Goal: Information Seeking & Learning: Learn about a topic

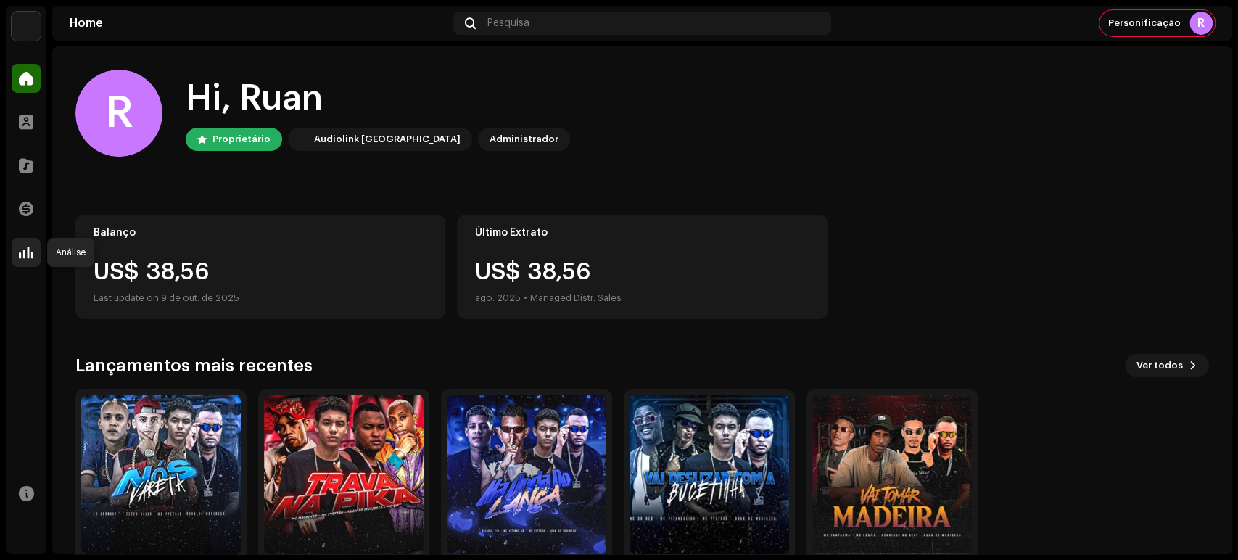
click at [24, 253] on span at bounding box center [26, 253] width 15 height 12
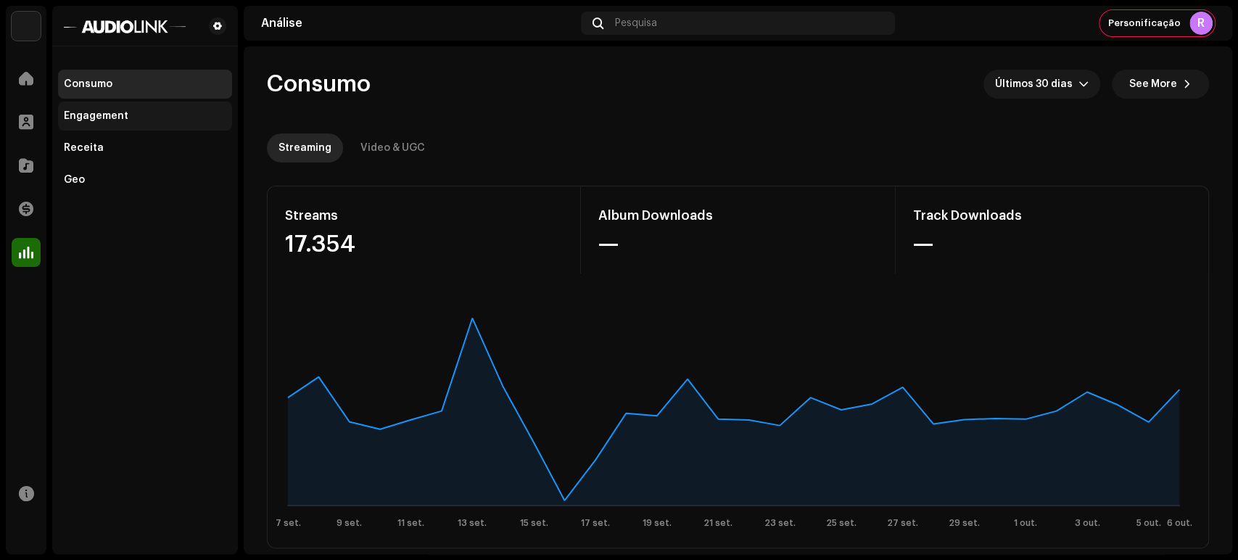
click at [134, 120] on div "Engagement" at bounding box center [145, 116] width 162 height 12
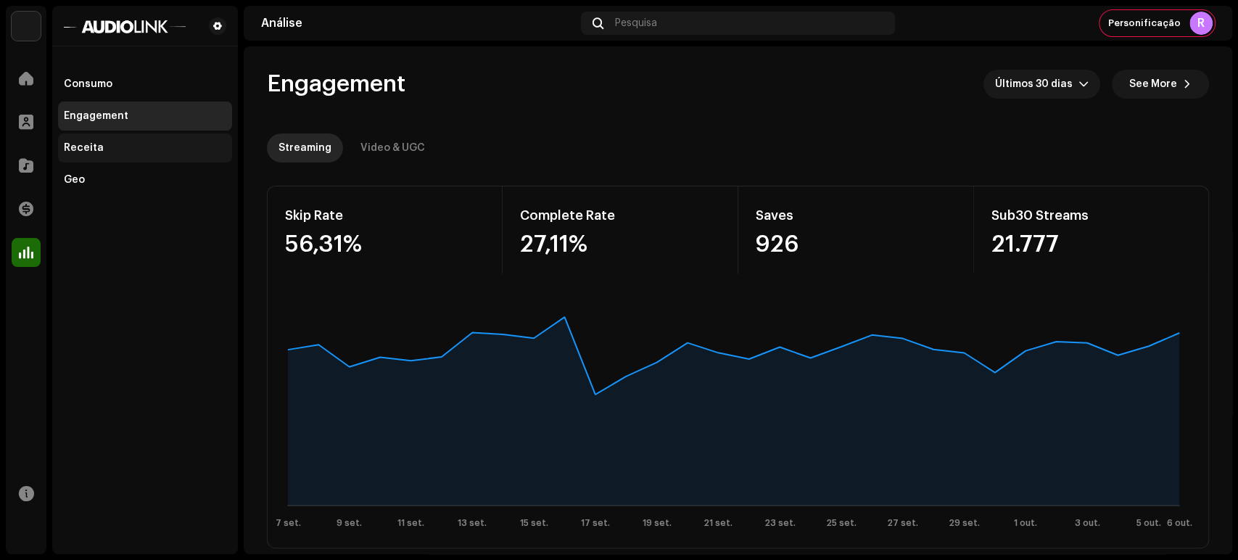
click at [93, 149] on div "Receita" at bounding box center [84, 148] width 40 height 12
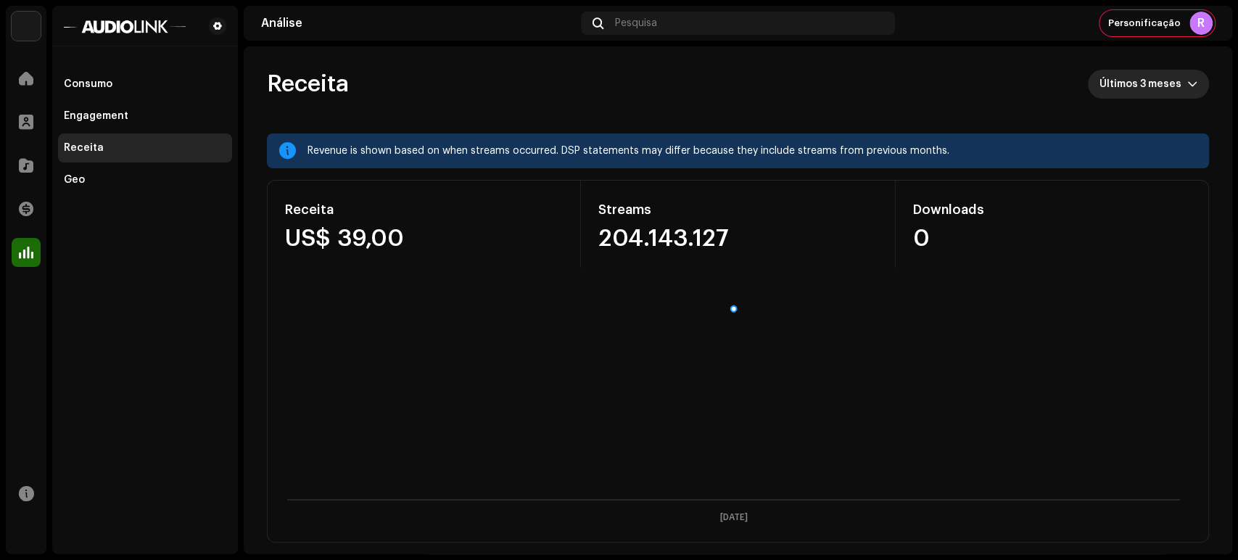
click at [1138, 78] on span "Últimos 3 meses" at bounding box center [1143, 84] width 88 height 29
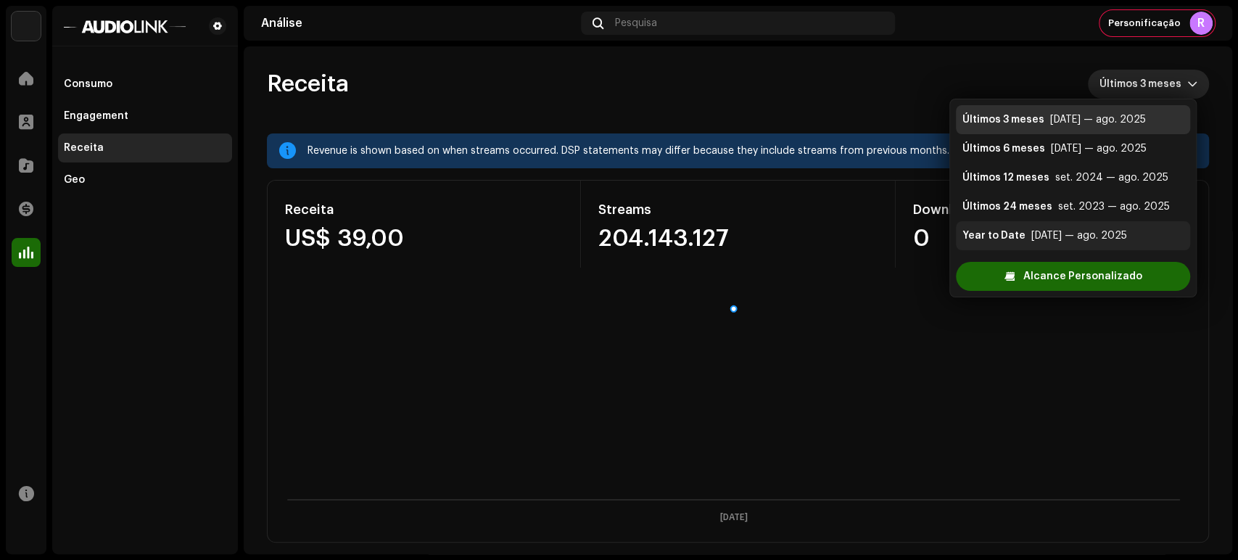
click at [1077, 234] on div "[DATE] — ago. 2025" at bounding box center [1078, 235] width 96 height 15
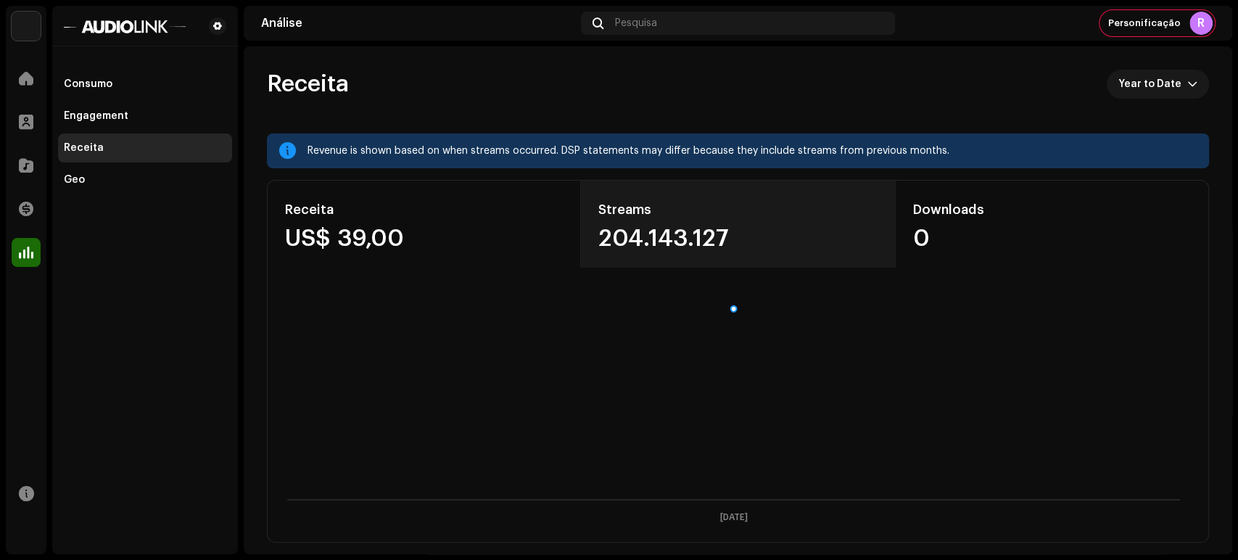
click at [708, 233] on div "204.143.127" at bounding box center [737, 238] width 278 height 23
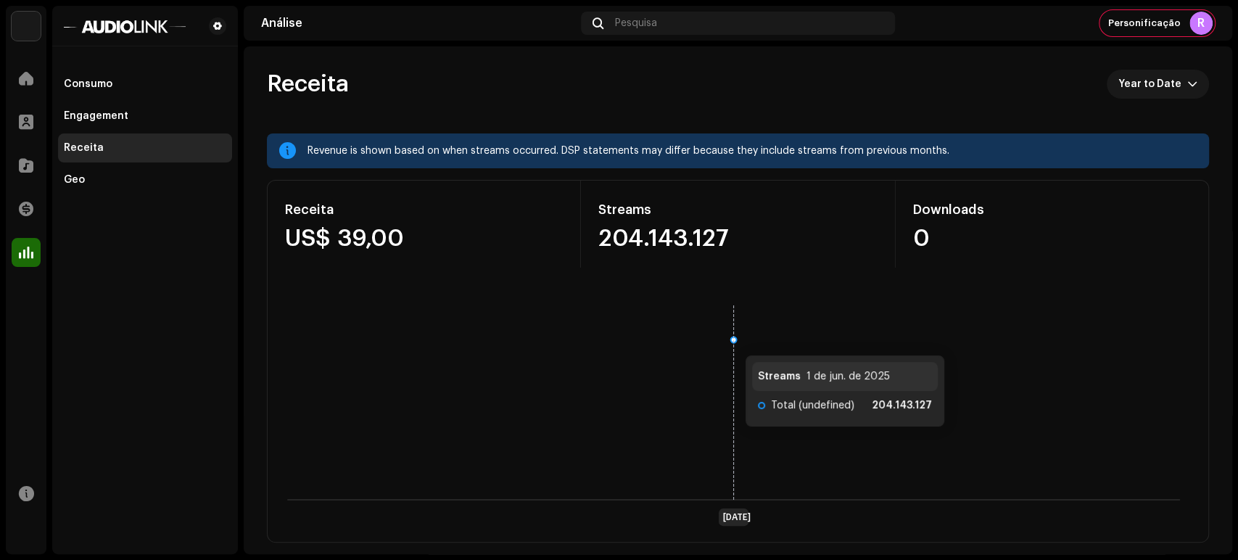
click at [731, 341] on icon at bounding box center [734, 340] width 6 height 6
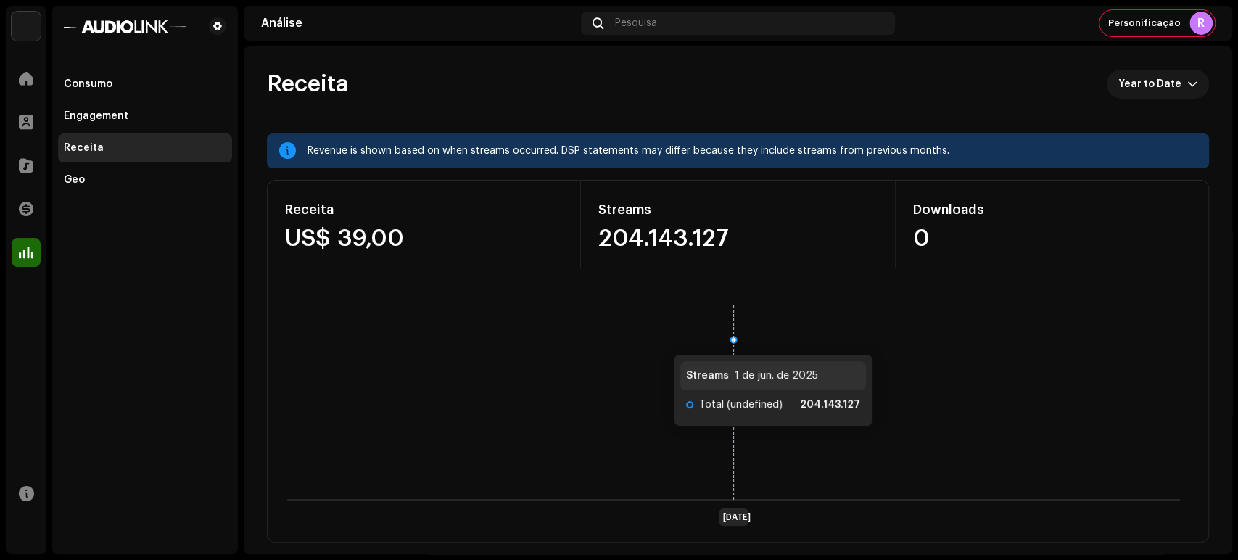
drag, startPoint x: 727, startPoint y: 341, endPoint x: 619, endPoint y: 334, distance: 107.5
click at [619, 334] on rect at bounding box center [733, 413] width 920 height 232
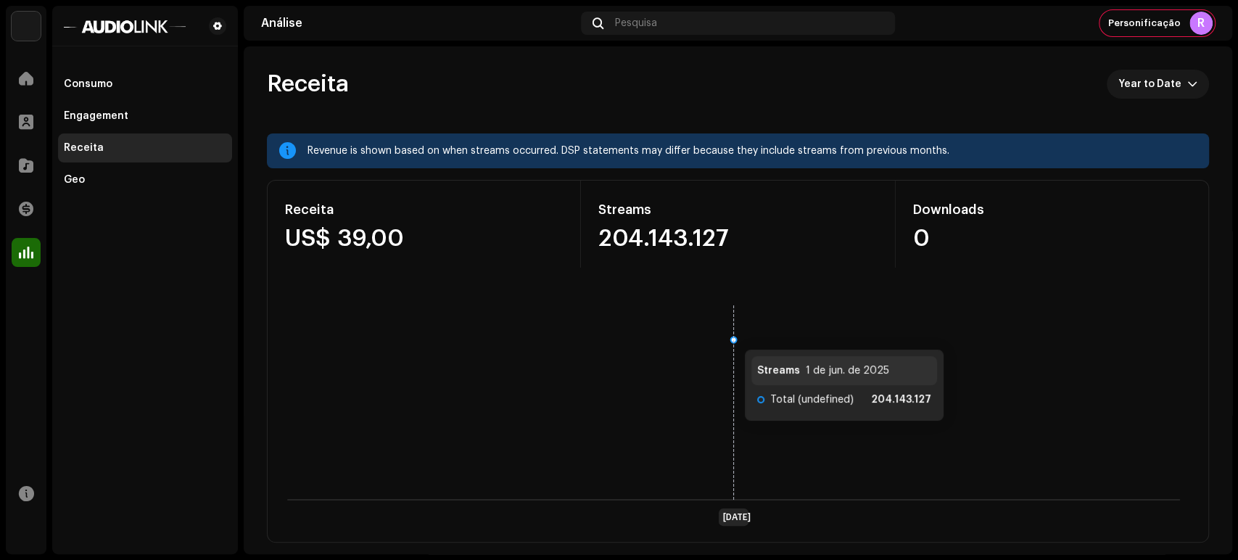
click at [759, 336] on rect at bounding box center [733, 413] width 920 height 232
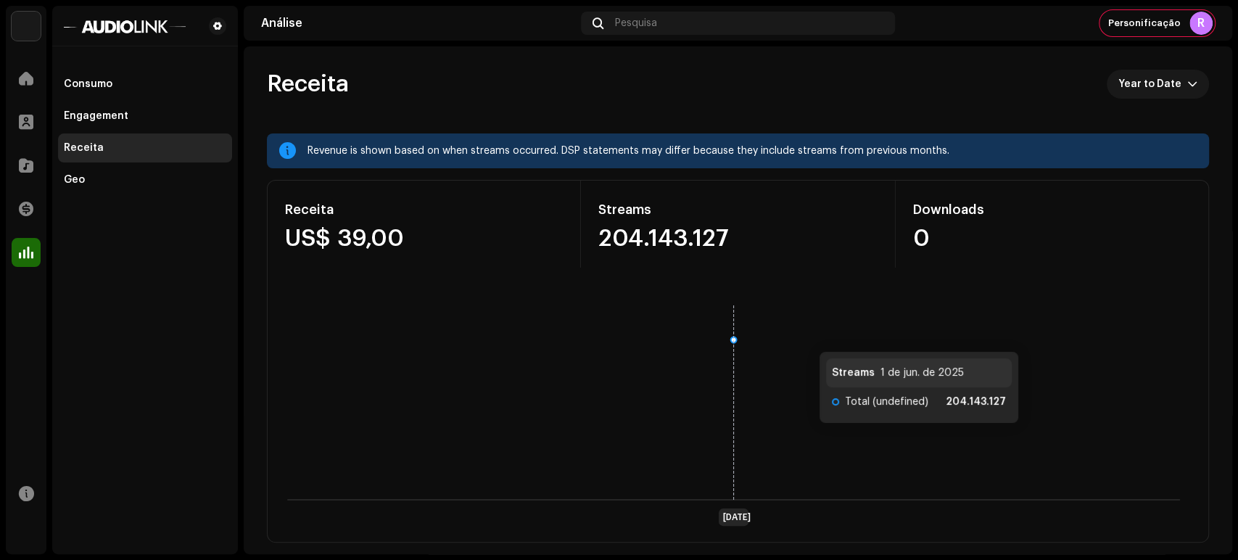
drag, startPoint x: 880, startPoint y: 350, endPoint x: 893, endPoint y: 358, distance: 15.3
click at [884, 352] on rect at bounding box center [733, 413] width 920 height 232
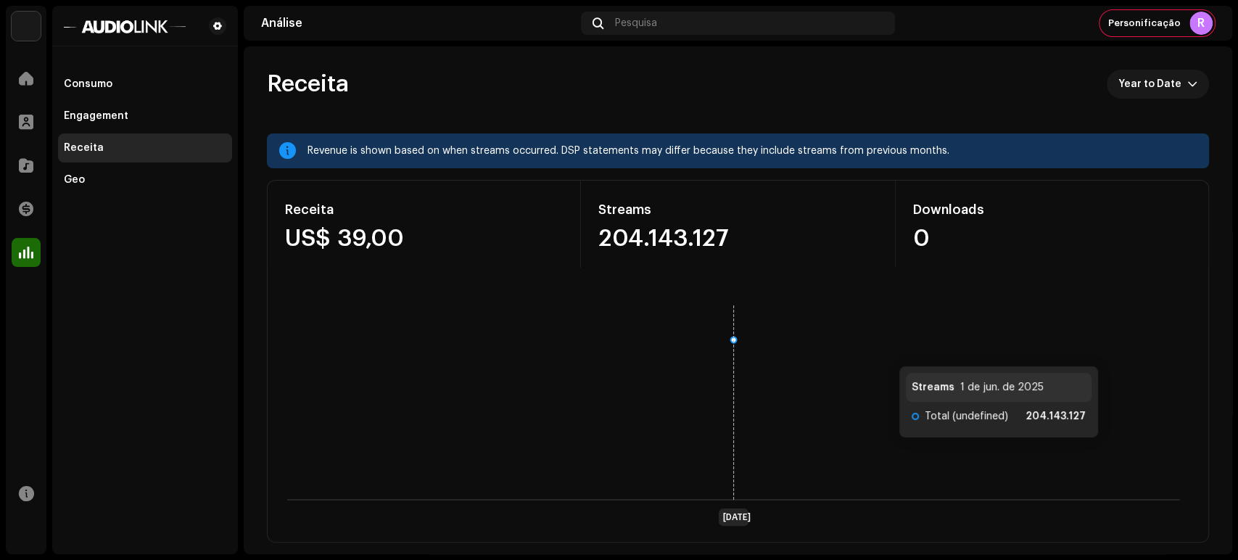
click at [928, 383] on rect at bounding box center [733, 413] width 920 height 232
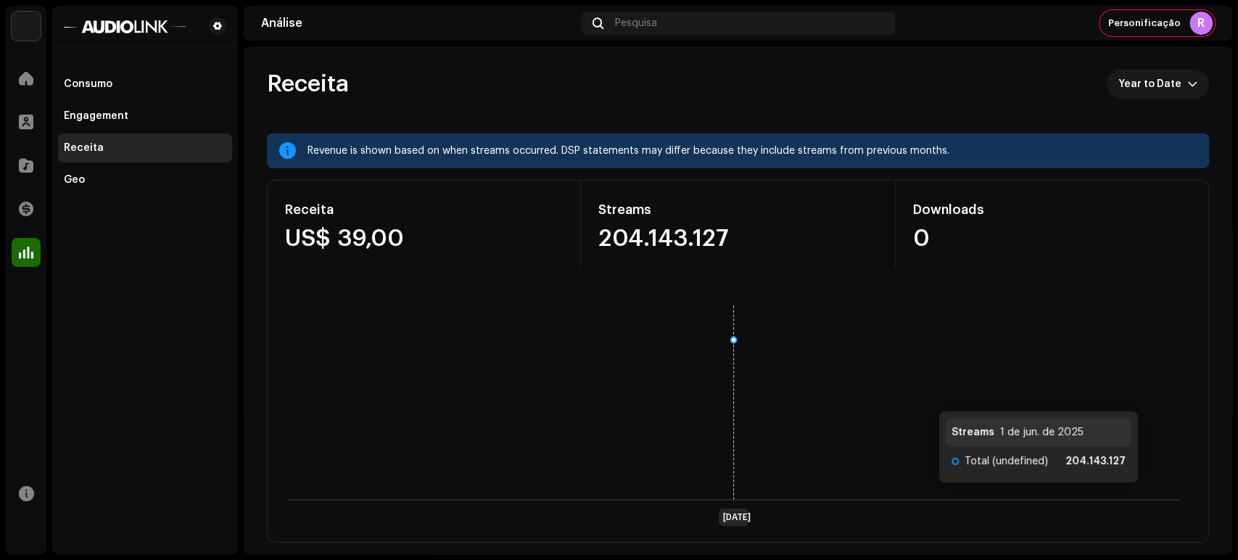
click at [850, 462] on rect at bounding box center [733, 413] width 920 height 232
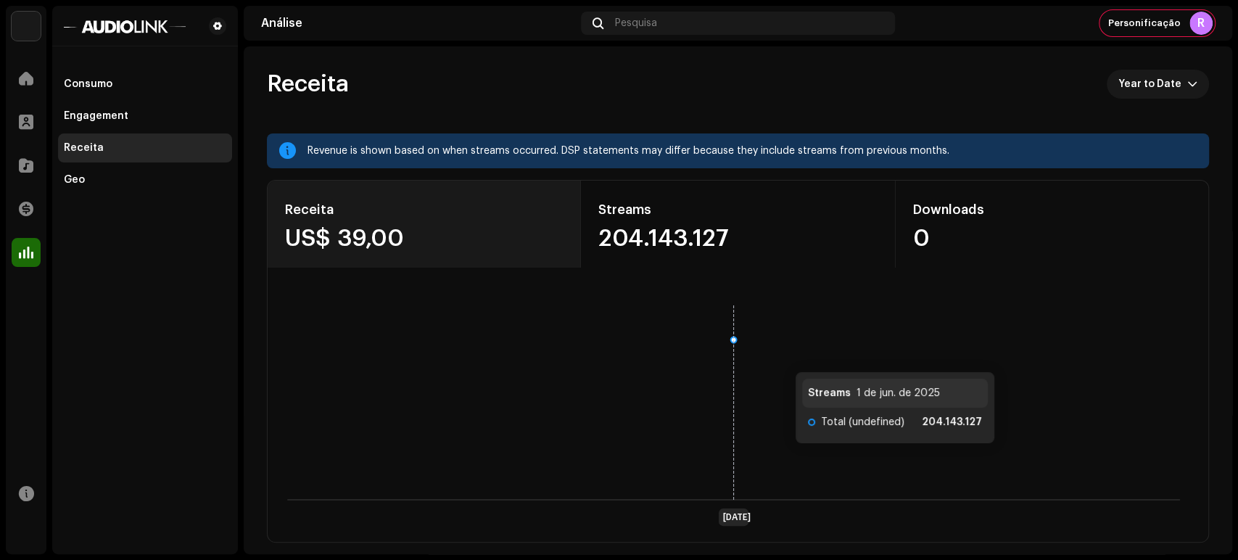
drag, startPoint x: 705, startPoint y: 455, endPoint x: 355, endPoint y: 243, distance: 409.2
click at [686, 450] on rect at bounding box center [733, 413] width 920 height 232
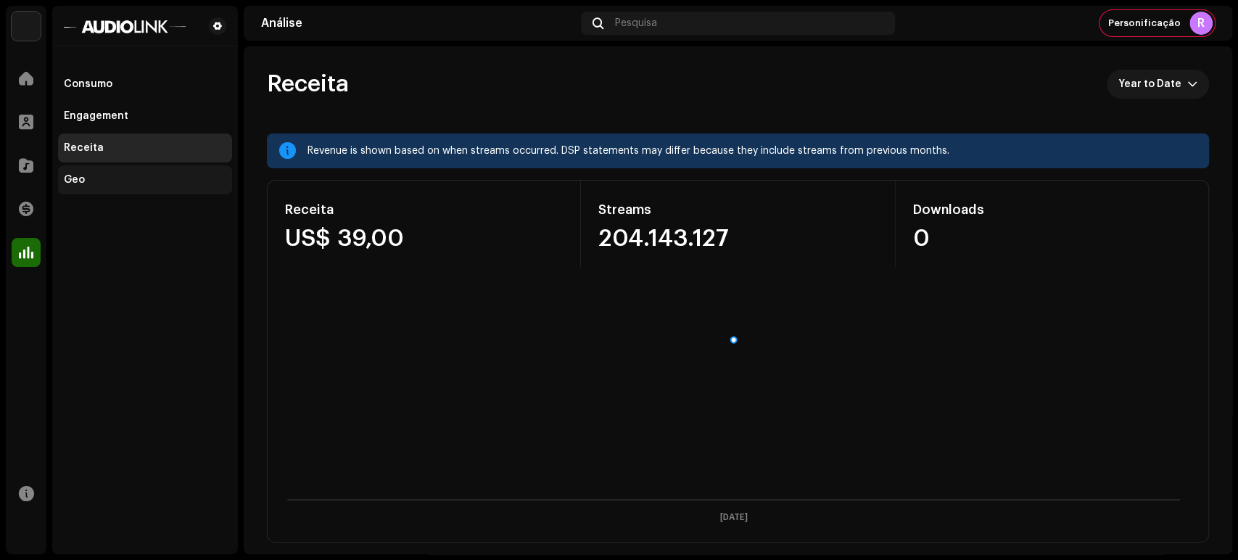
click at [120, 167] on div "Geo" at bounding box center [145, 179] width 174 height 29
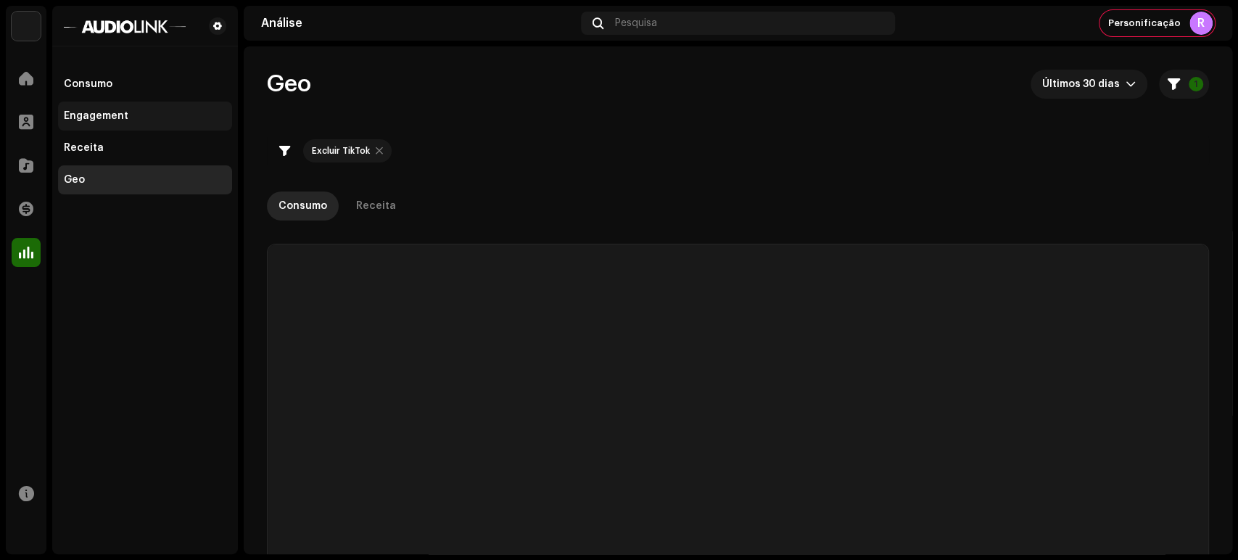
click at [141, 123] on div "Engagement" at bounding box center [145, 116] width 174 height 29
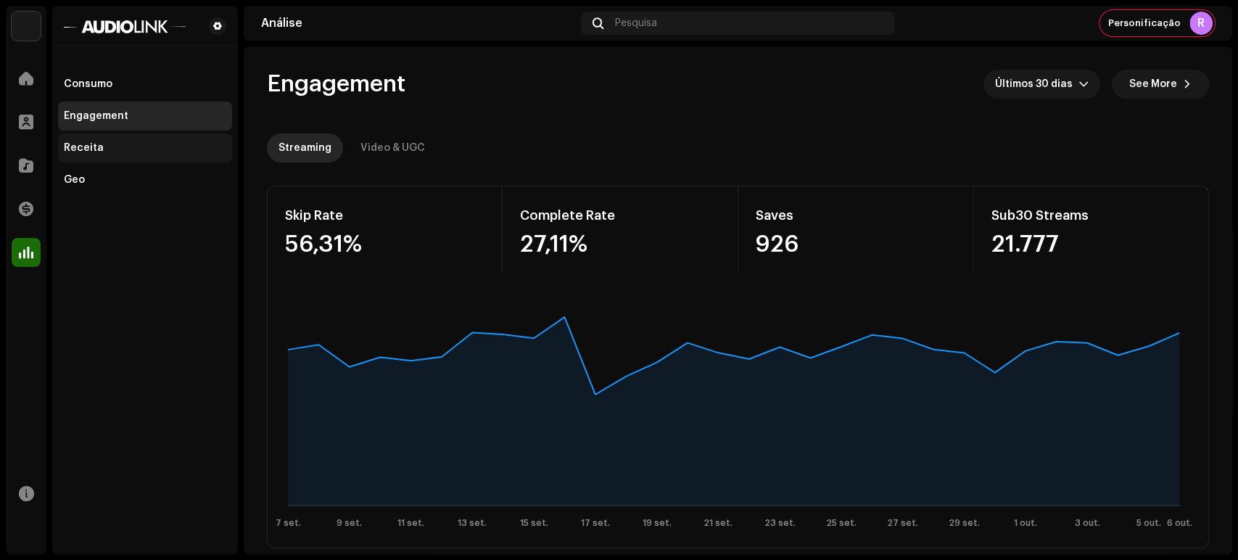
click at [143, 146] on div "Receita" at bounding box center [145, 148] width 162 height 12
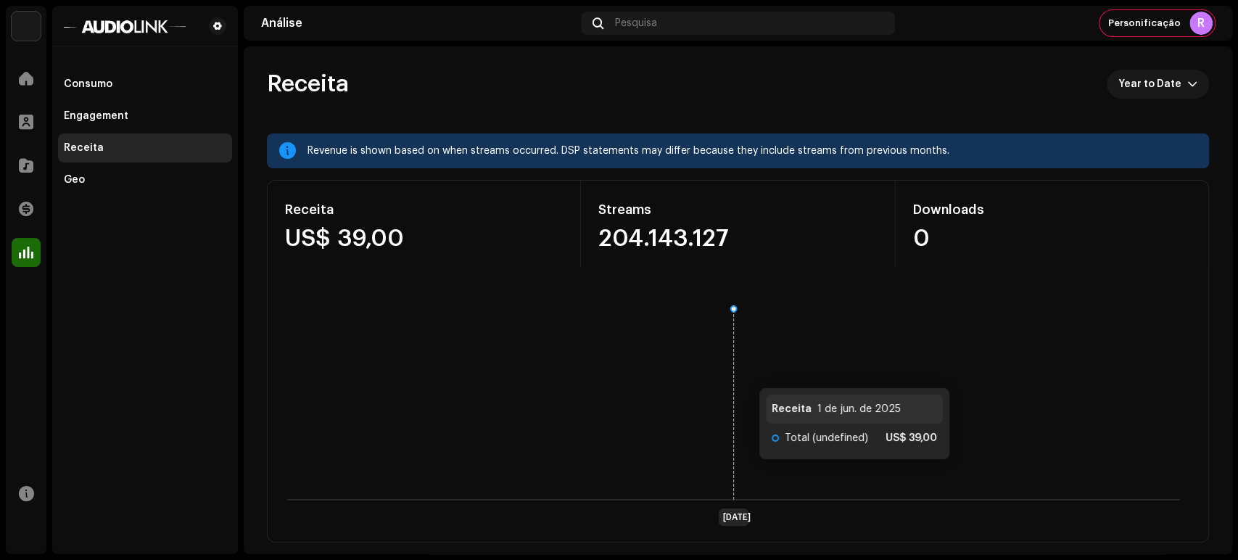
click at [744, 373] on rect at bounding box center [733, 413] width 920 height 232
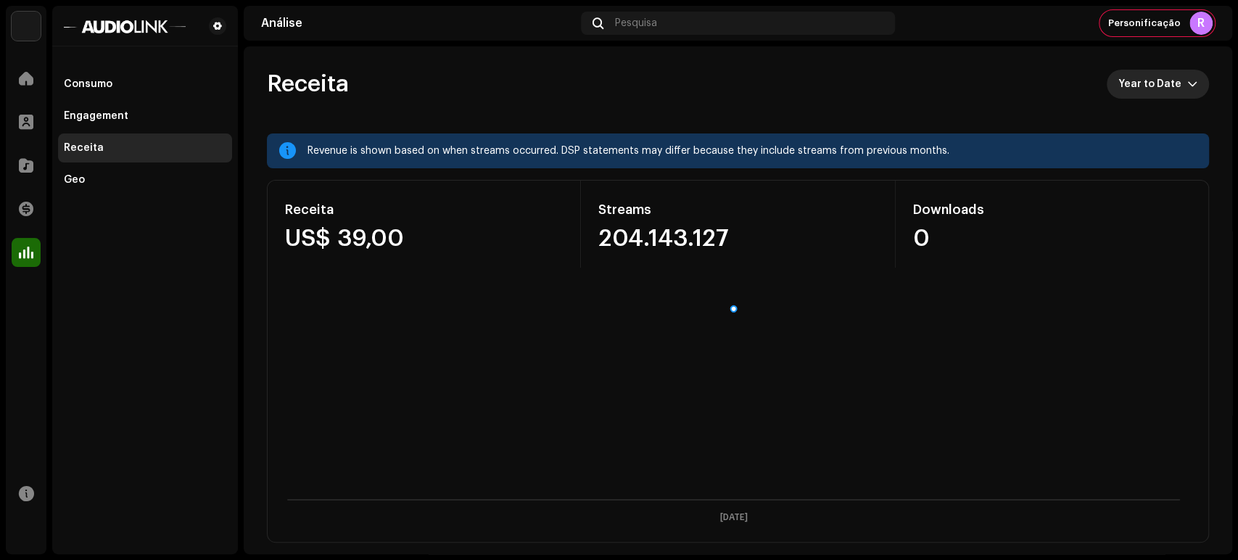
click at [1137, 87] on span "Year to Date" at bounding box center [1152, 84] width 69 height 29
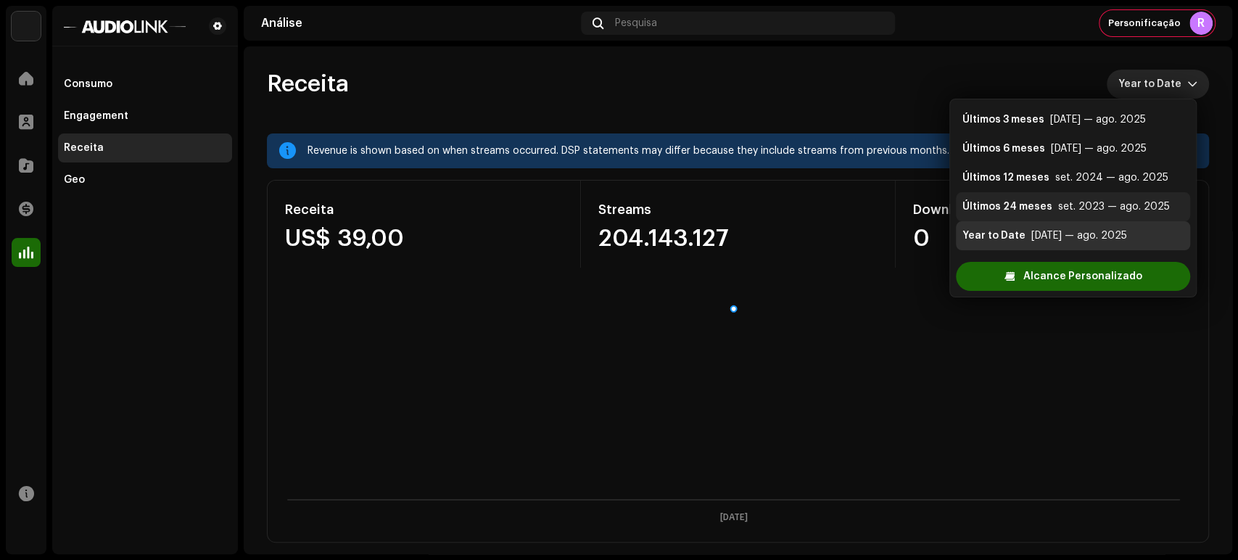
click at [1102, 195] on li "Últimos 24 meses set. 2023 — ago. 2025" at bounding box center [1073, 206] width 234 height 29
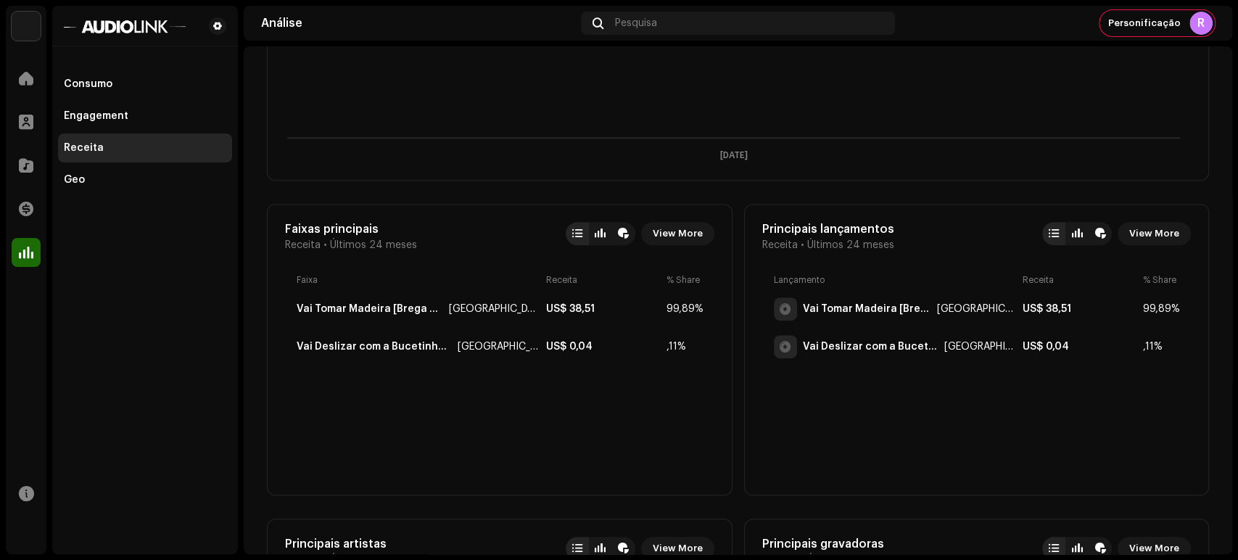
scroll to position [322, 0]
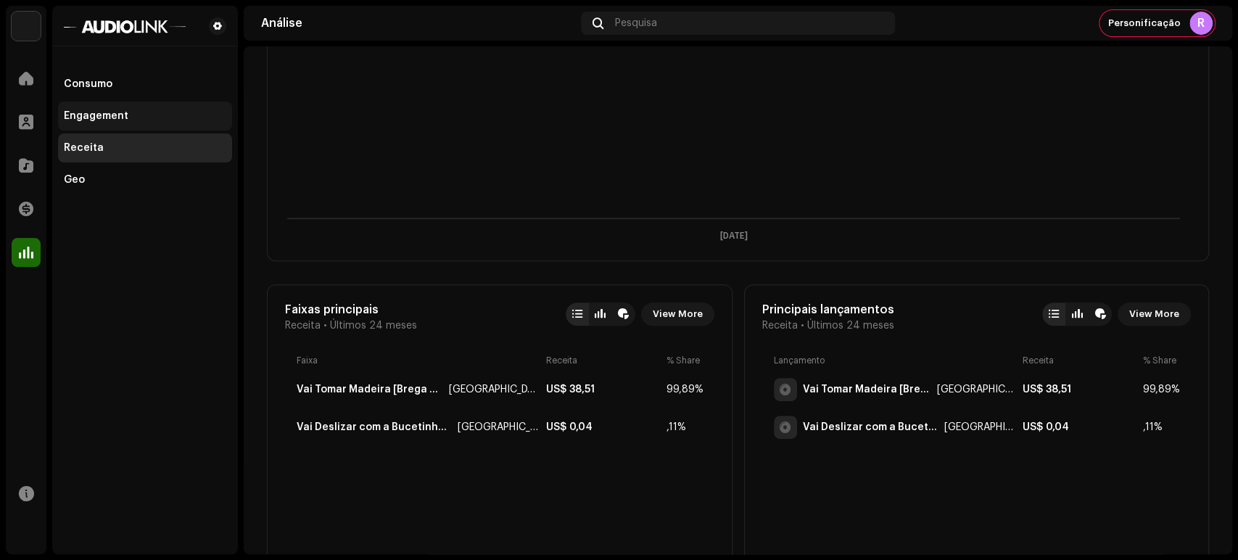
click at [114, 118] on div "Engagement" at bounding box center [96, 116] width 65 height 12
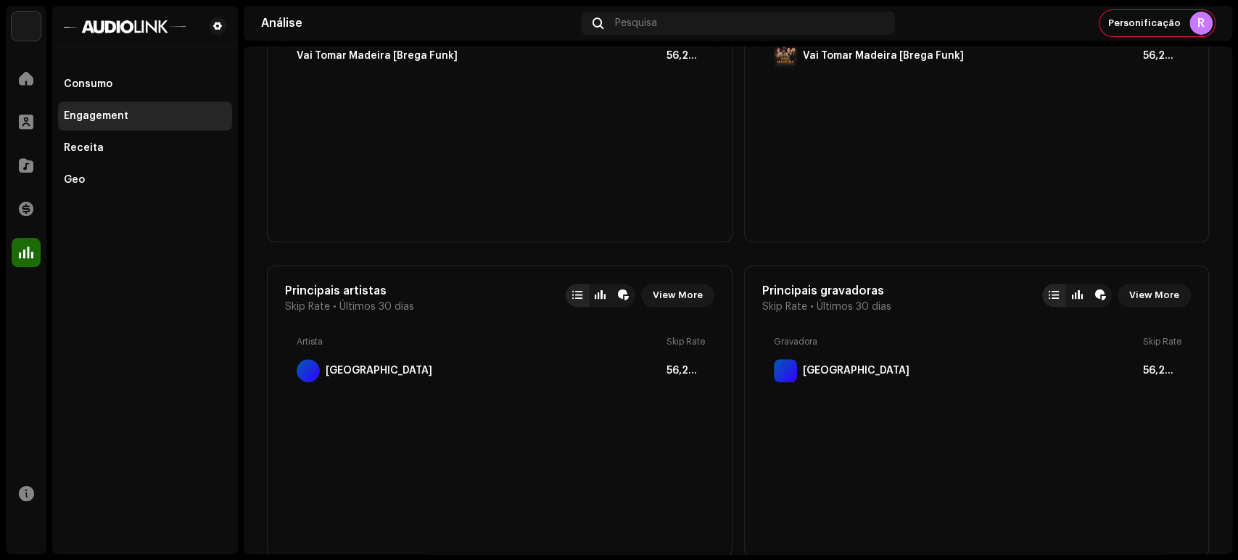
scroll to position [644, 0]
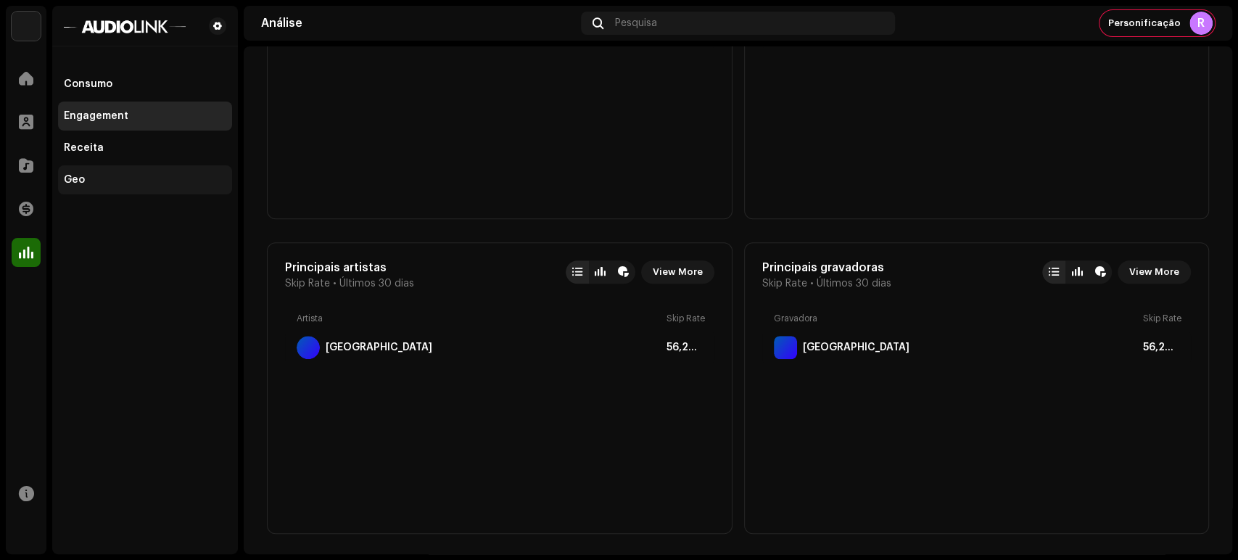
click at [94, 173] on div "Geo" at bounding box center [145, 179] width 174 height 29
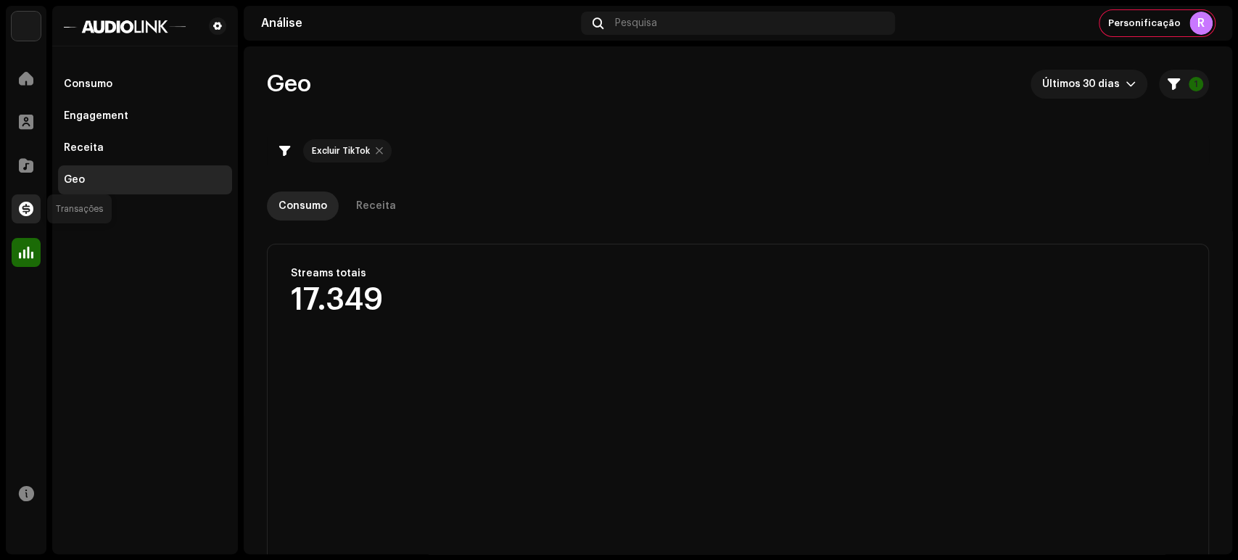
click at [22, 204] on span at bounding box center [26, 209] width 15 height 12
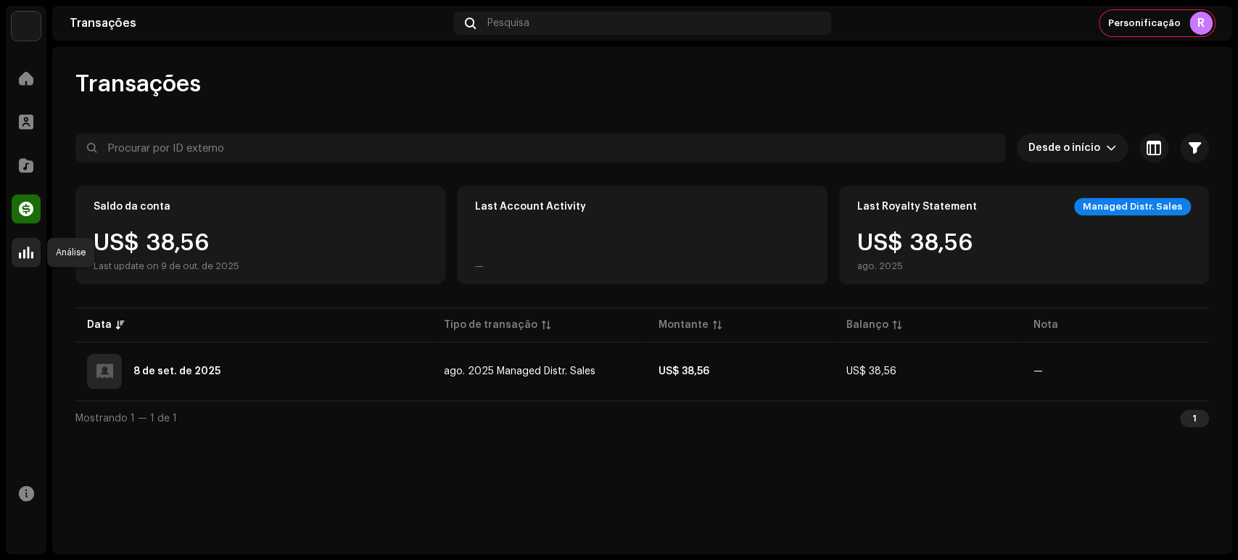
click at [36, 254] on div at bounding box center [26, 252] width 29 height 29
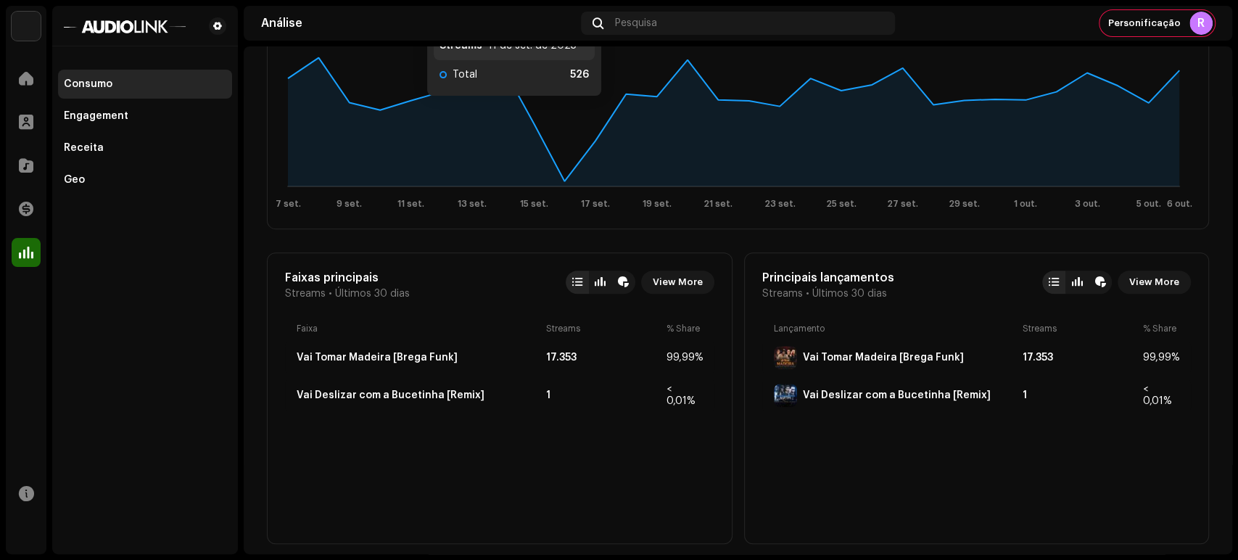
scroll to position [563, 0]
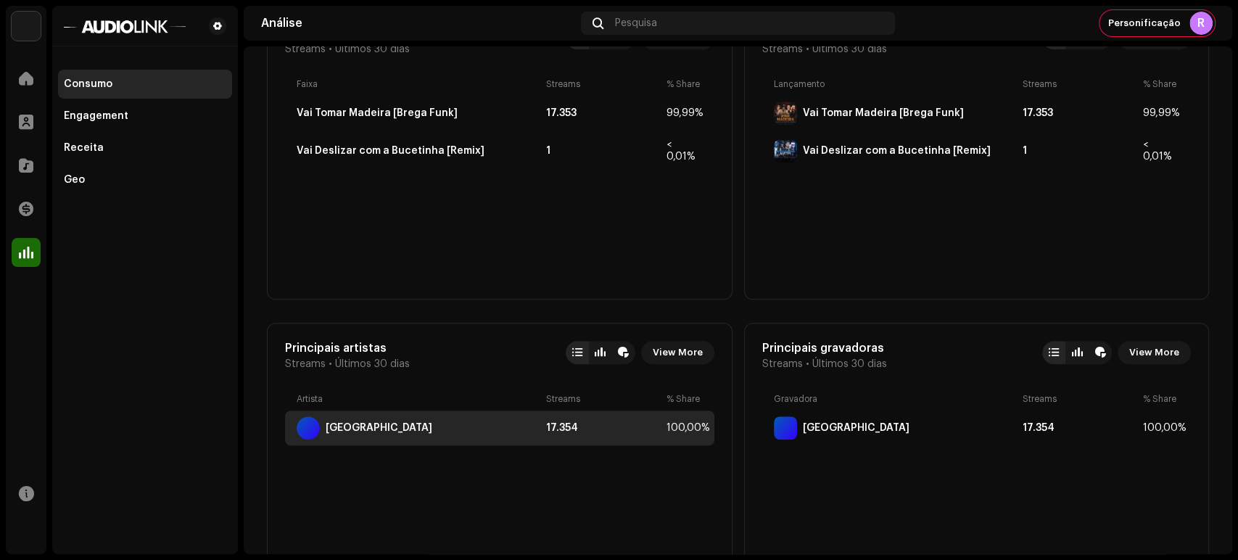
click at [426, 416] on div "[GEOGRAPHIC_DATA]" at bounding box center [419, 427] width 244 height 23
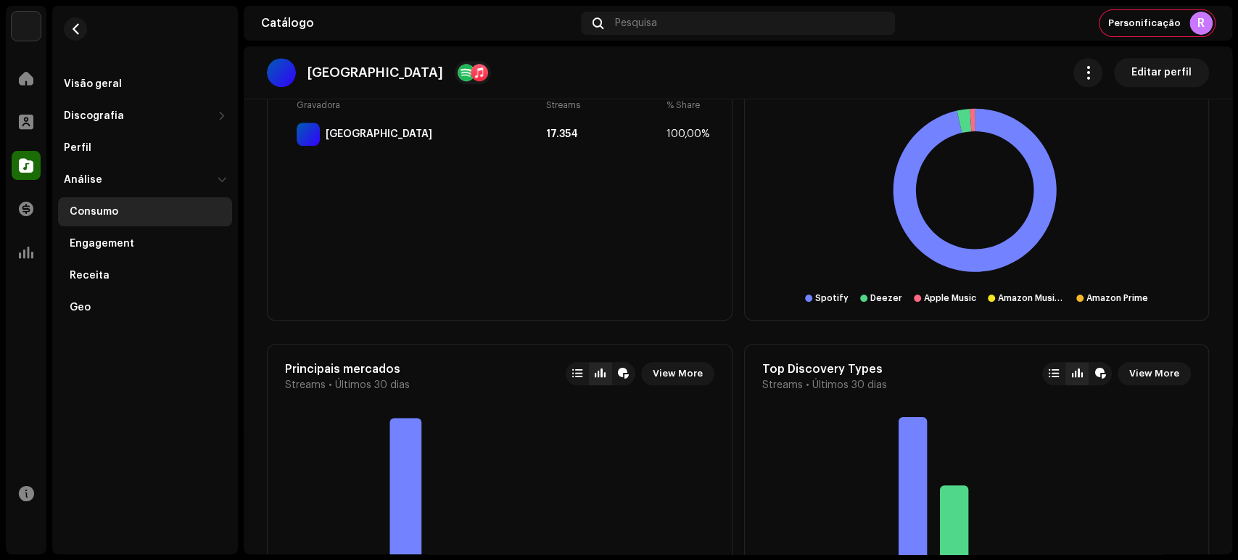
scroll to position [1071, 0]
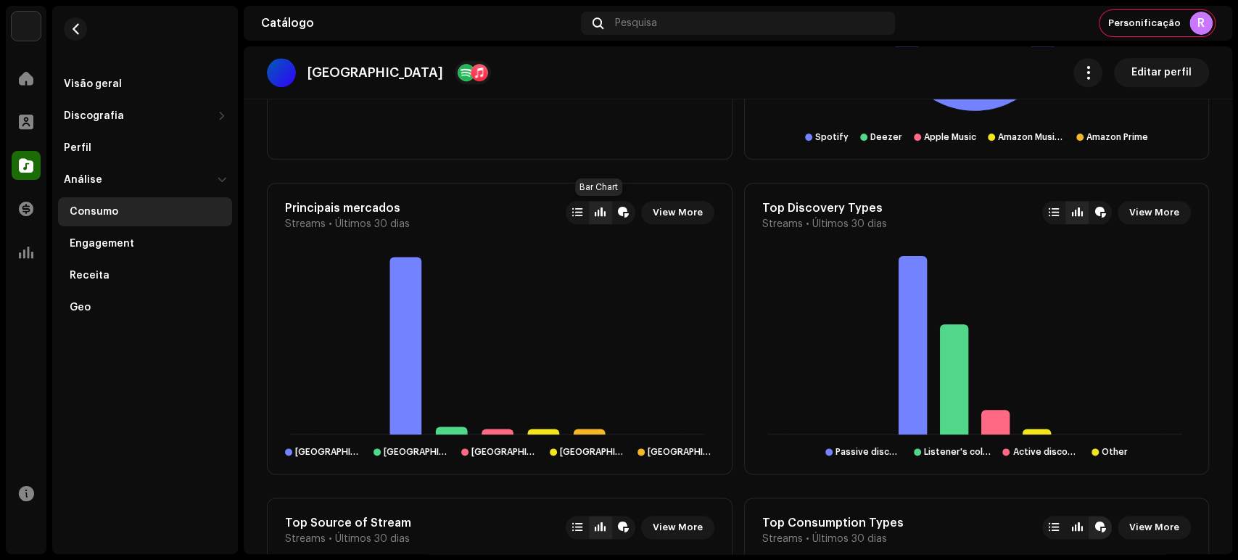
click at [591, 213] on div at bounding box center [600, 212] width 23 height 23
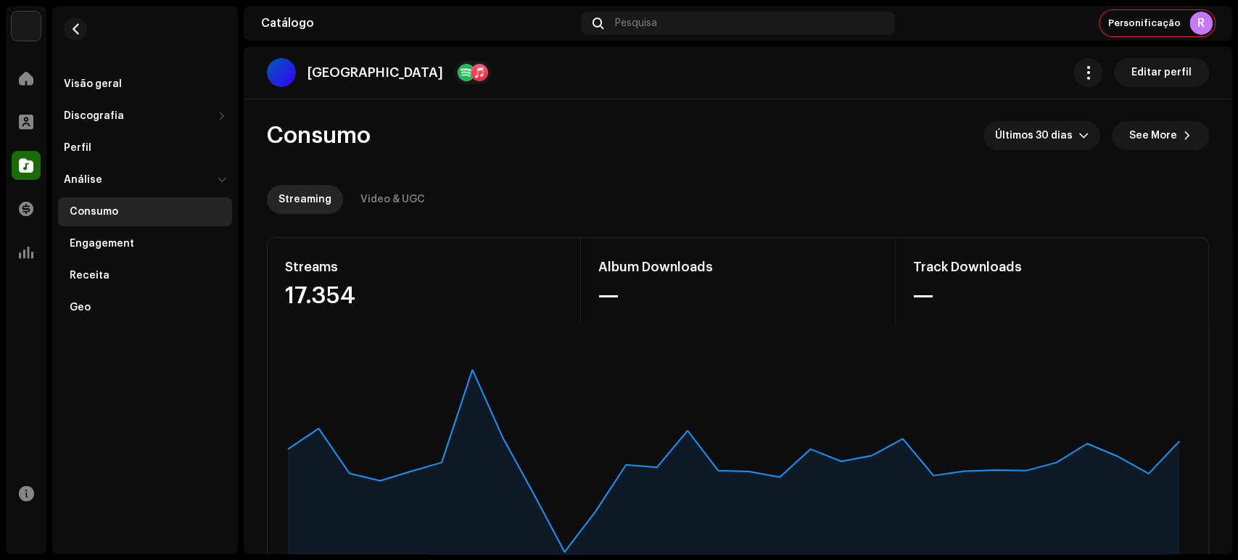
scroll to position [0, 0]
click at [40, 94] on div "Home" at bounding box center [26, 78] width 41 height 41
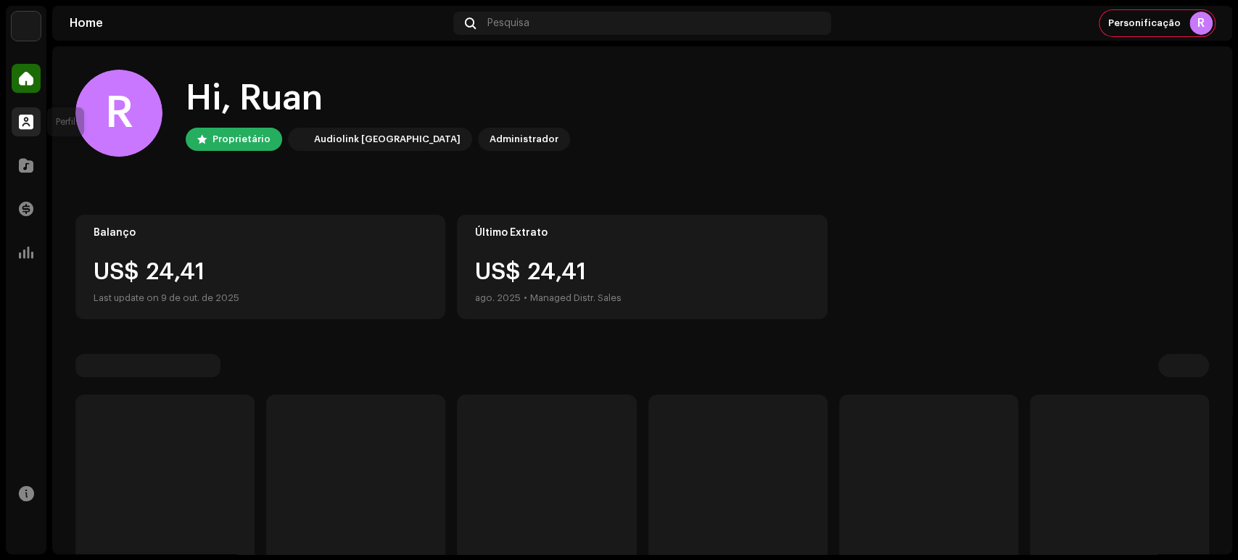
click at [15, 132] on div at bounding box center [26, 121] width 29 height 29
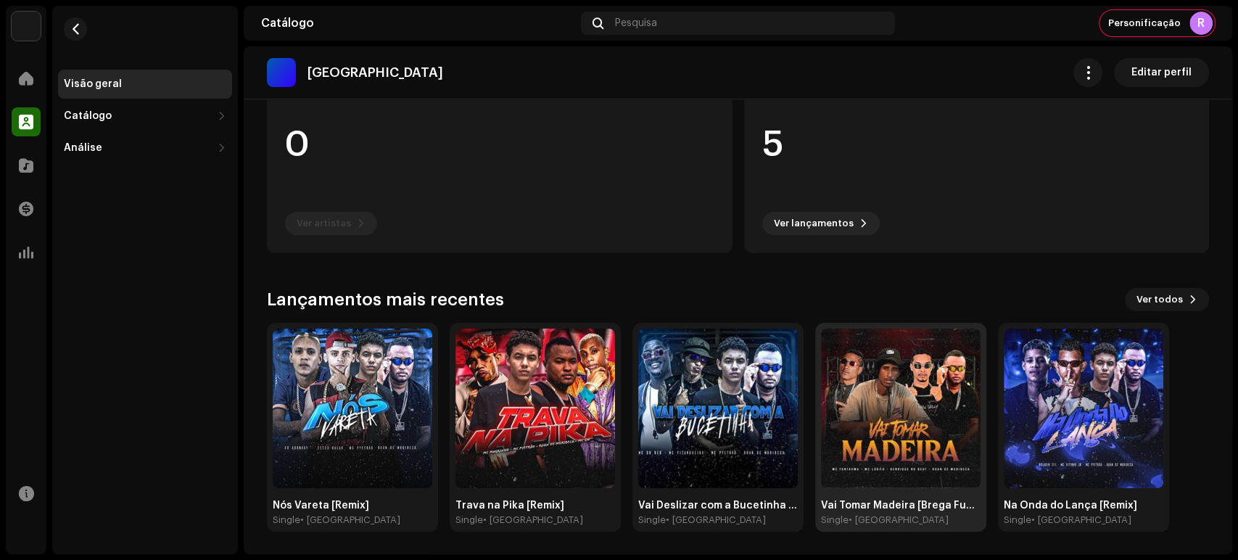
click at [956, 463] on img at bounding box center [901, 408] width 160 height 160
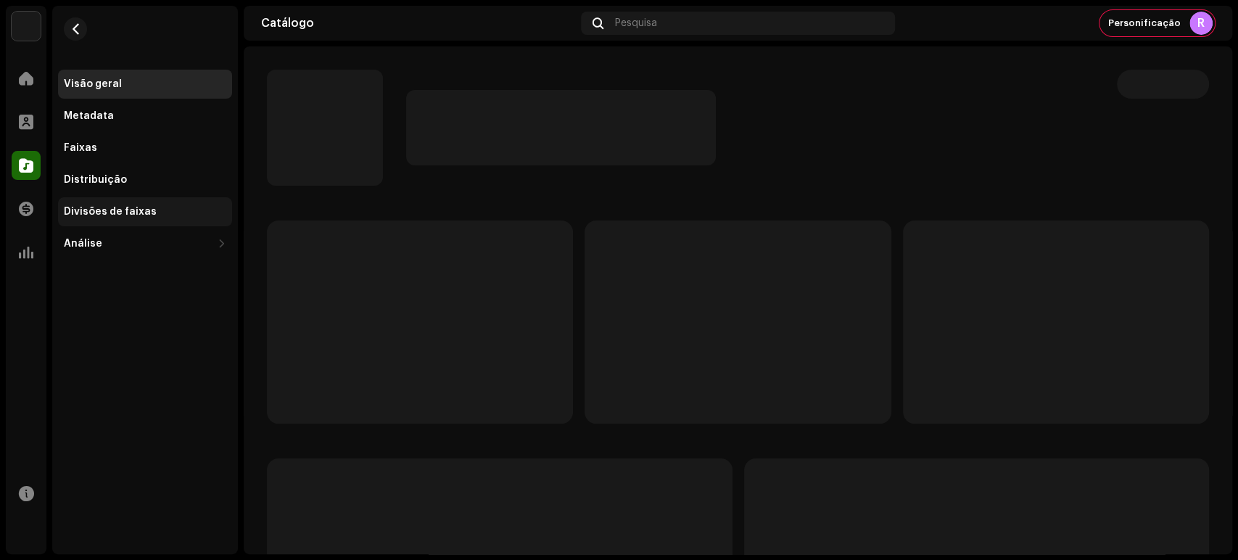
click at [94, 216] on div "Divisões de faixas" at bounding box center [110, 212] width 93 height 12
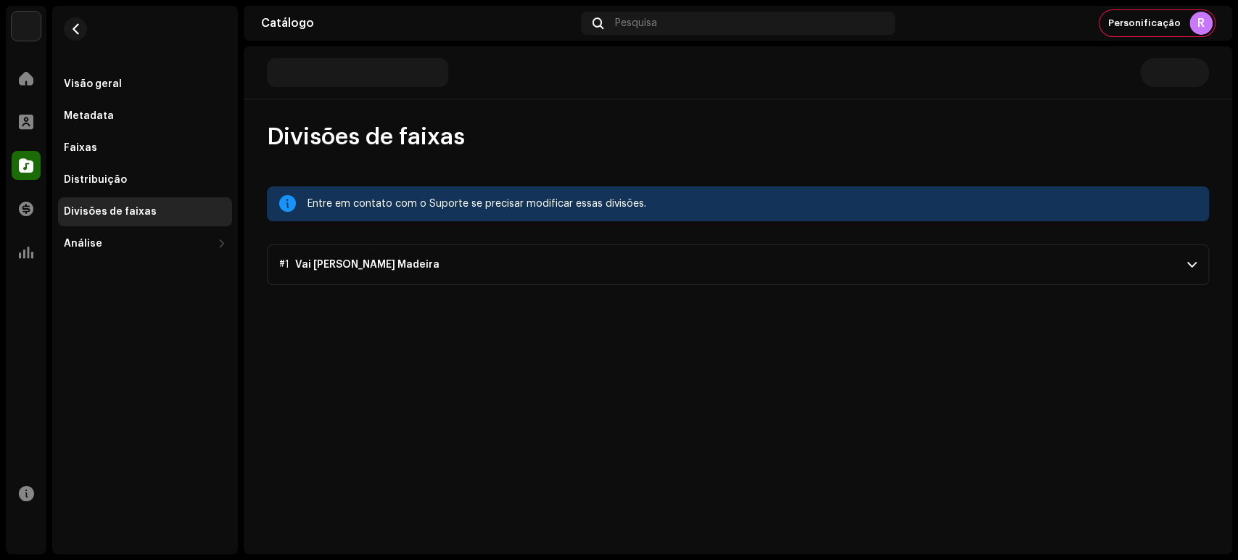
click at [719, 256] on p-accordion-header "#1 Vai [PERSON_NAME] Madeira" at bounding box center [738, 264] width 942 height 41
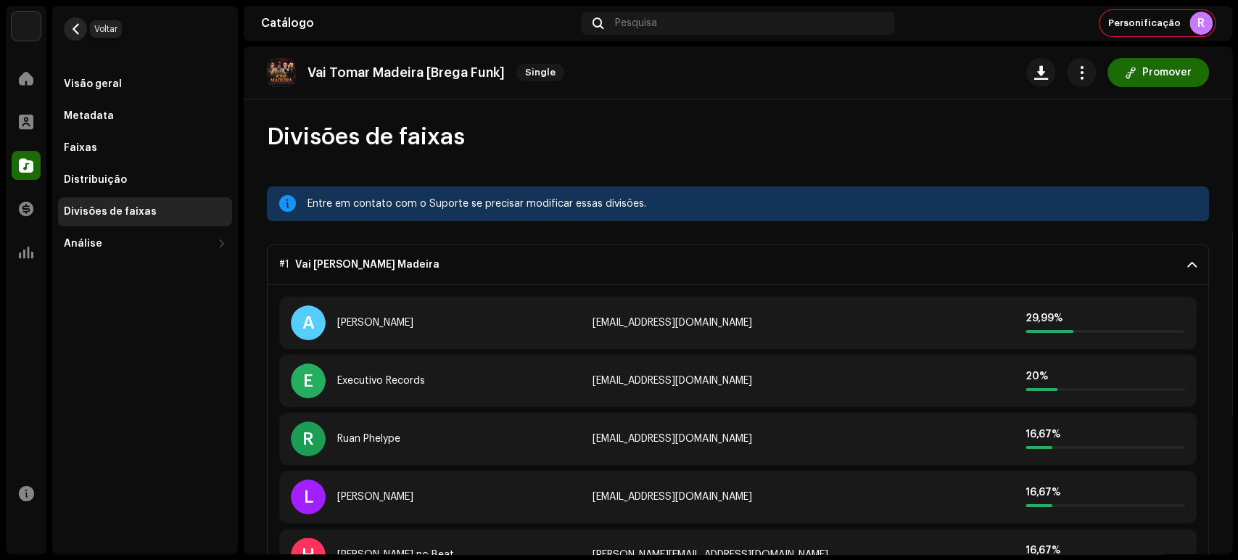
click at [78, 33] on span "button" at bounding box center [75, 29] width 11 height 12
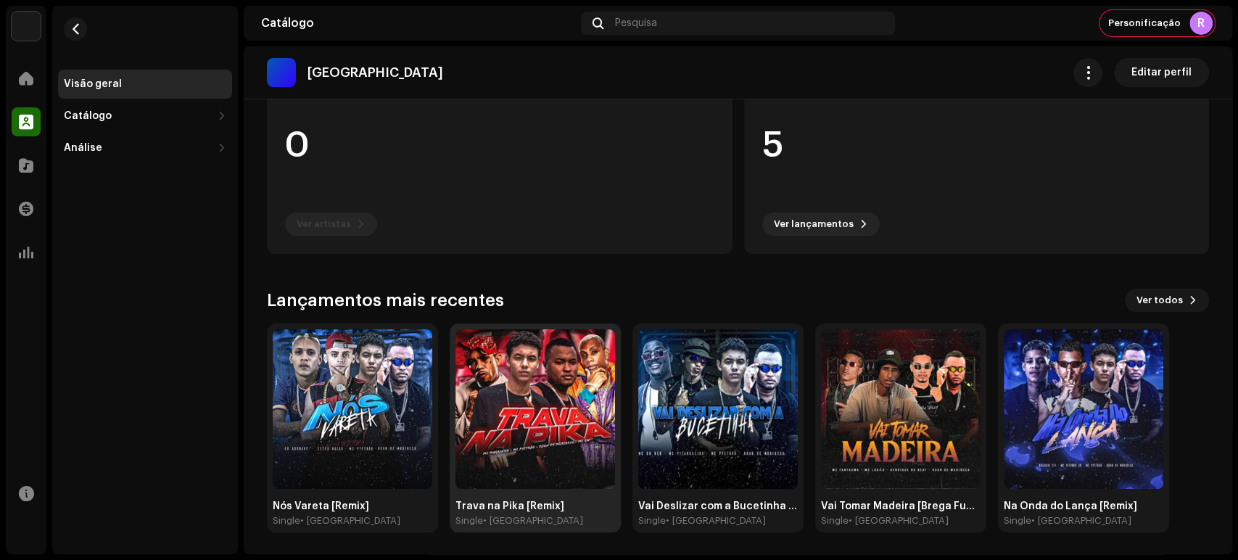
scroll to position [172, 0]
click at [17, 260] on div at bounding box center [26, 252] width 29 height 29
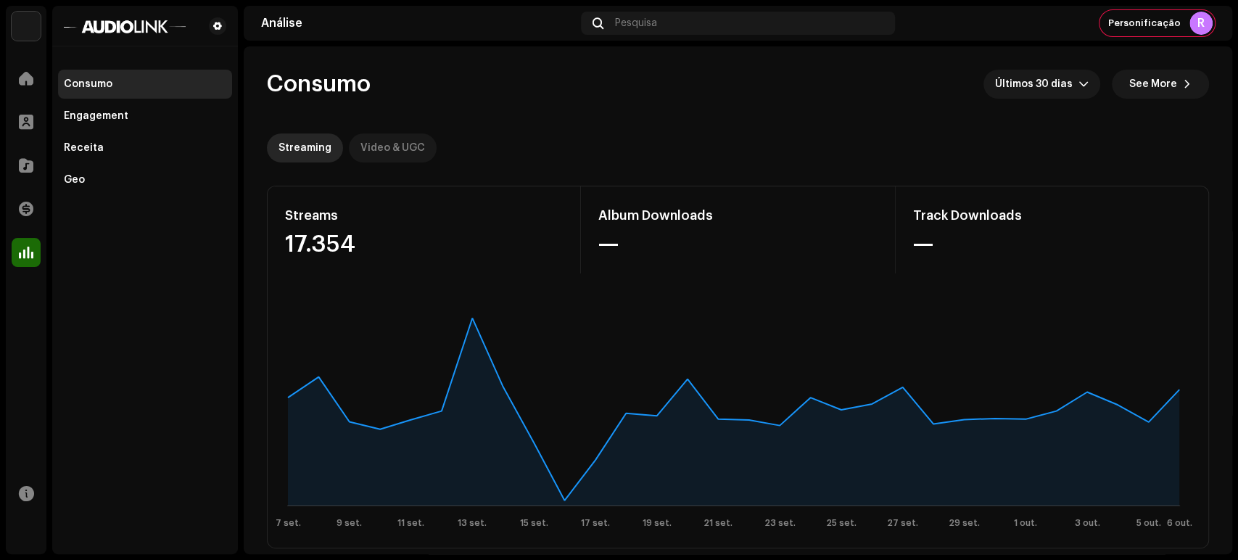
click at [389, 141] on div "Video & UGC" at bounding box center [392, 147] width 65 height 29
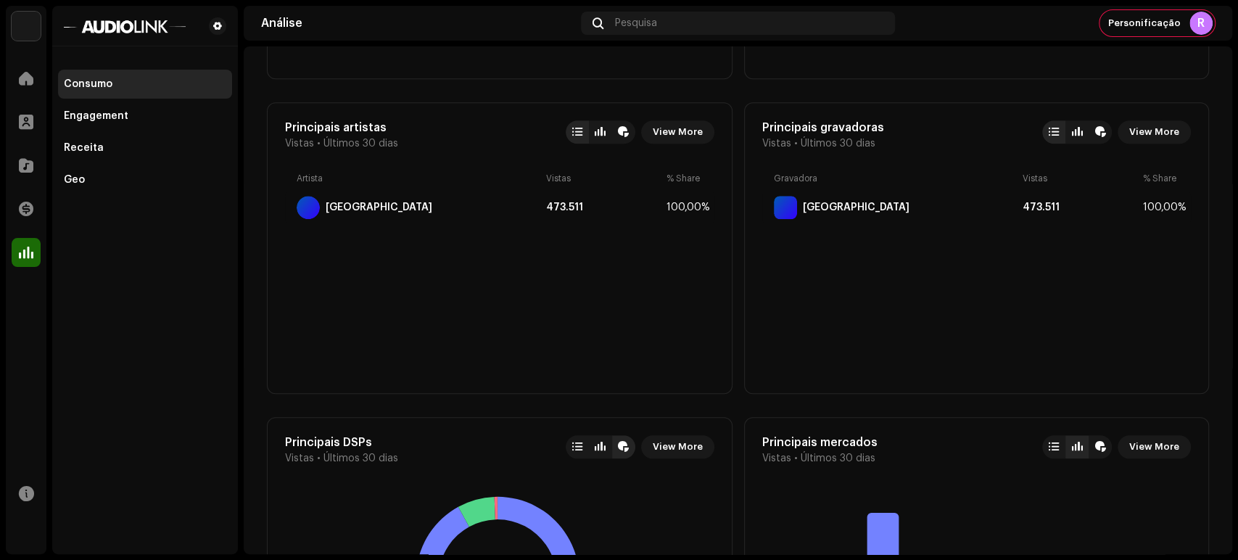
scroll to position [967, 0]
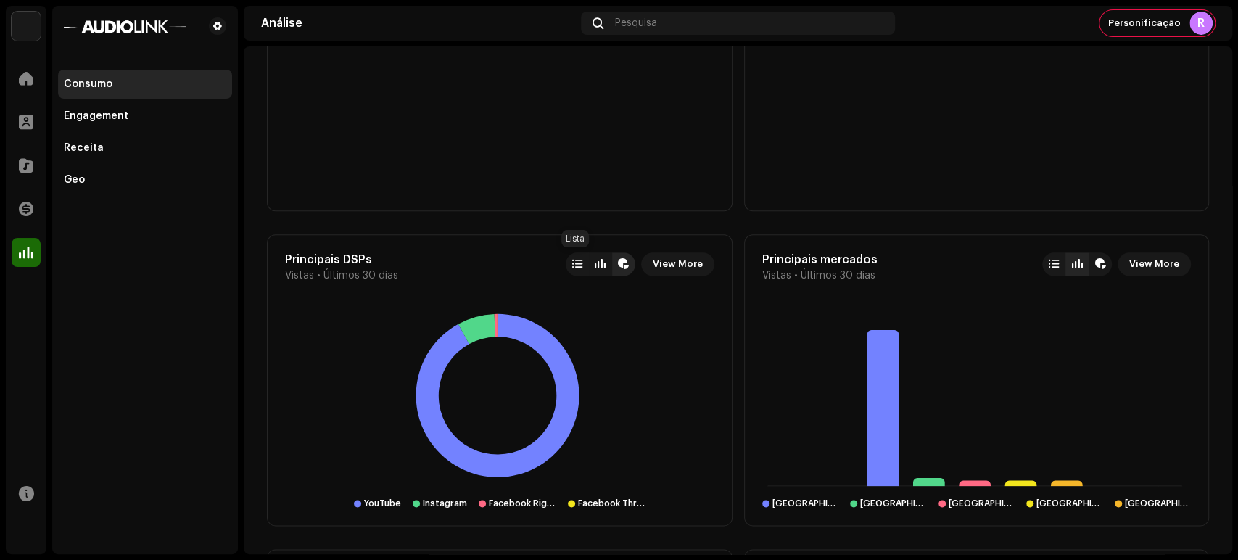
click at [572, 260] on div at bounding box center [577, 264] width 10 height 12
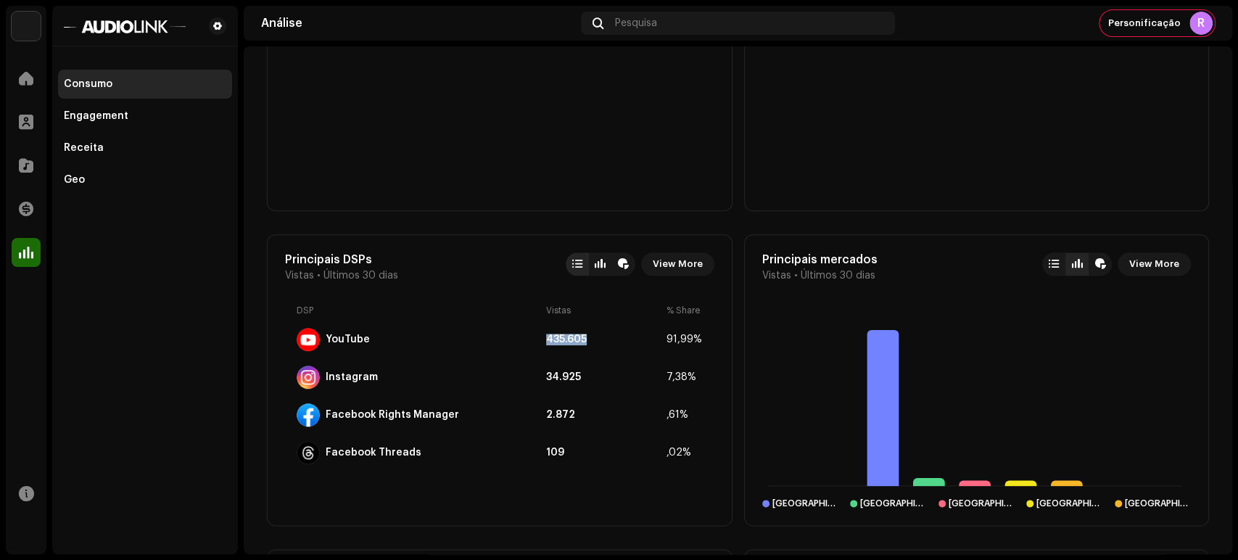
drag, startPoint x: 604, startPoint y: 330, endPoint x: 521, endPoint y: 331, distance: 83.4
click at [521, 331] on div "YouTube 435.605 91,99%" at bounding box center [499, 339] width 429 height 35
click at [99, 162] on div "Receita" at bounding box center [145, 147] width 174 height 29
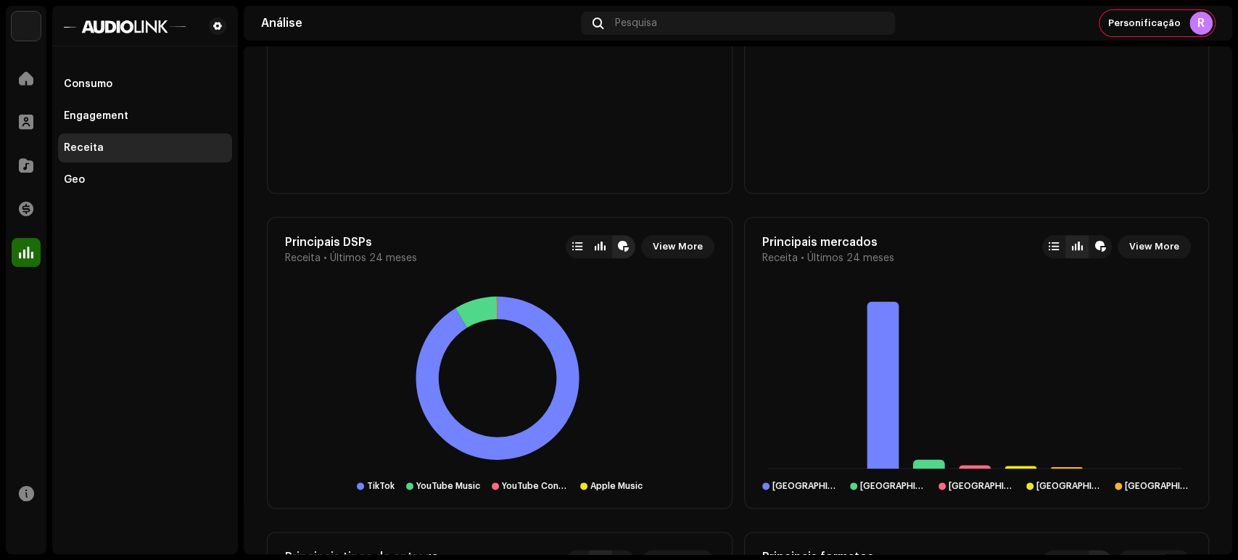
scroll to position [1047, 0]
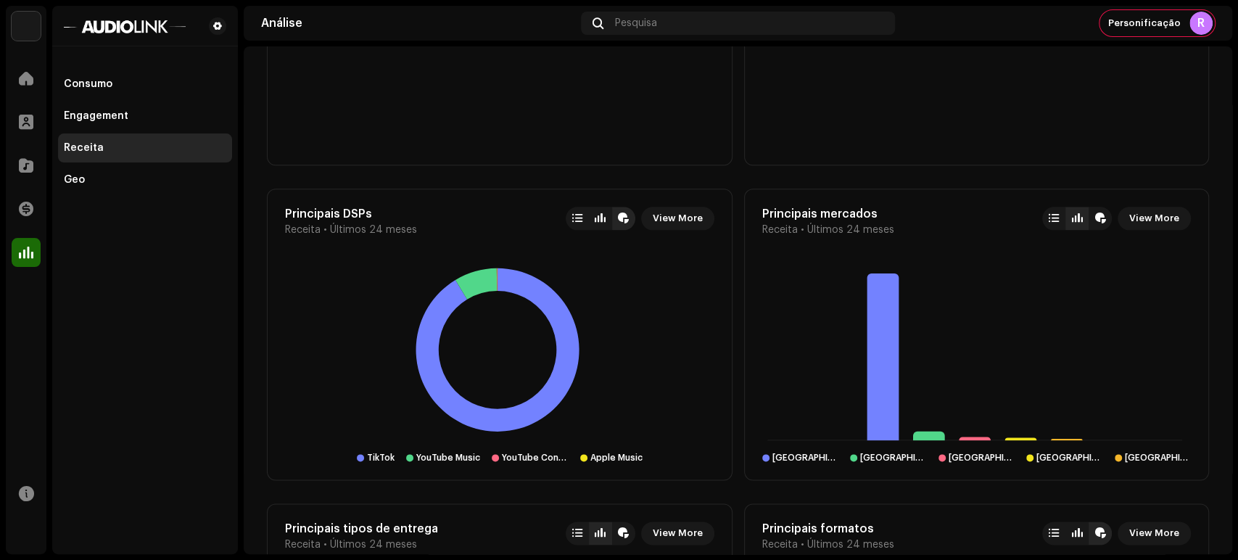
click at [568, 230] on div "Principais DSPs Receita • Últimos 24 meses View More" at bounding box center [499, 221] width 429 height 29
click at [570, 228] on div at bounding box center [577, 218] width 23 height 23
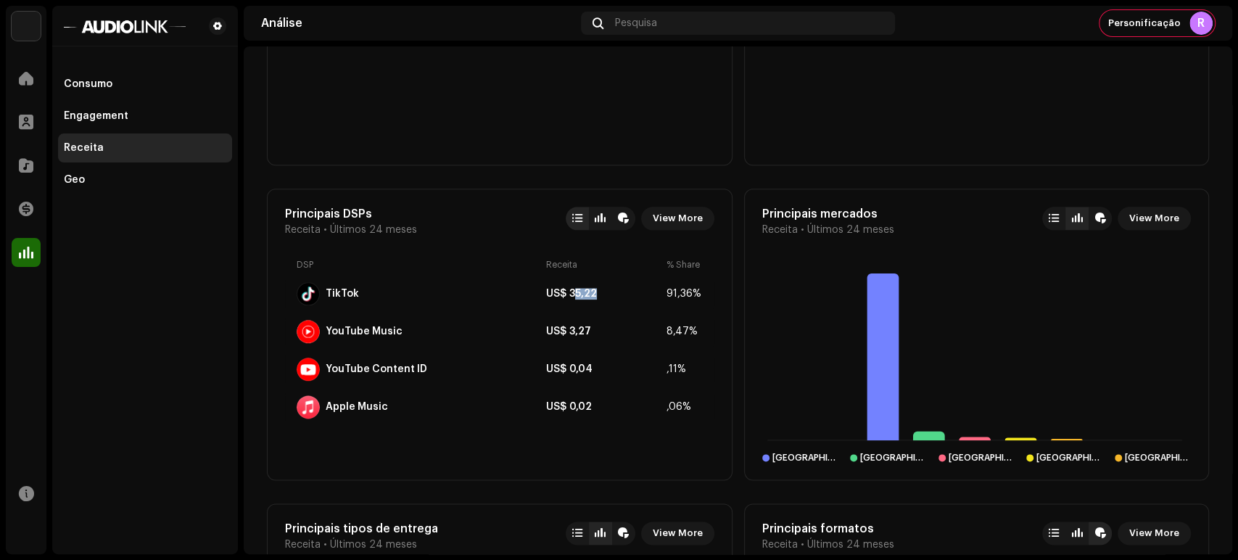
drag, startPoint x: 610, startPoint y: 294, endPoint x: 572, endPoint y: 294, distance: 37.7
click at [572, 294] on div "US$ 35,22" at bounding box center [603, 294] width 115 height 12
click at [608, 309] on div "TikTok US$ 35,22 91,36%" at bounding box center [499, 293] width 429 height 35
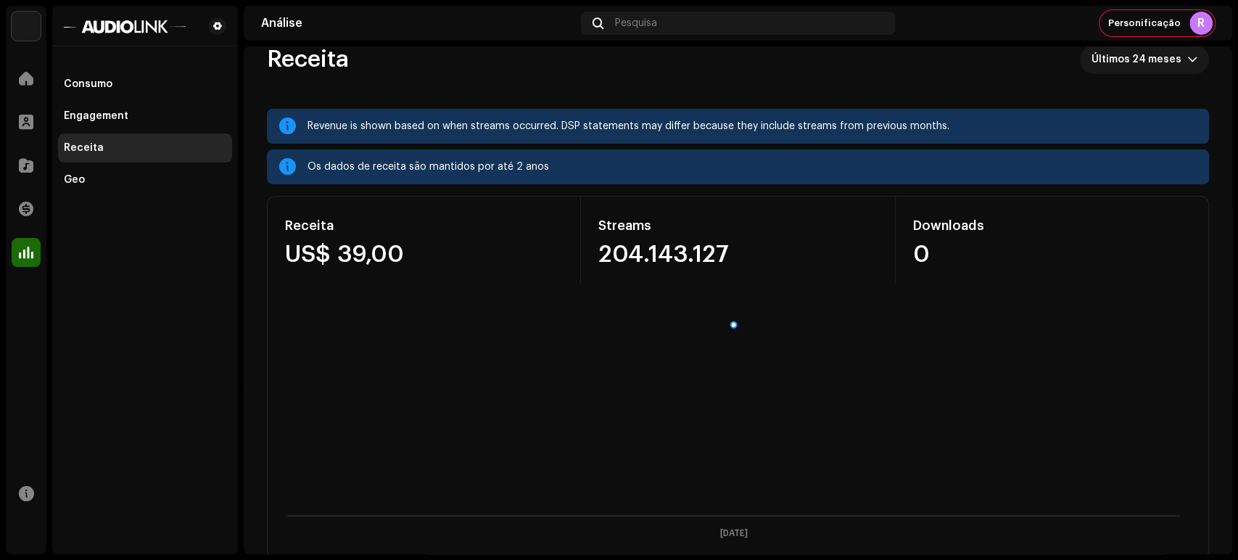
scroll to position [0, 0]
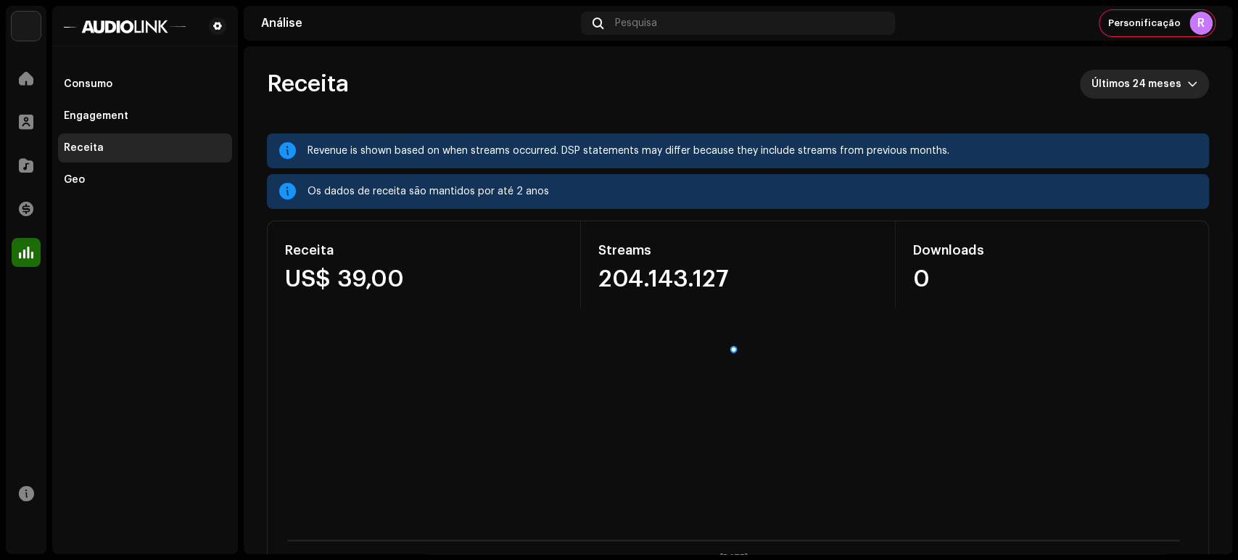
click at [1101, 97] on span "Últimos 24 meses" at bounding box center [1139, 84] width 96 height 29
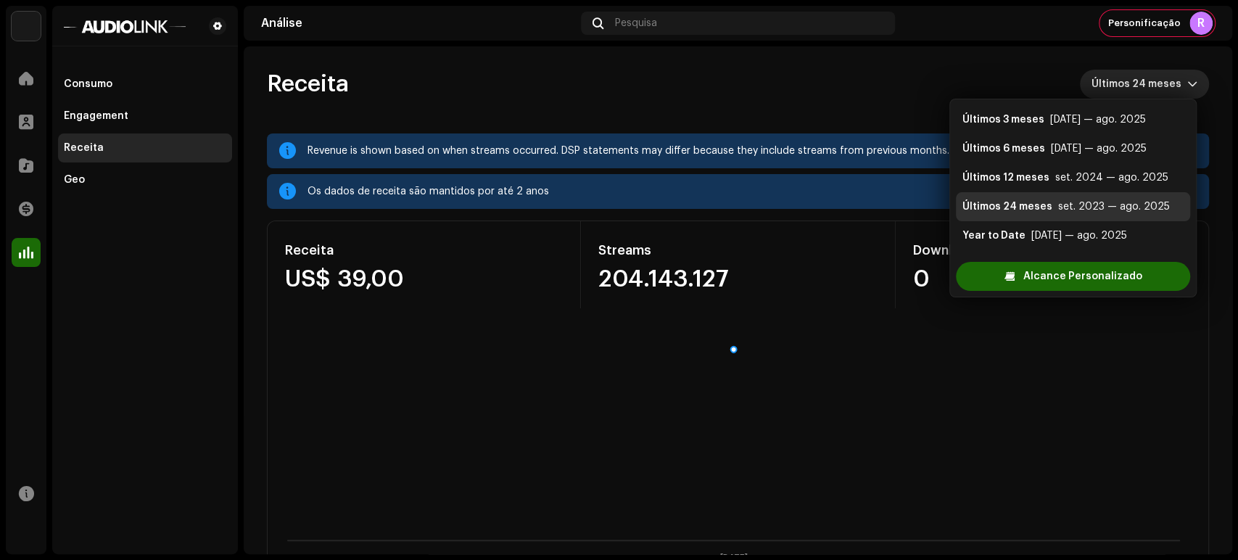
scroll to position [23, 0]
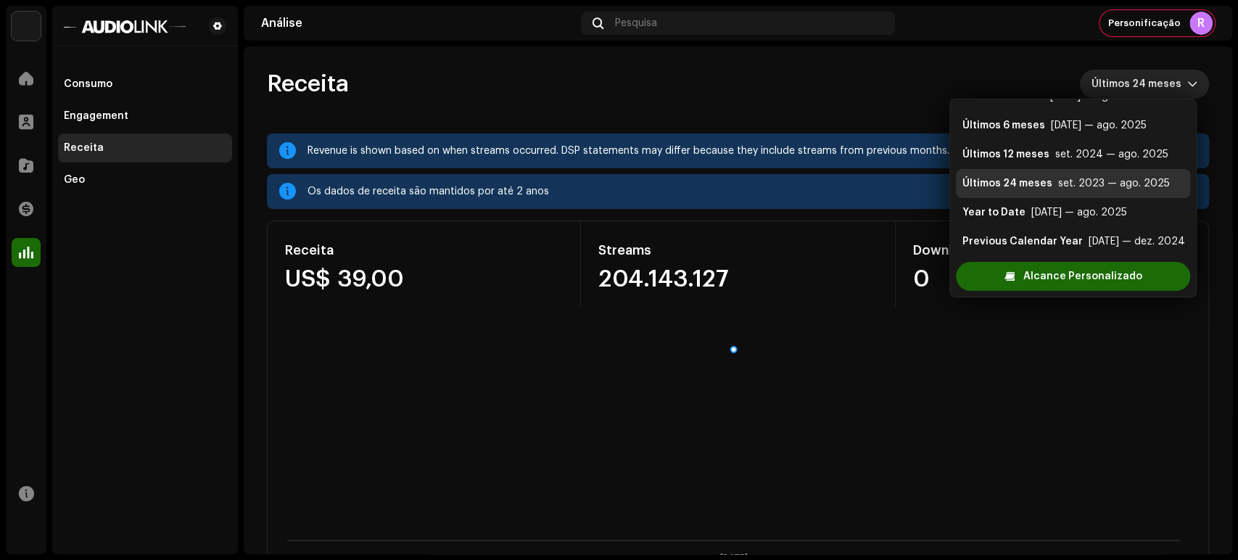
click at [212, 340] on div "Consumo Engagement Receita Geo" at bounding box center [145, 280] width 186 height 548
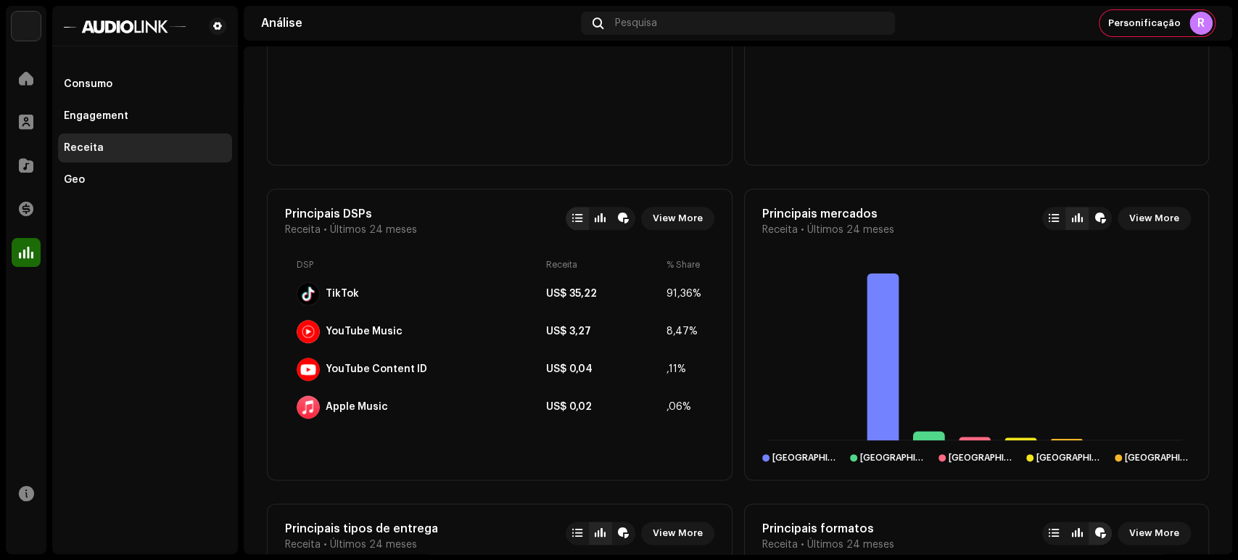
scroll to position [967, 0]
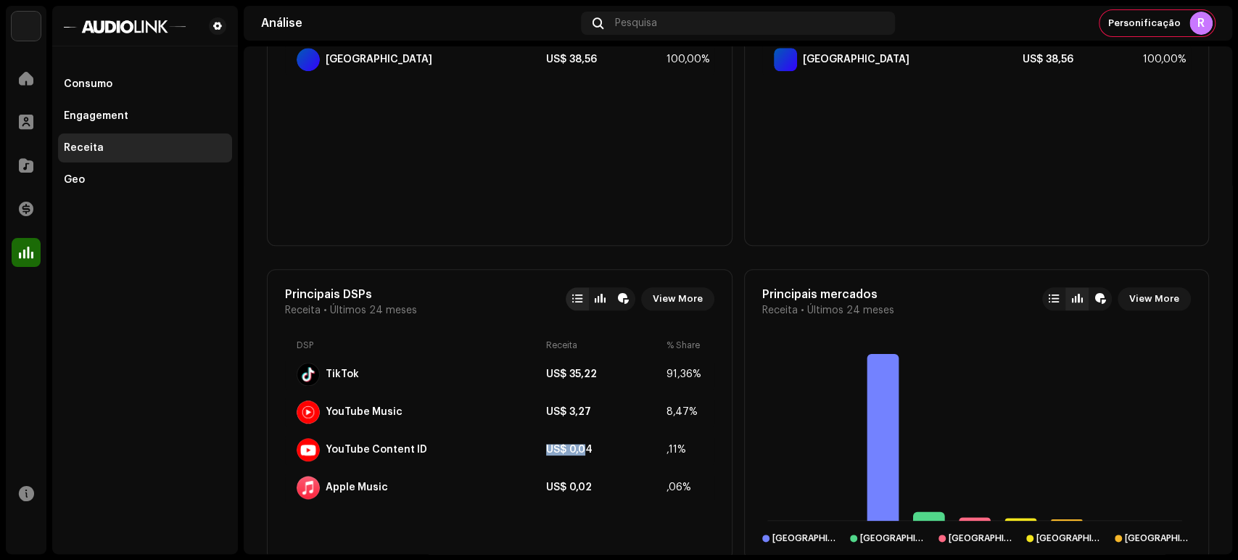
drag, startPoint x: 583, startPoint y: 451, endPoint x: 527, endPoint y: 450, distance: 55.8
click at [527, 450] on div "YouTube Content ID US$ 0,04 ,11%" at bounding box center [499, 449] width 429 height 35
click at [571, 442] on div "YouTube Content ID US$ 0,04 ,11%" at bounding box center [499, 449] width 429 height 35
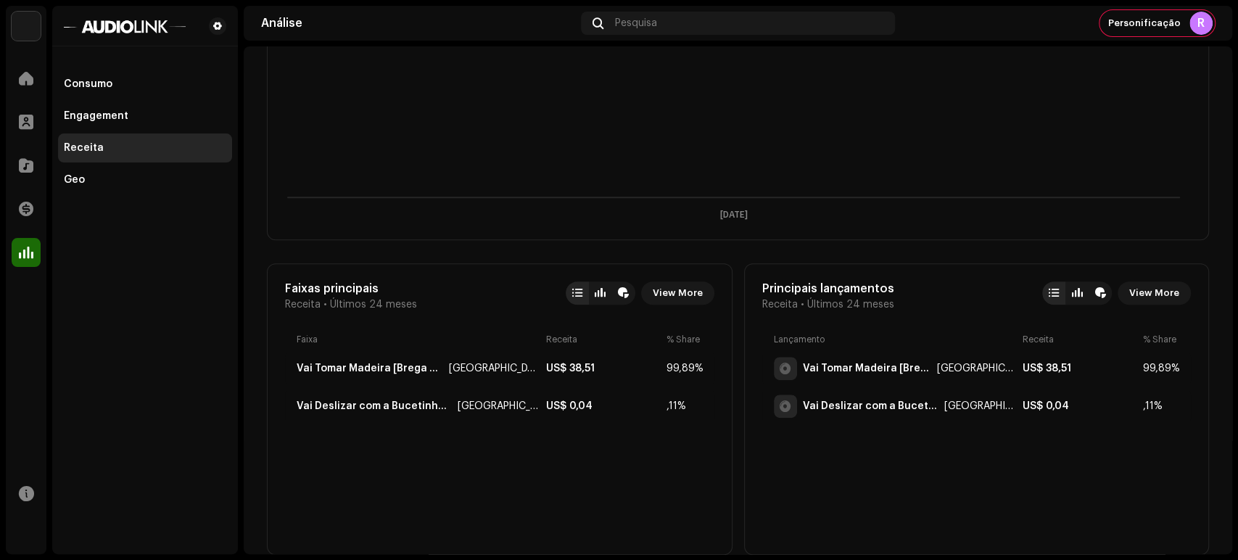
scroll to position [0, 0]
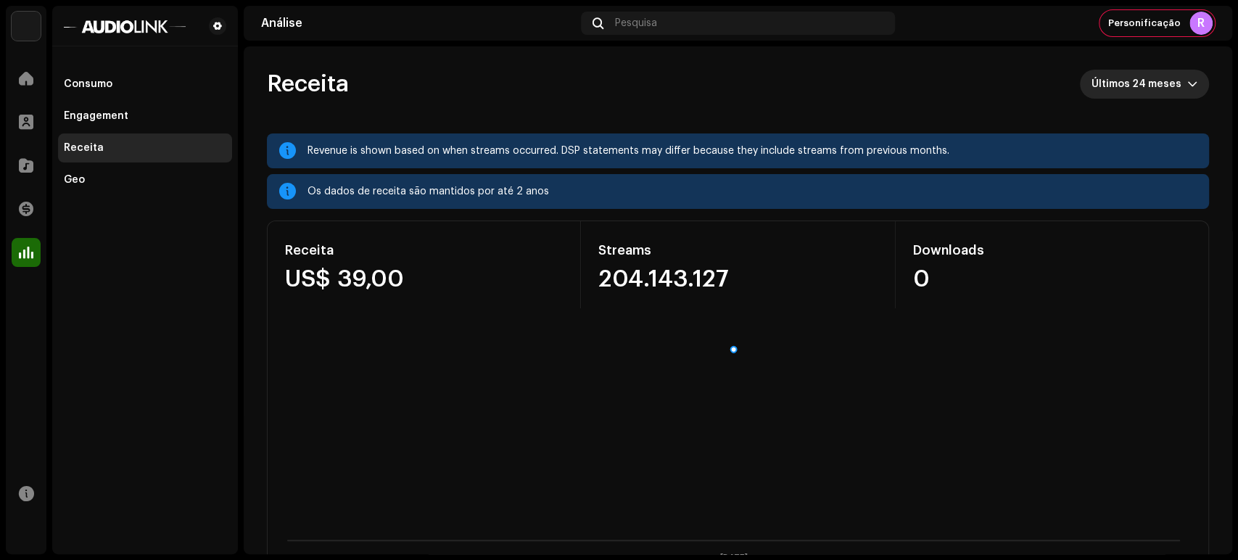
click at [1121, 87] on span "Últimos 24 meses" at bounding box center [1139, 84] width 96 height 29
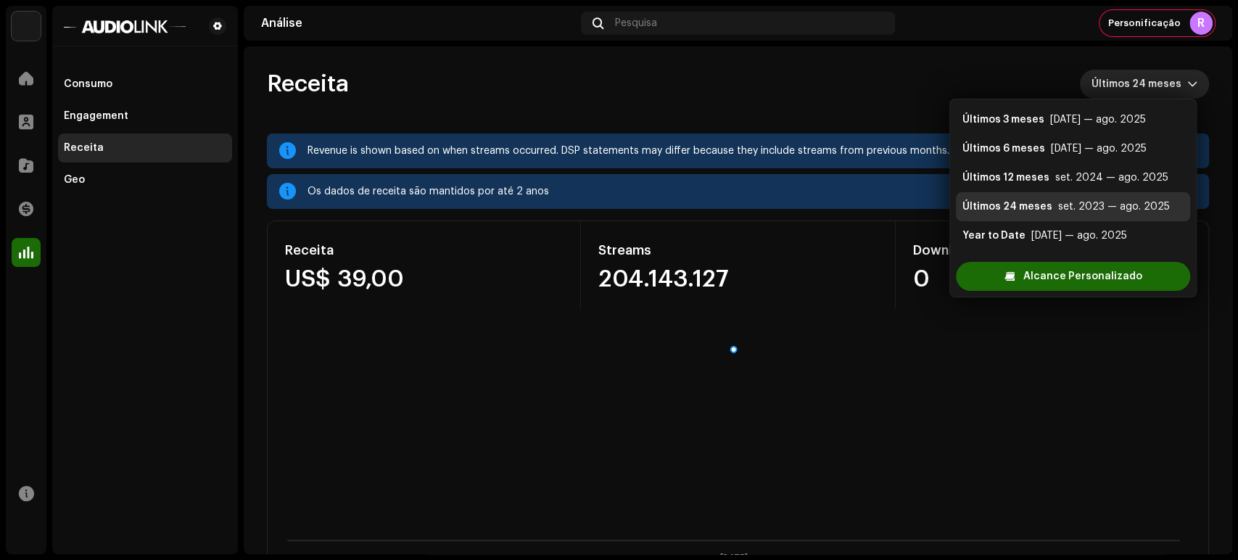
click at [840, 80] on div "Receita Últimos 24 meses" at bounding box center [738, 84] width 942 height 29
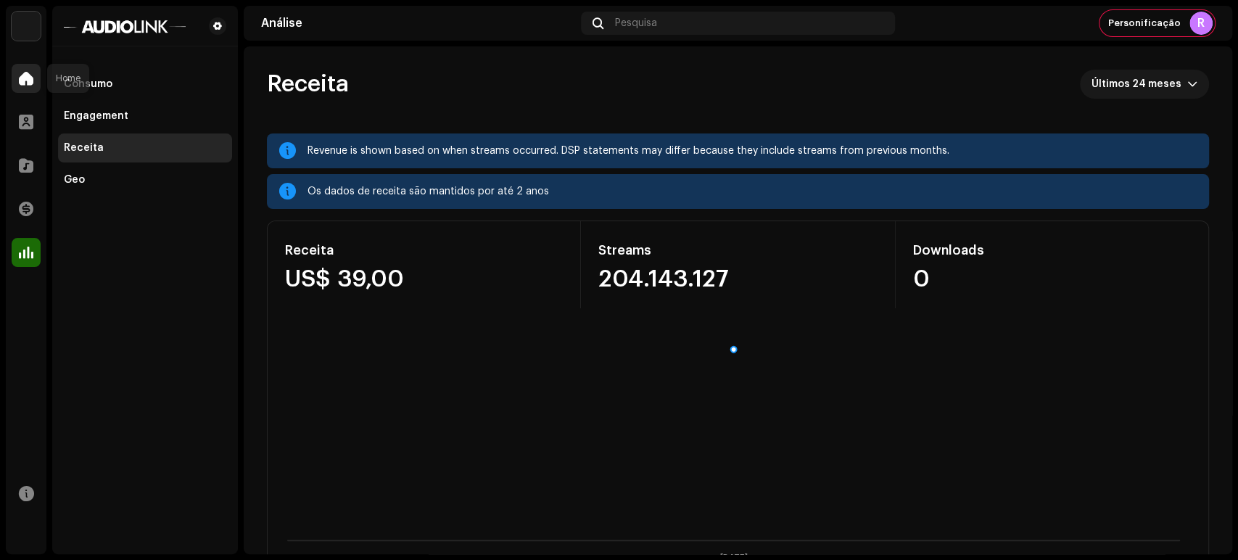
click at [35, 80] on div at bounding box center [26, 78] width 29 height 29
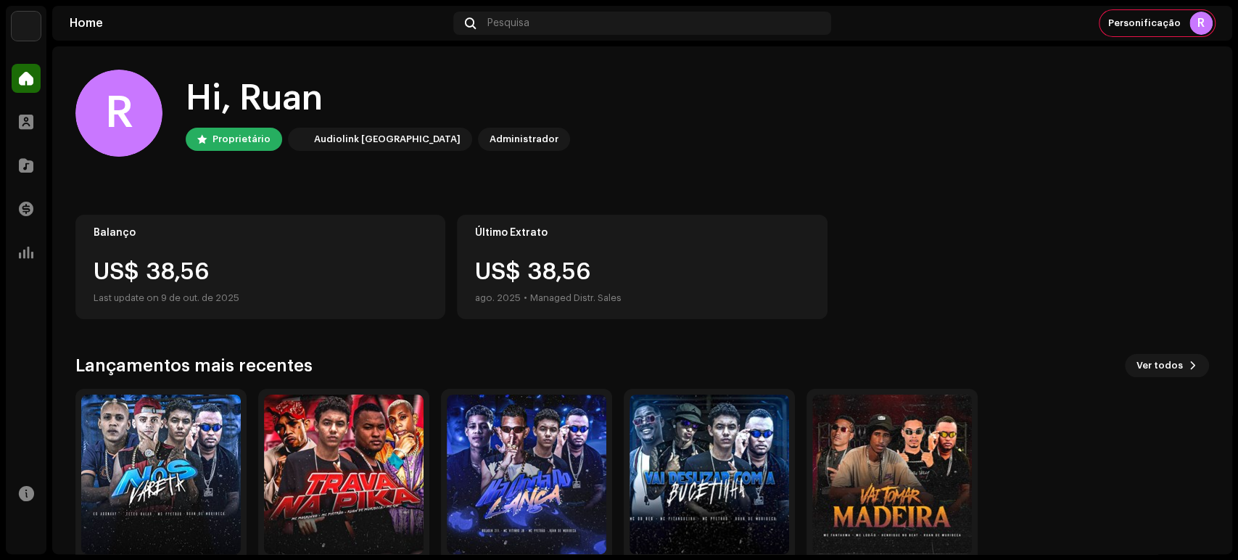
click at [895, 132] on div "R Hi, [PERSON_NAME] Proprietário Audiolink Brasil Administrador" at bounding box center [641, 113] width 1133 height 87
click at [27, 254] on span at bounding box center [26, 253] width 15 height 12
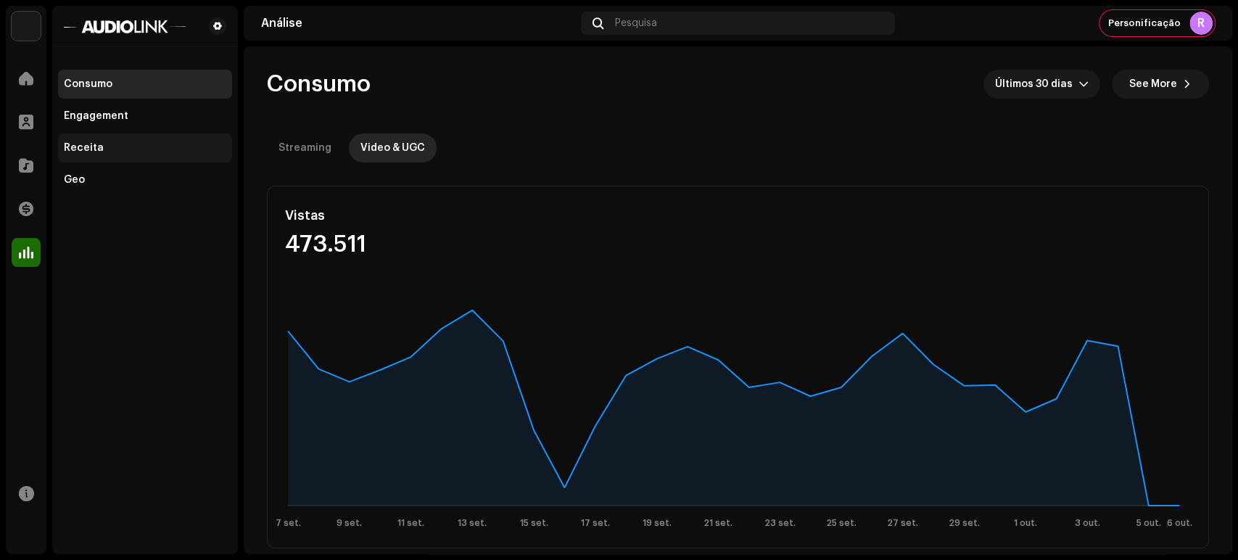
click at [134, 155] on div "Receita" at bounding box center [145, 147] width 174 height 29
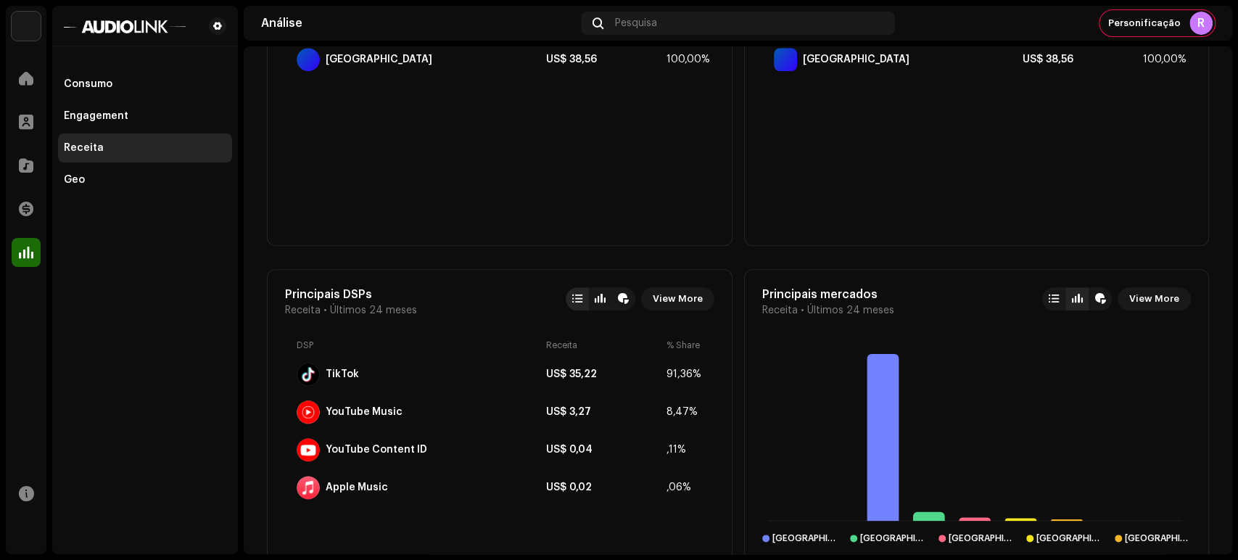
scroll to position [1047, 0]
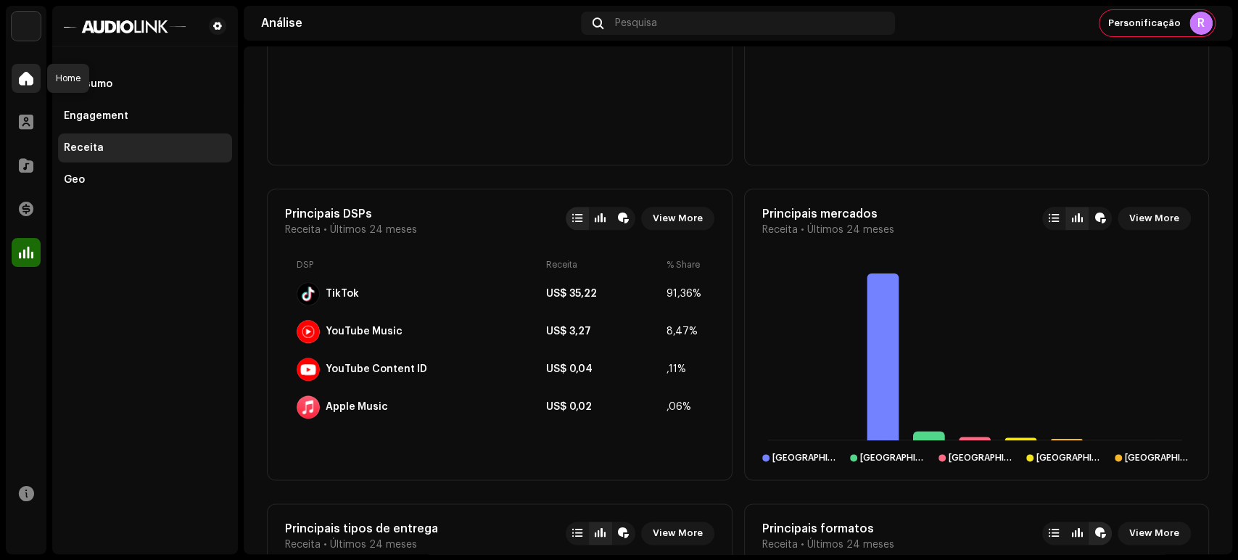
click at [20, 91] on div at bounding box center [26, 78] width 29 height 29
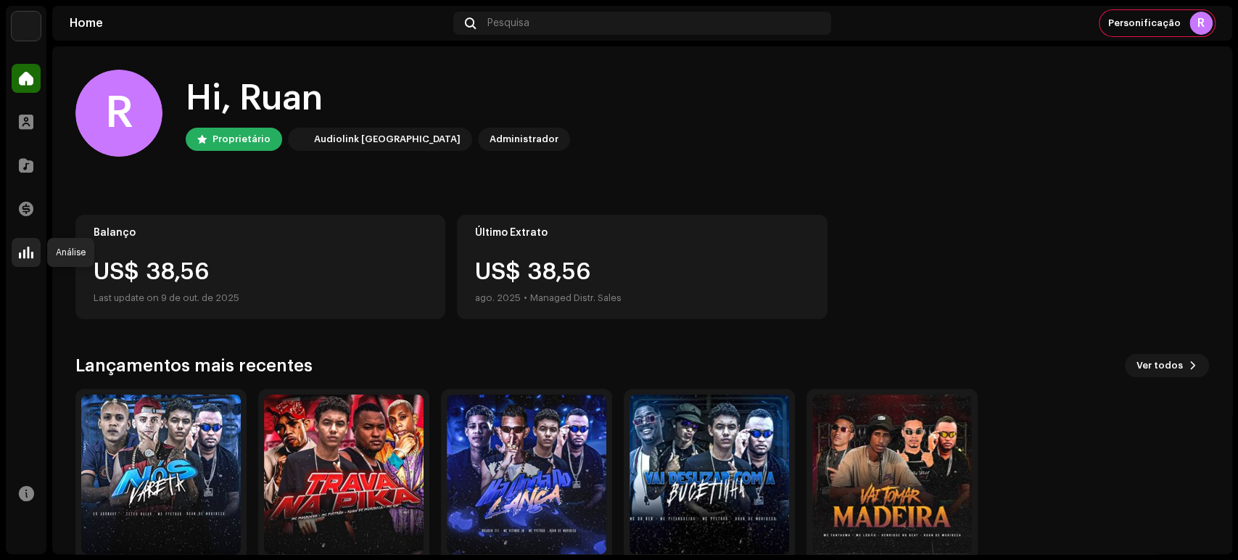
click at [24, 252] on span at bounding box center [26, 253] width 15 height 12
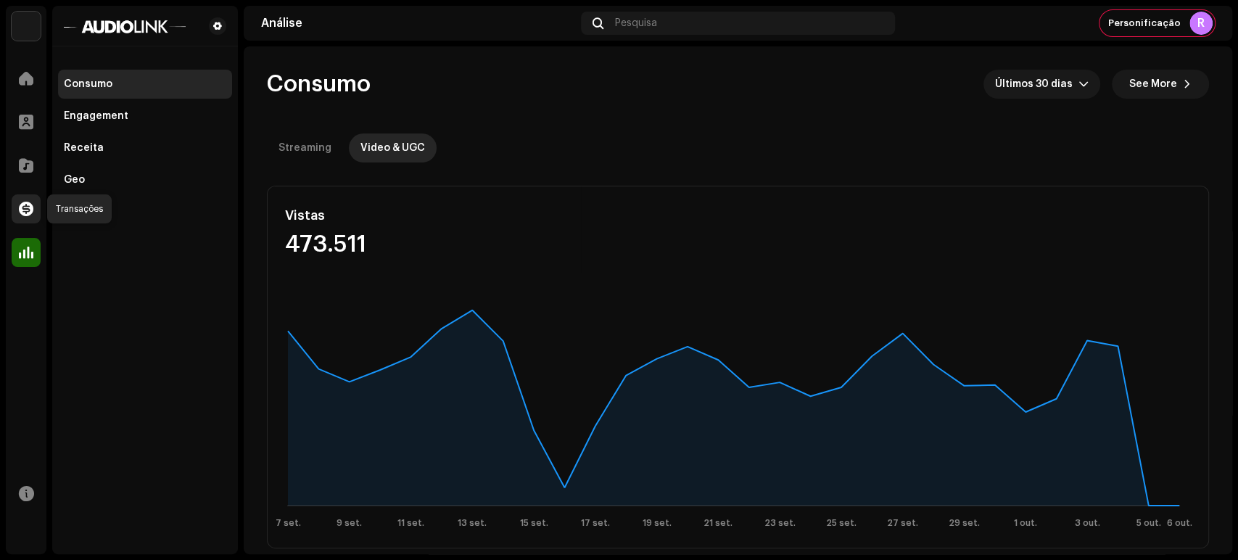
click at [33, 215] on div at bounding box center [26, 208] width 29 height 29
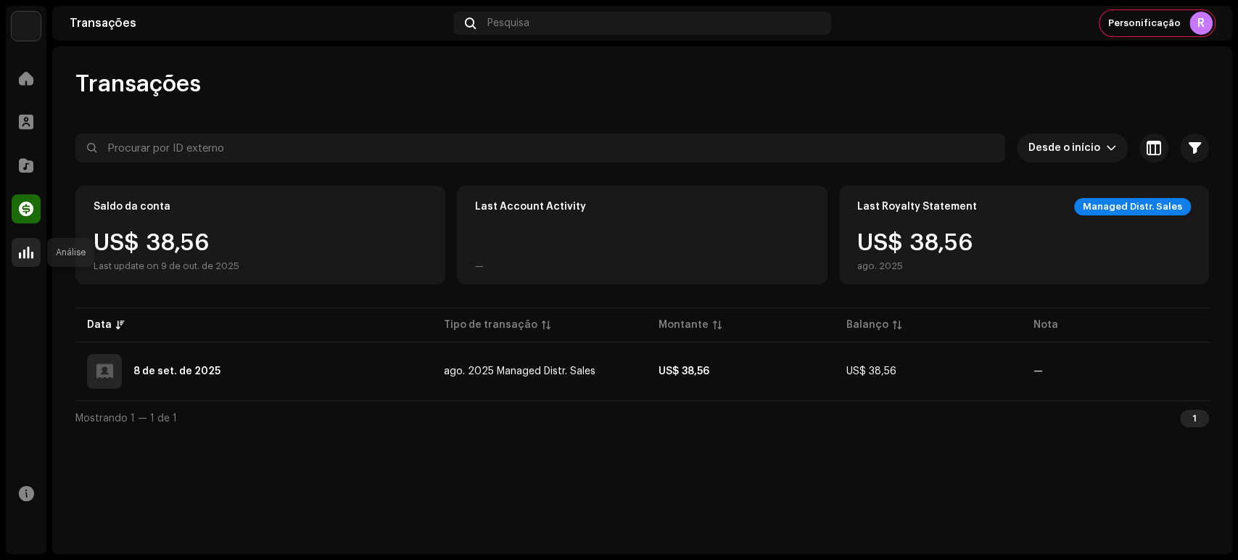
click at [33, 248] on div at bounding box center [26, 252] width 29 height 29
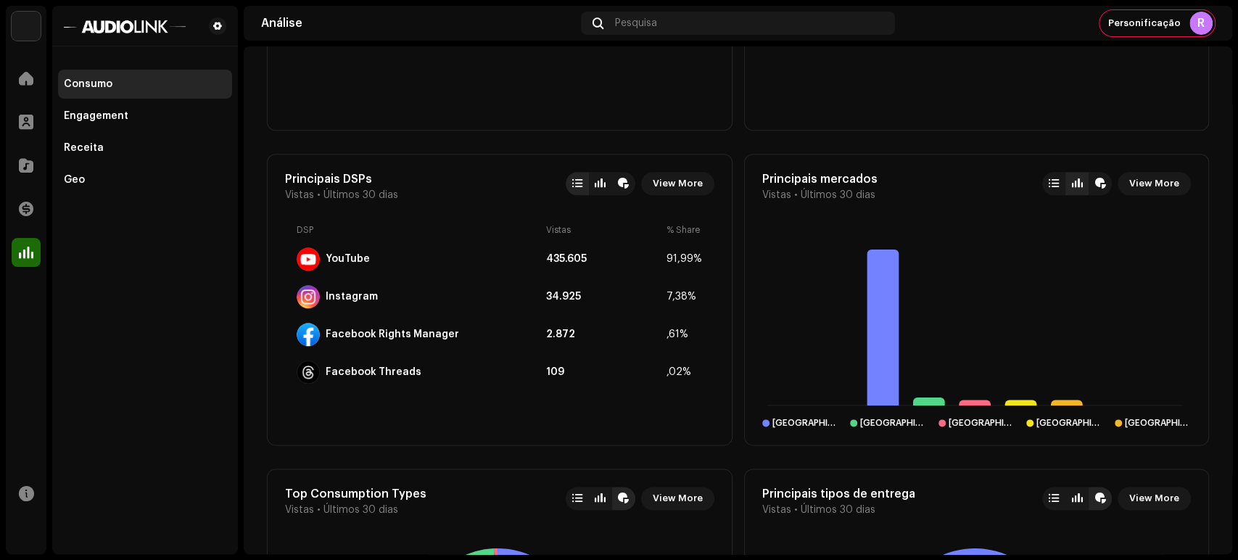
scroll to position [1127, 0]
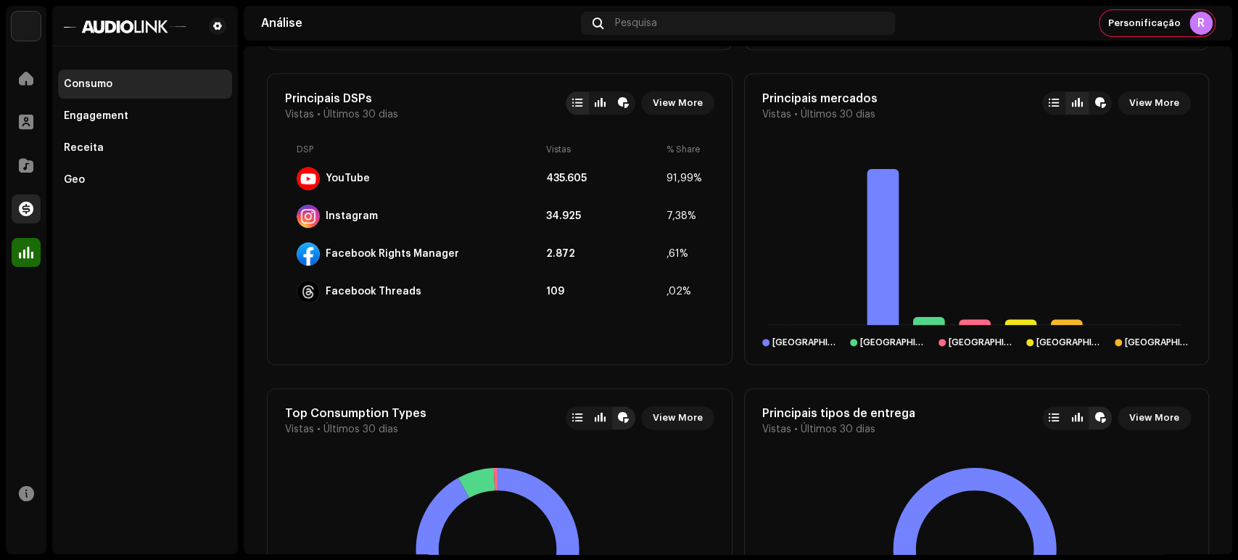
click at [35, 203] on div at bounding box center [26, 208] width 29 height 29
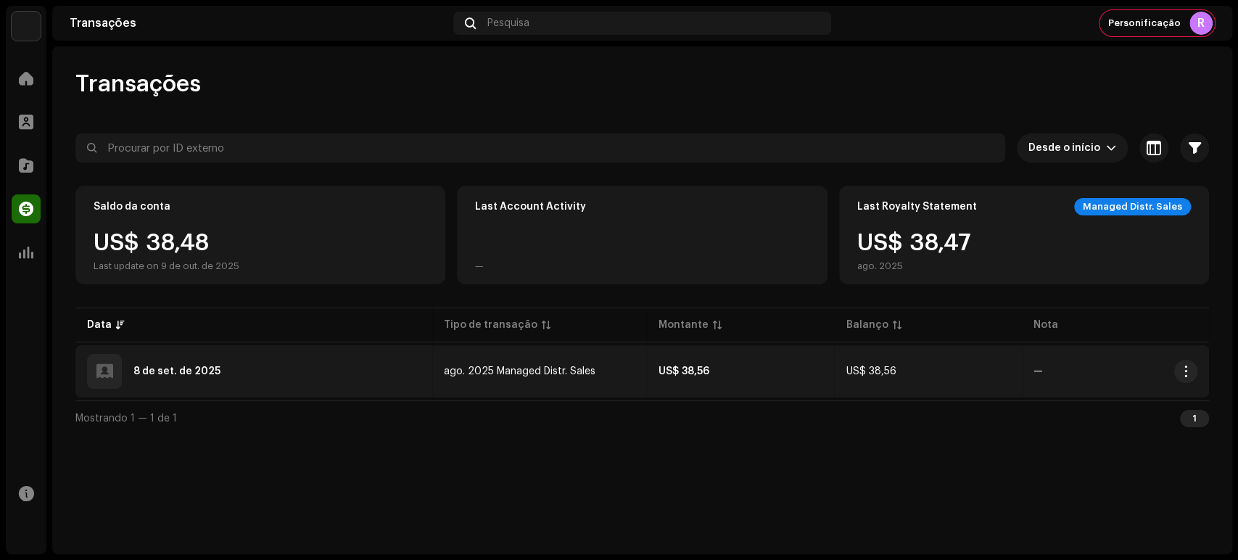
click at [255, 347] on td "8 de set. de 2025" at bounding box center [253, 371] width 357 height 52
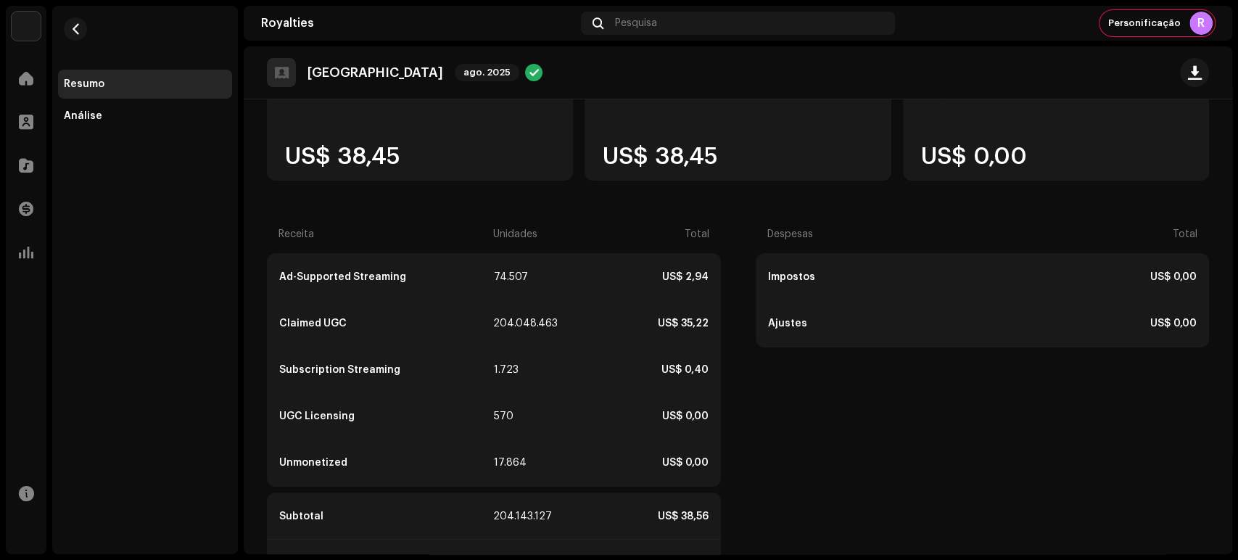
scroll to position [253, 0]
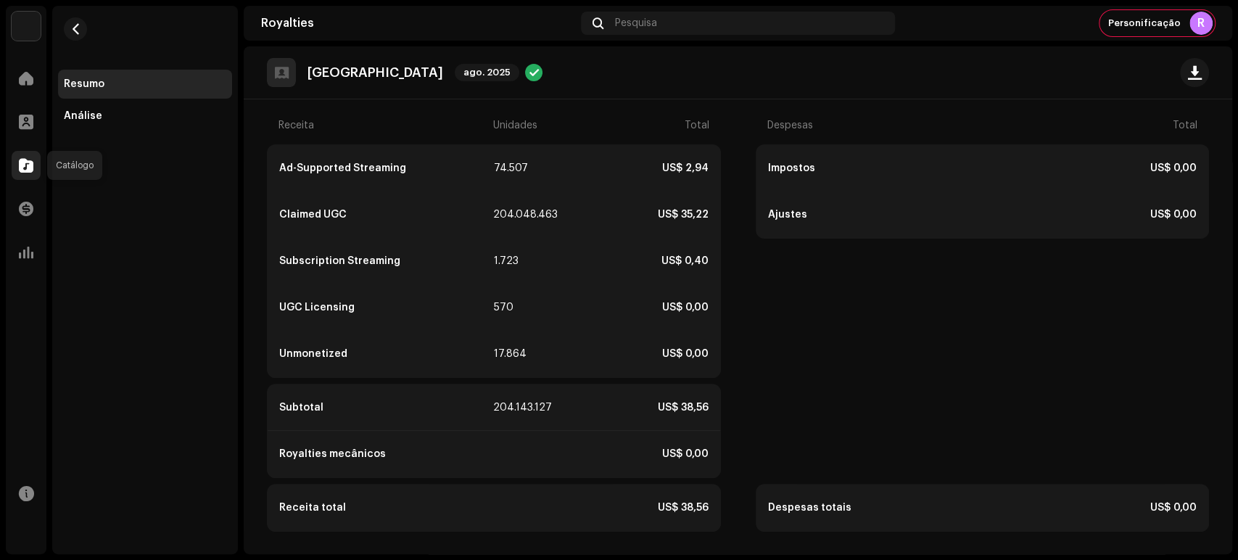
click at [19, 160] on span at bounding box center [26, 166] width 15 height 12
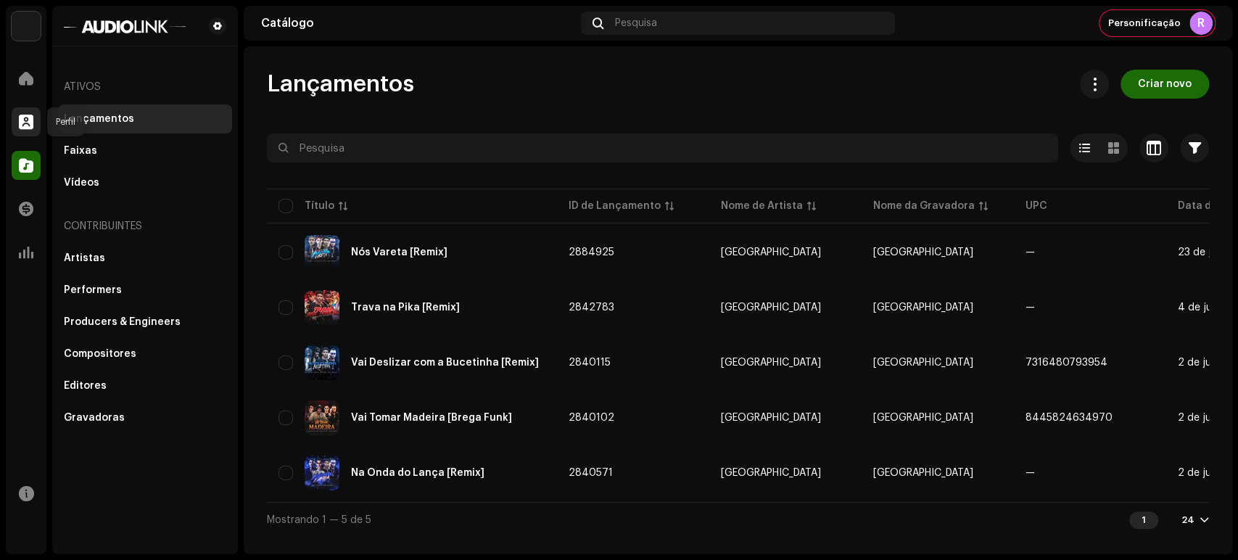
click at [28, 118] on span at bounding box center [26, 122] width 15 height 12
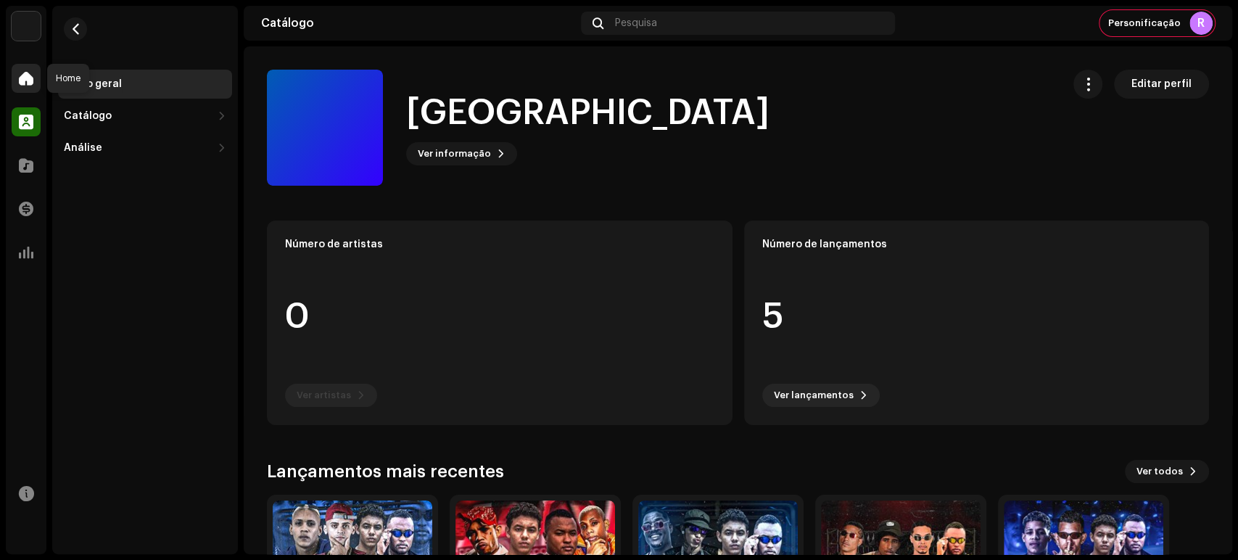
click at [33, 88] on div at bounding box center [26, 78] width 29 height 29
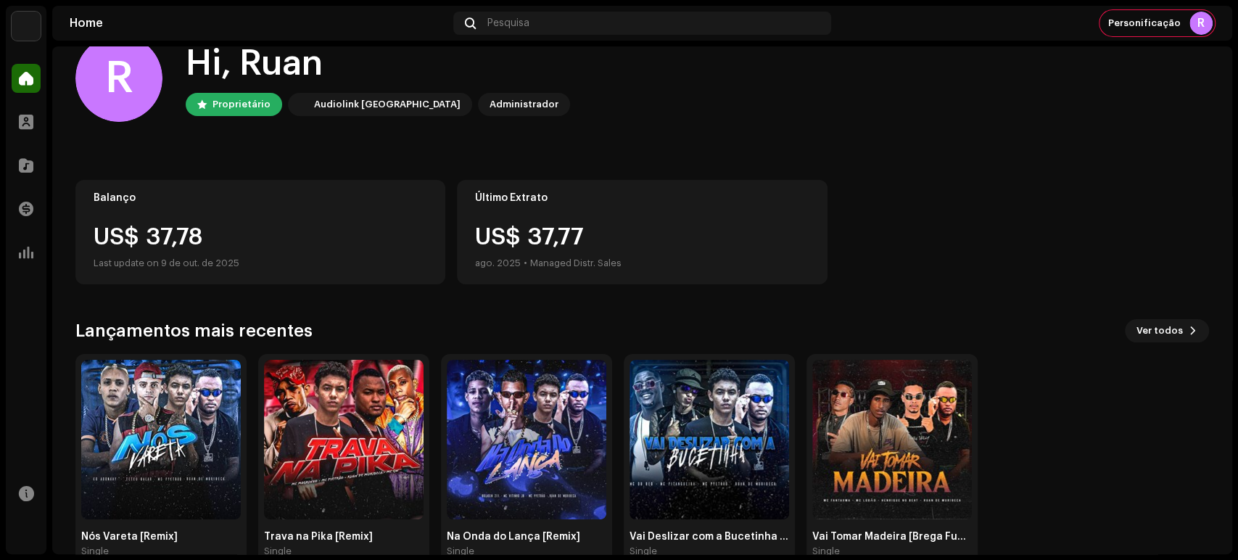
scroll to position [66, 0]
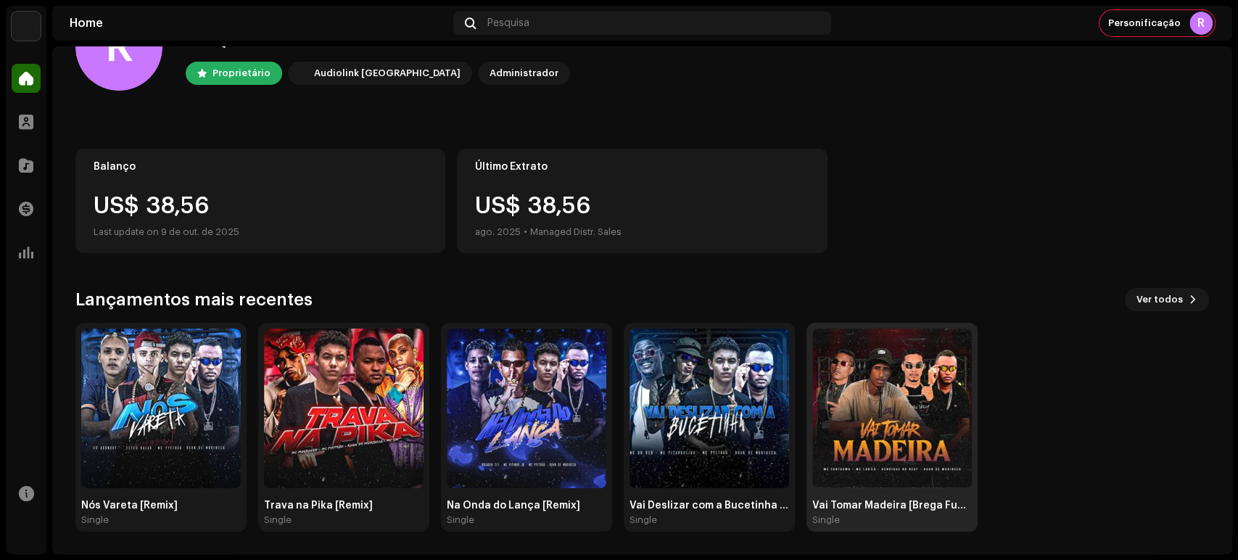
click at [852, 433] on img at bounding box center [892, 408] width 160 height 160
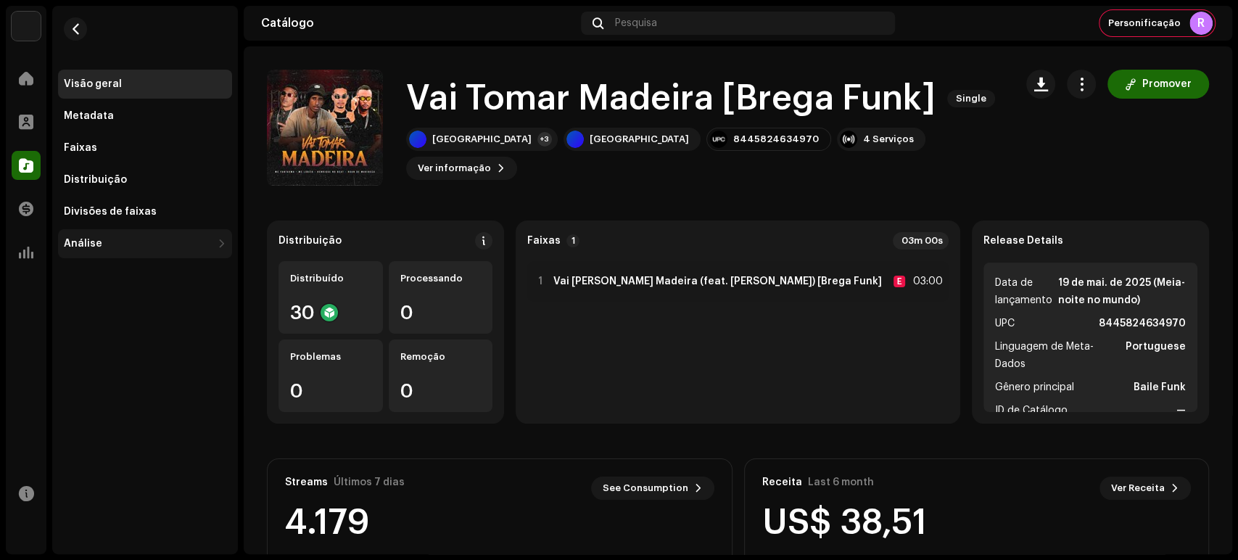
click at [132, 231] on div "Análise" at bounding box center [145, 243] width 174 height 29
click at [130, 270] on div "Consumo" at bounding box center [148, 276] width 157 height 12
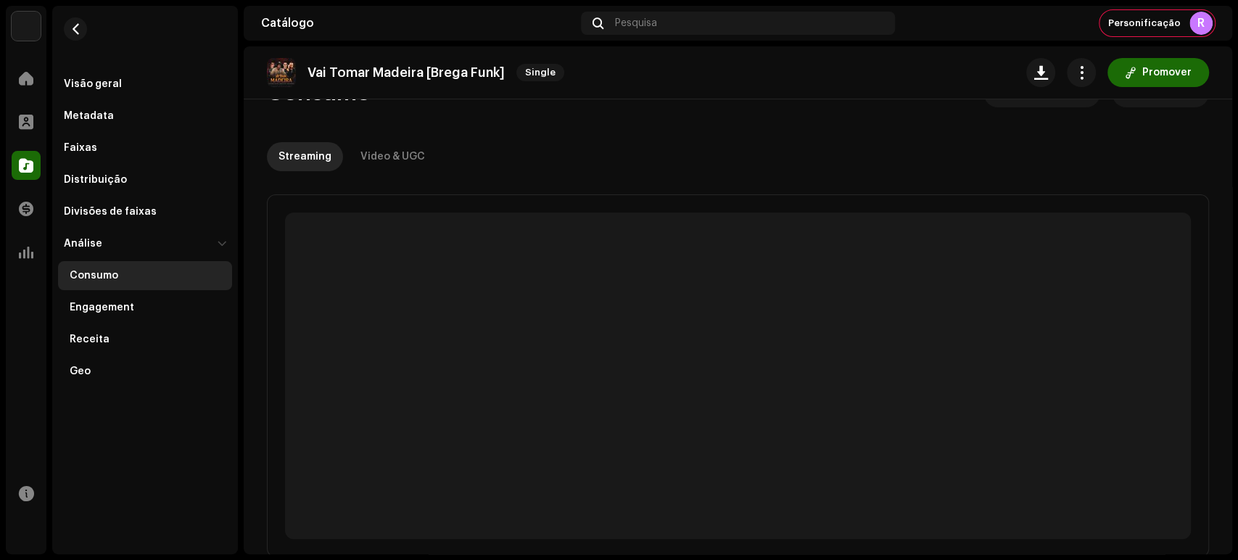
scroll to position [80, 0]
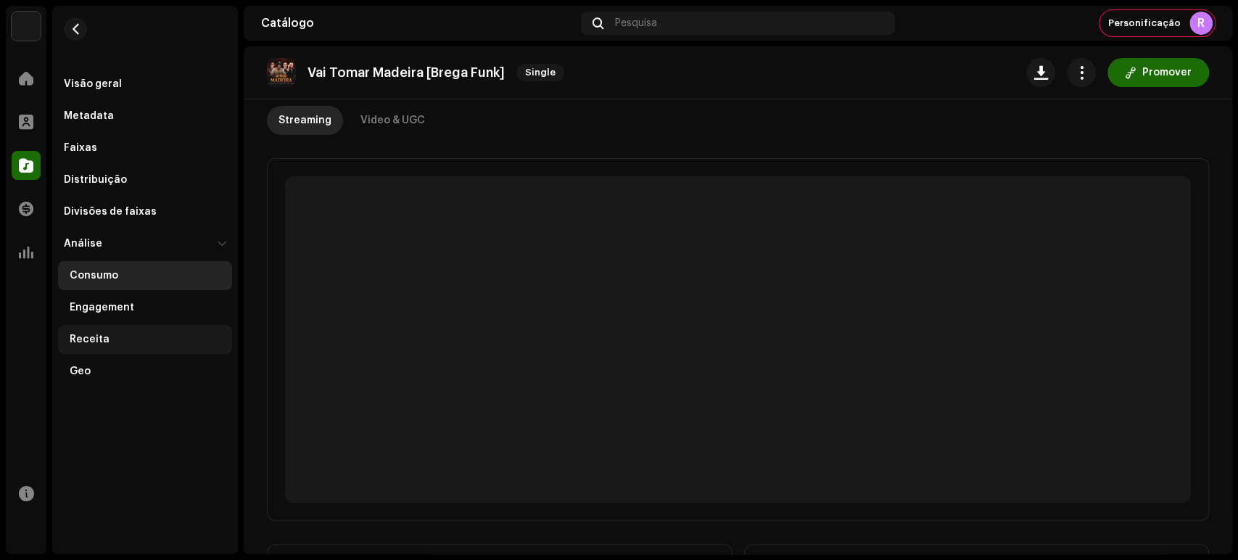
click at [158, 334] on div "Receita" at bounding box center [148, 340] width 157 height 12
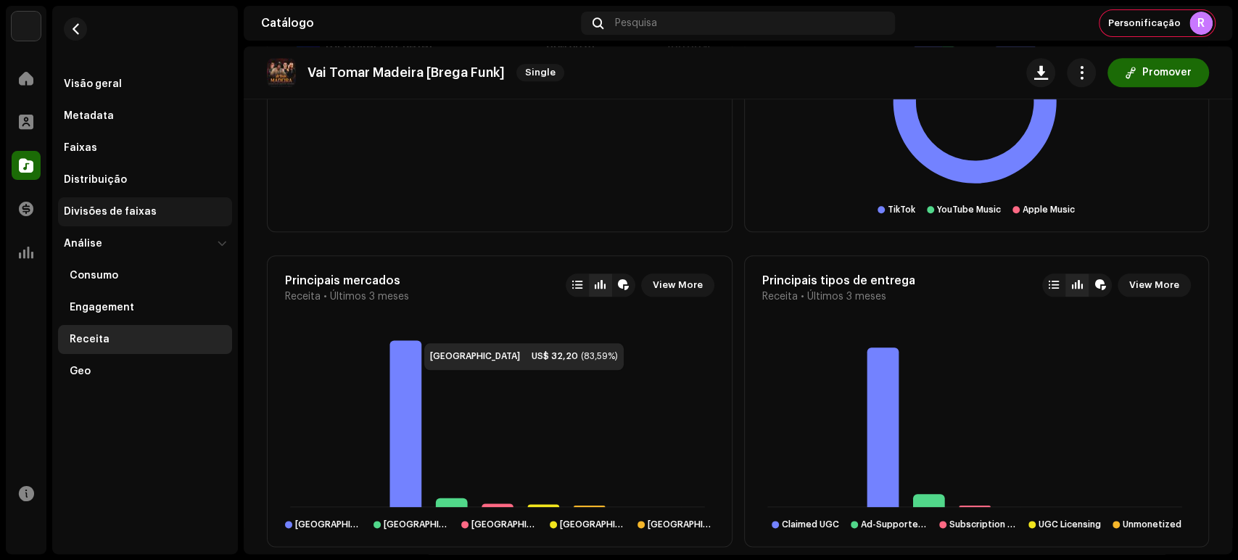
scroll to position [919, 0]
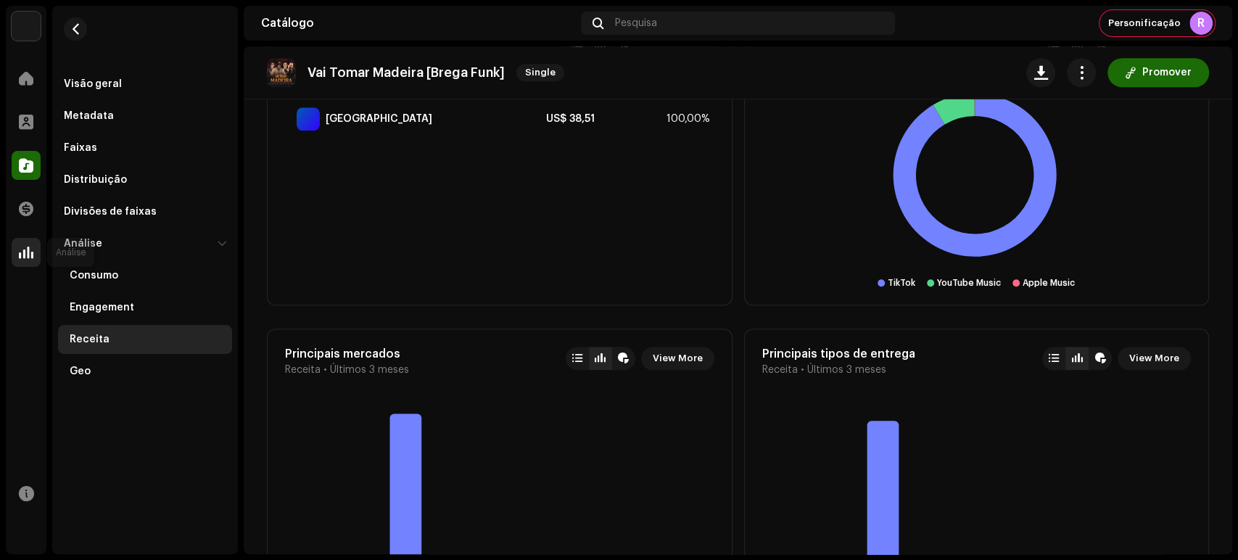
click at [30, 249] on span at bounding box center [26, 253] width 15 height 12
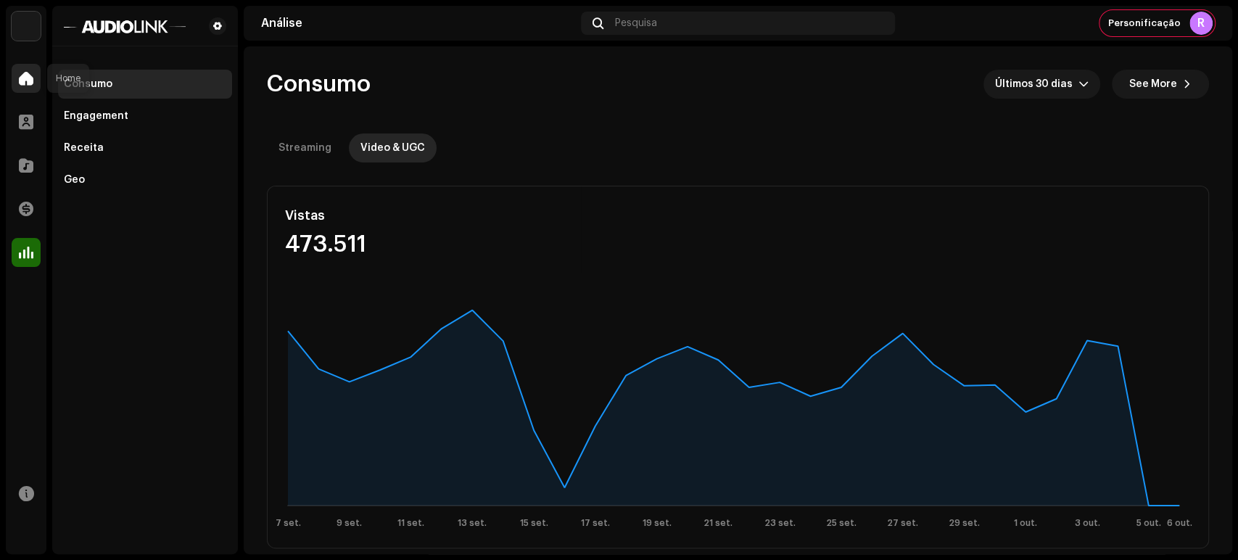
click at [31, 86] on div at bounding box center [26, 78] width 29 height 29
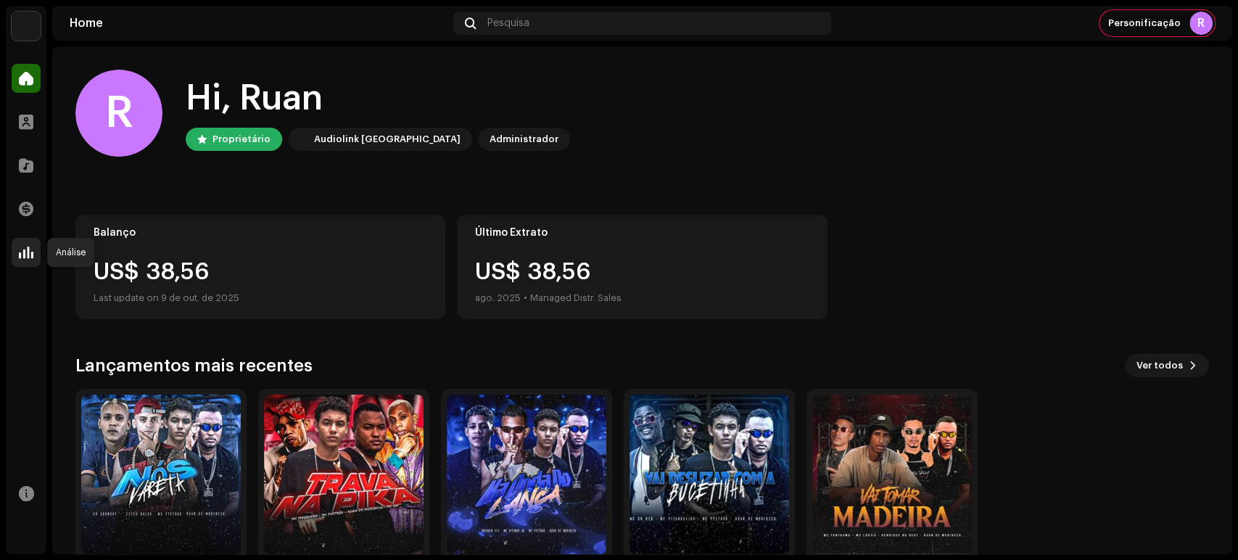
click at [19, 250] on span at bounding box center [26, 253] width 15 height 12
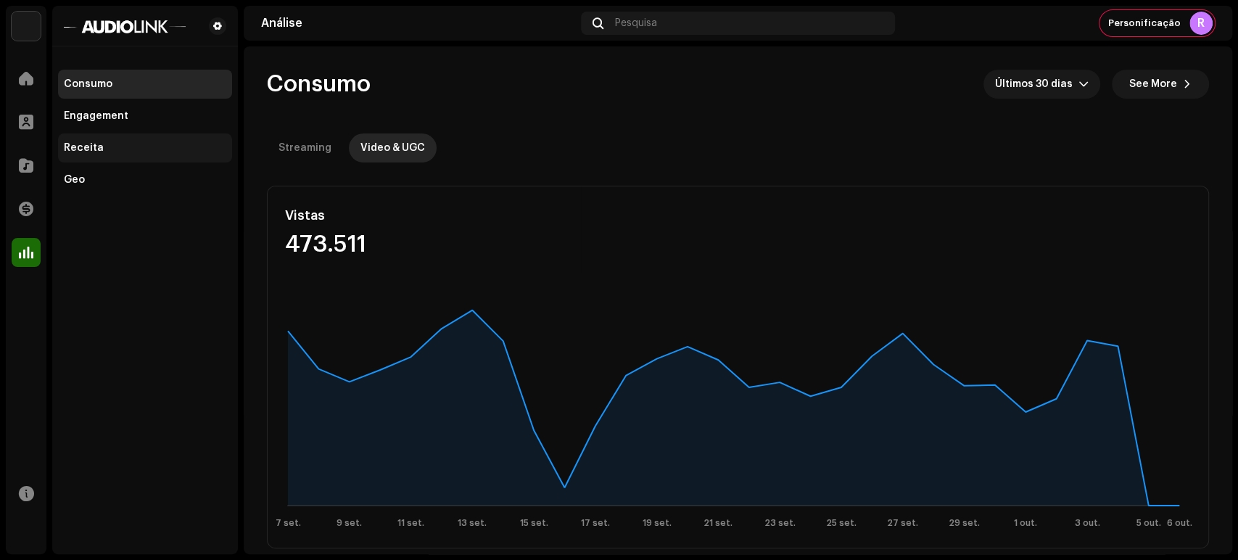
click at [133, 152] on div "Receita" at bounding box center [145, 148] width 162 height 12
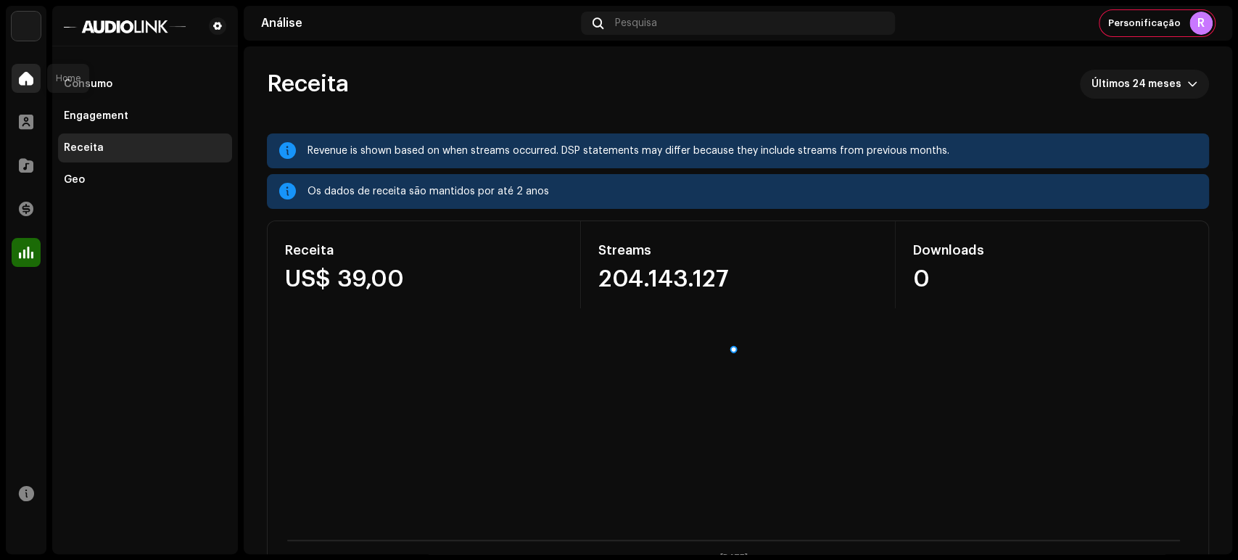
click at [29, 80] on span at bounding box center [26, 79] width 15 height 12
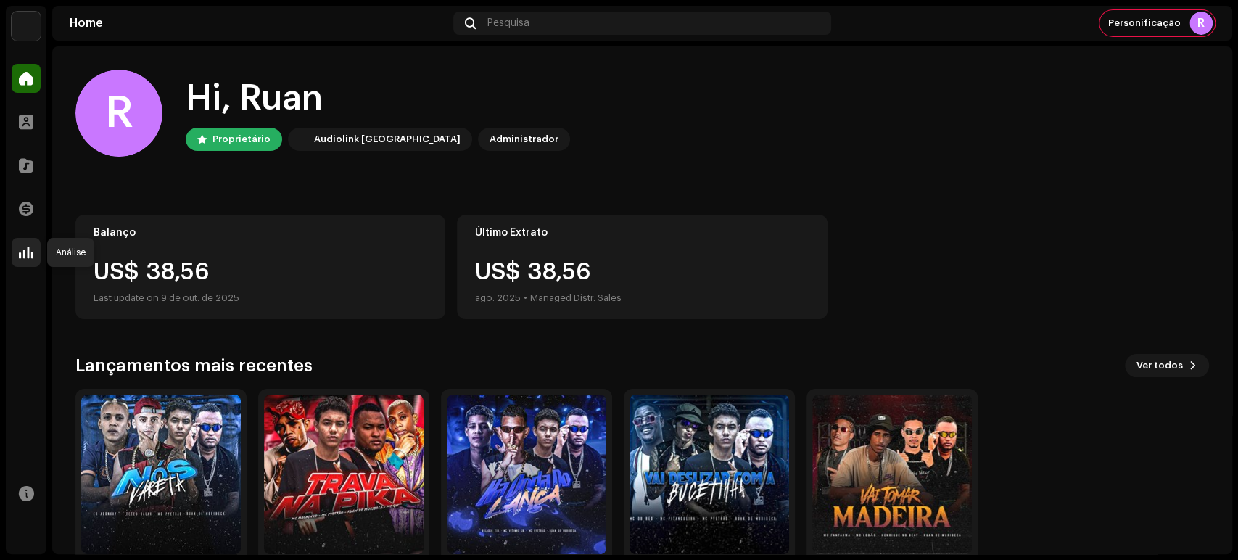
click at [20, 249] on span at bounding box center [26, 253] width 15 height 12
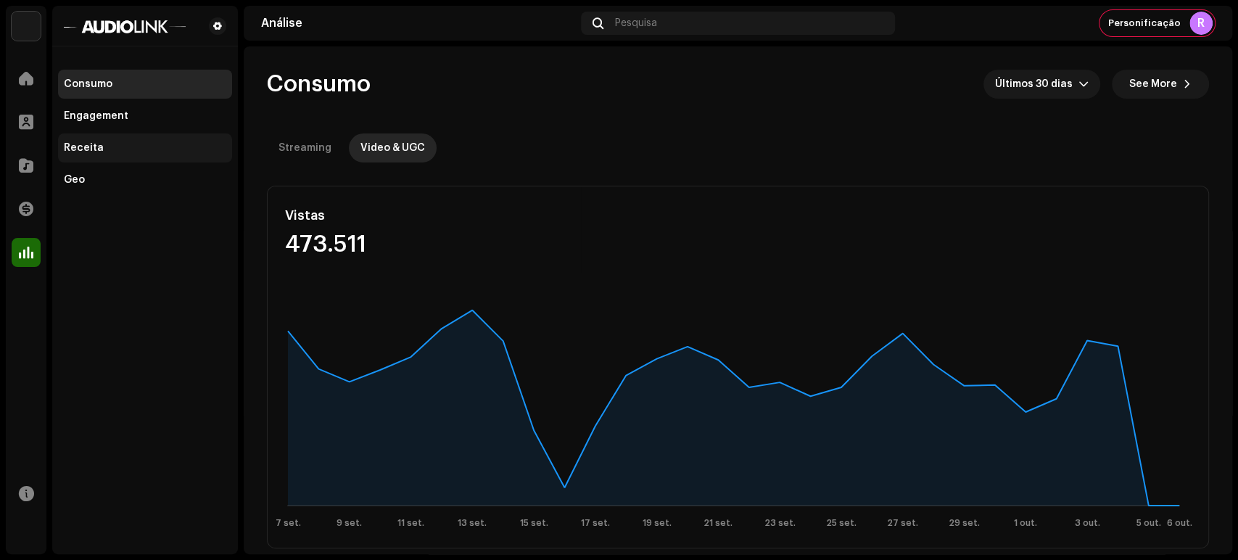
click at [98, 148] on div "Receita" at bounding box center [84, 148] width 40 height 12
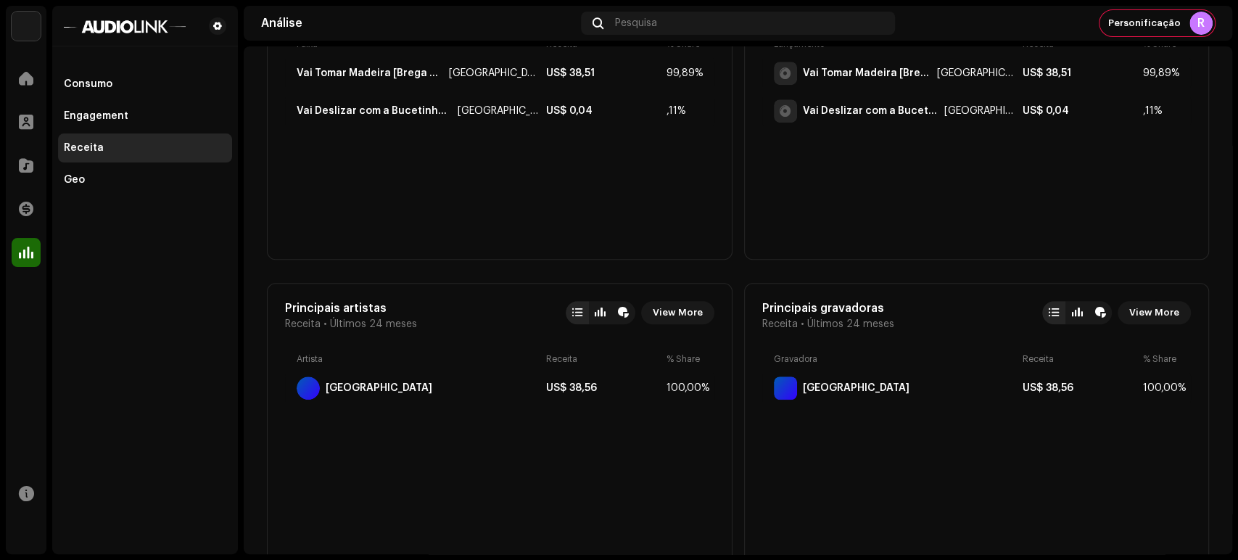
scroll to position [644, 0]
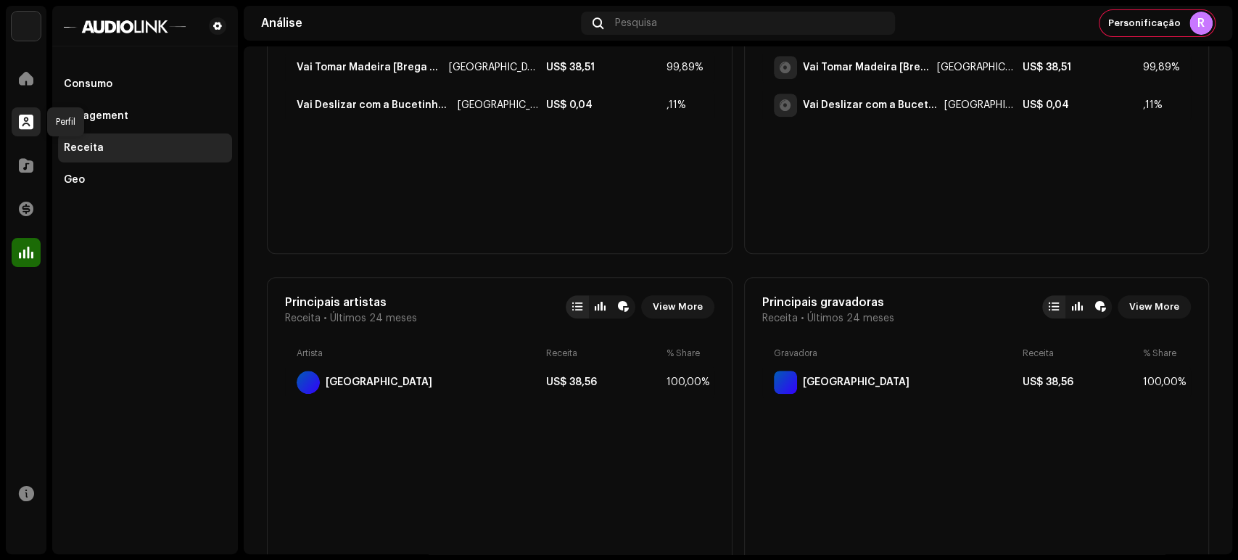
click at [19, 124] on span at bounding box center [26, 122] width 15 height 12
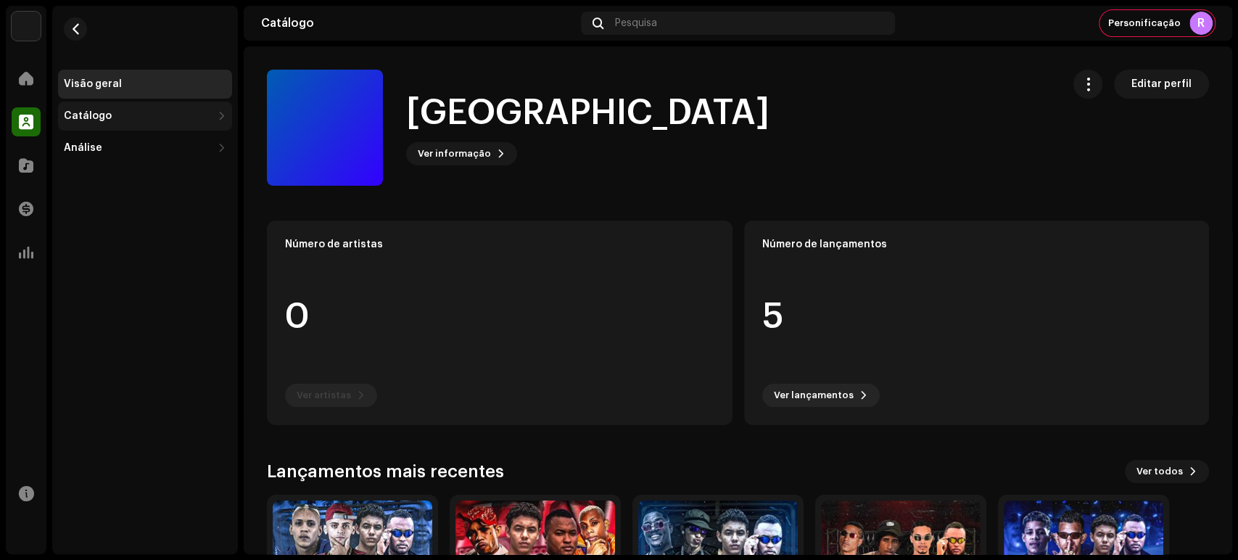
click at [89, 117] on div "Catálogo" at bounding box center [88, 116] width 48 height 12
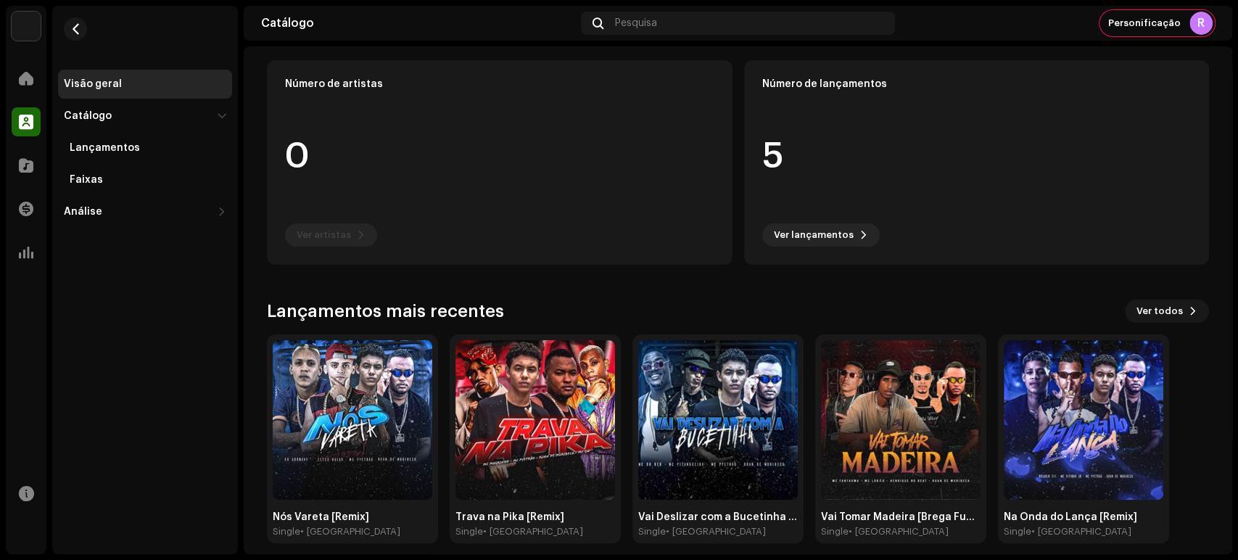
scroll to position [172, 0]
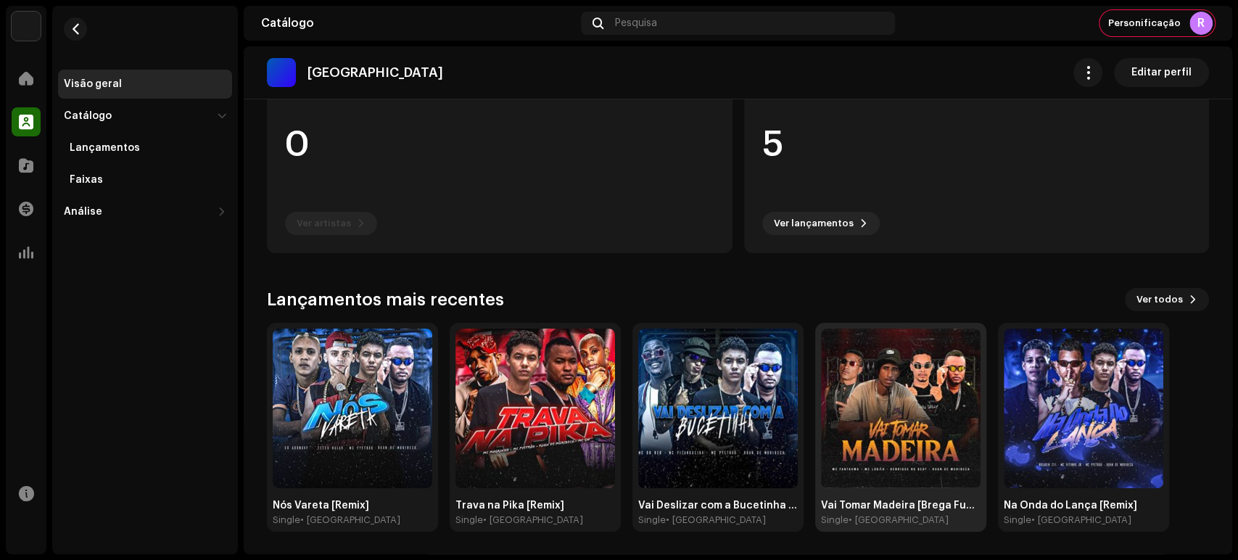
click at [928, 415] on img at bounding box center [901, 408] width 160 height 160
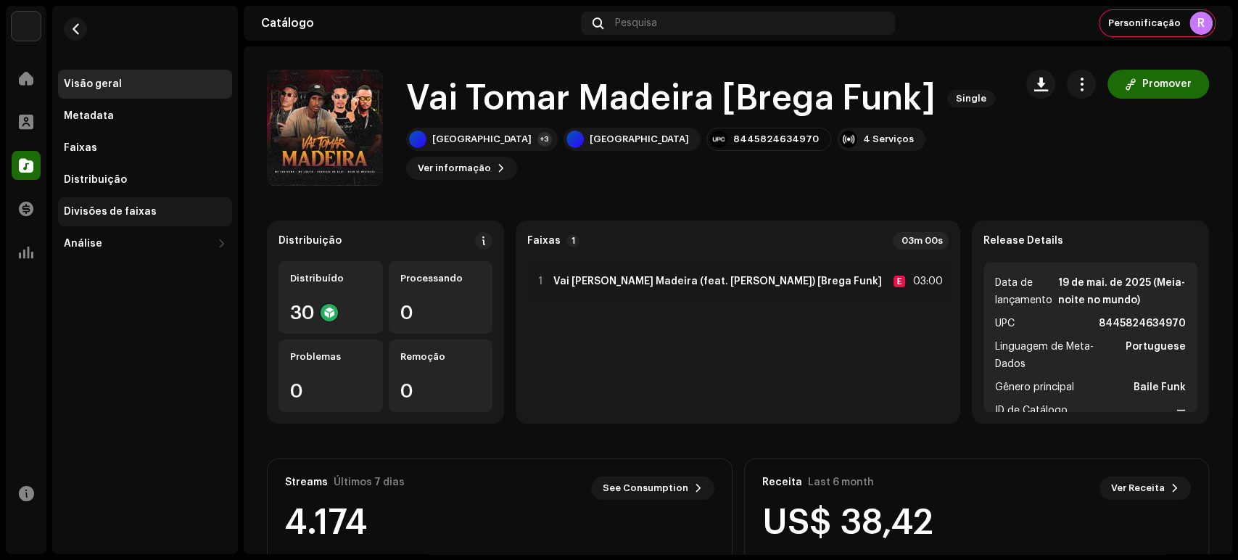
click at [113, 212] on div "Divisões de faixas" at bounding box center [110, 212] width 93 height 12
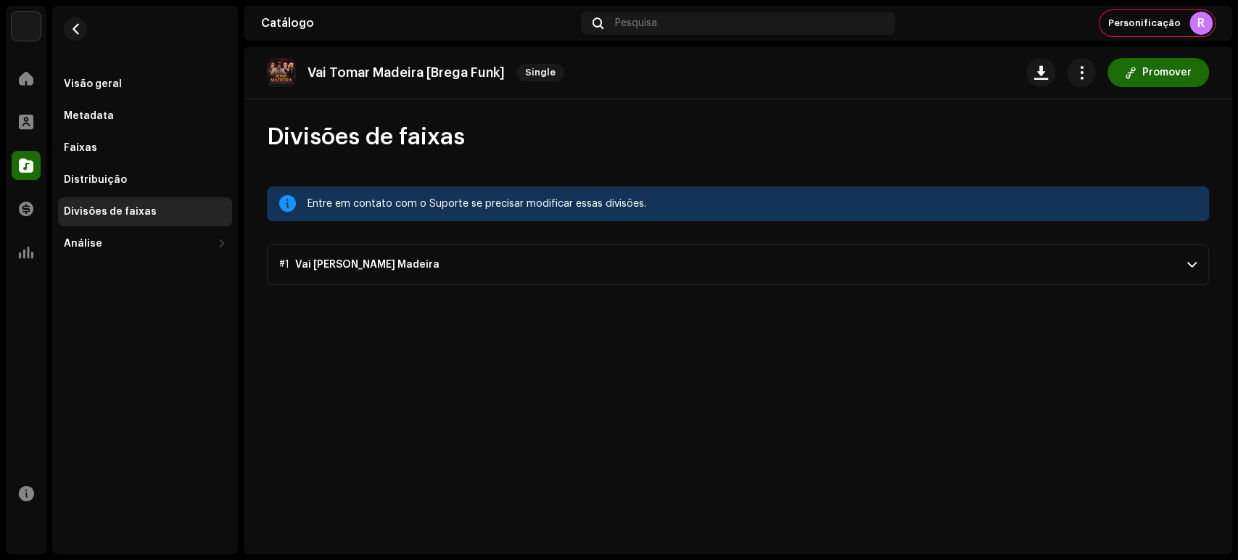
click at [858, 269] on p-accordion-header "#1 Vai [PERSON_NAME] Madeira" at bounding box center [738, 264] width 942 height 41
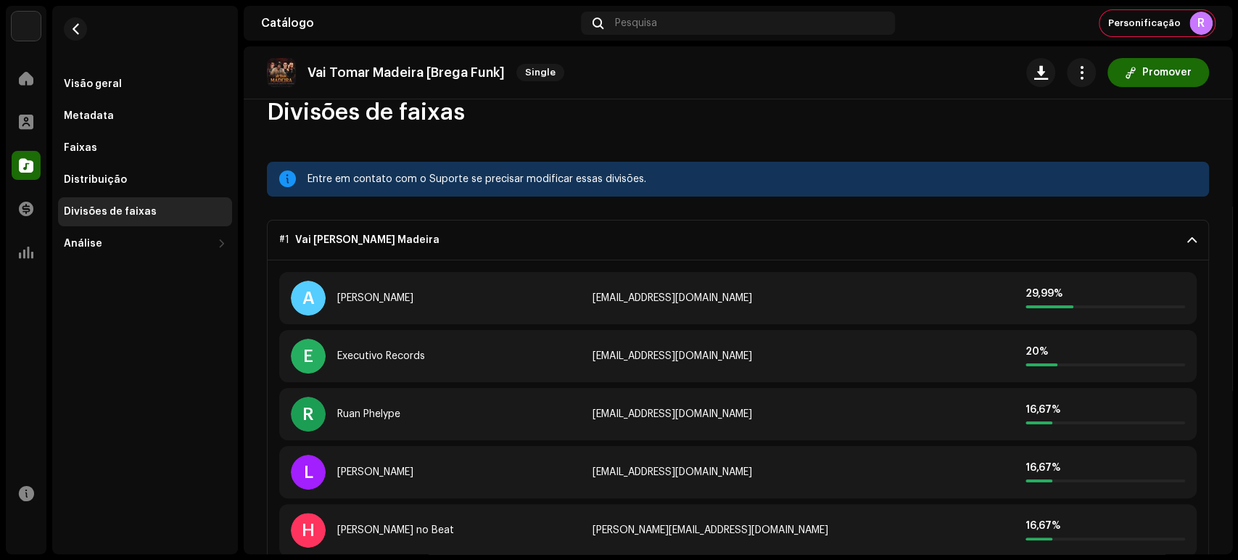
scroll to position [38, 0]
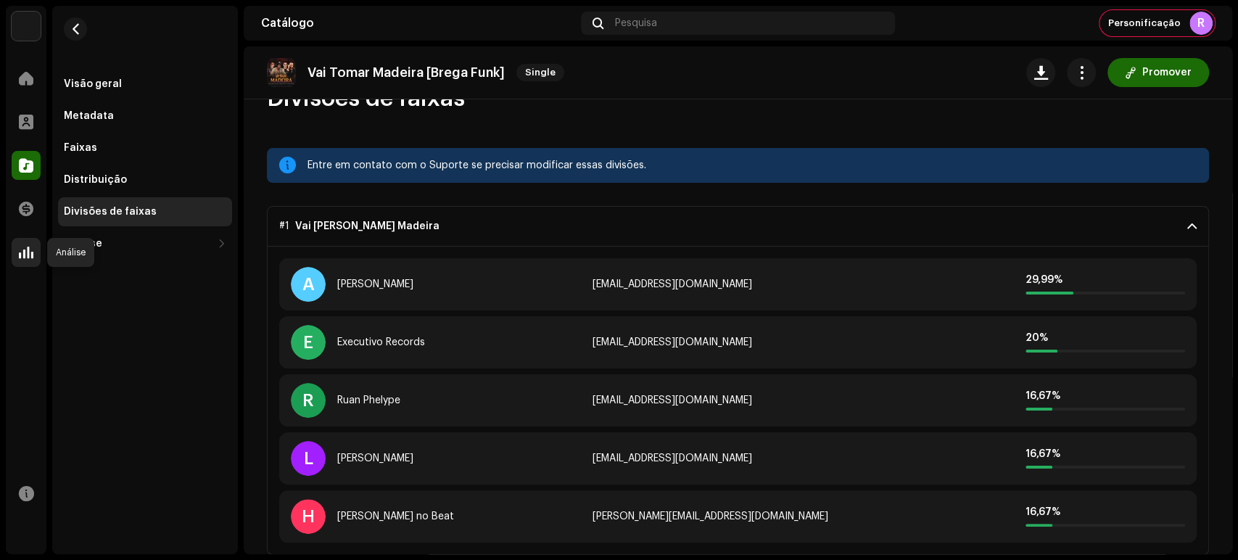
click at [31, 250] on span at bounding box center [26, 253] width 15 height 12
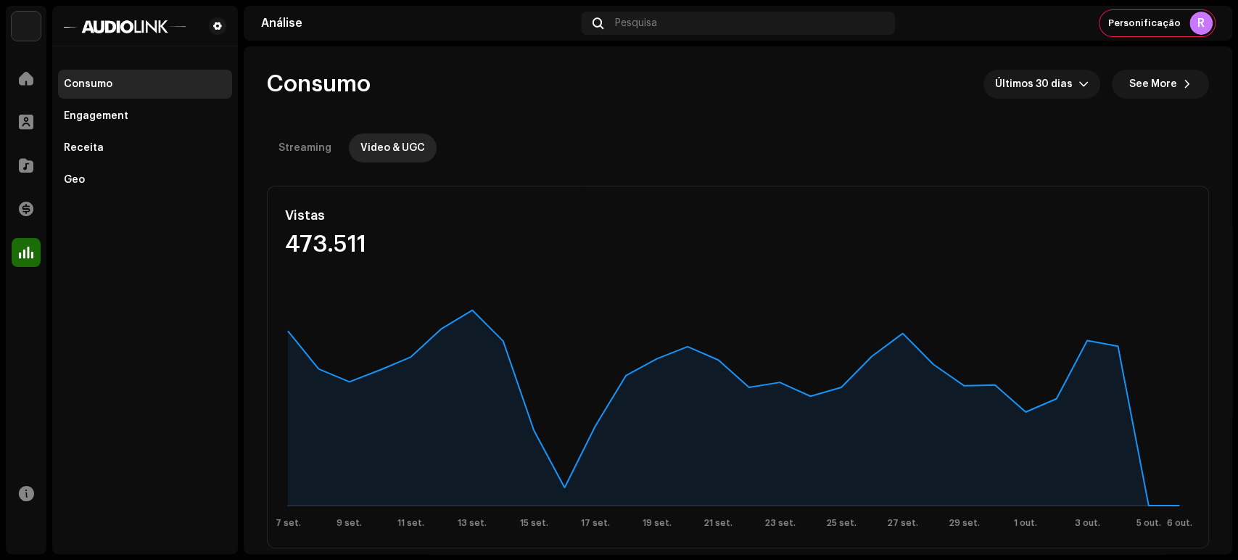
click at [141, 162] on div "Consumo Engagement Receita Geo" at bounding box center [145, 132] width 174 height 125
click at [139, 151] on div "Receita" at bounding box center [145, 148] width 162 height 12
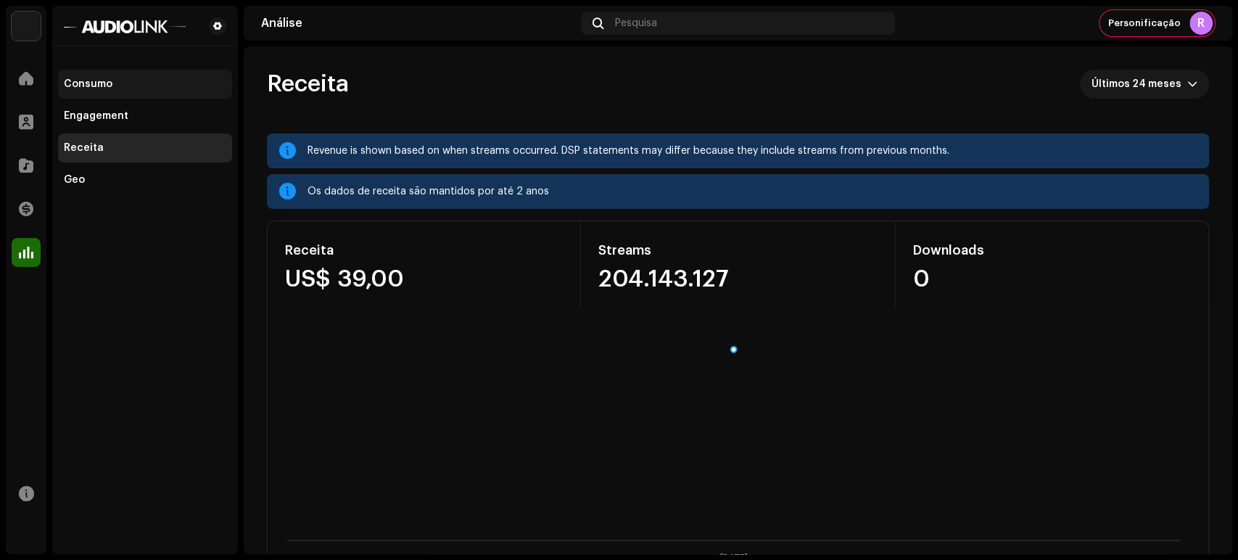
click at [107, 91] on div "Consumo" at bounding box center [145, 84] width 174 height 29
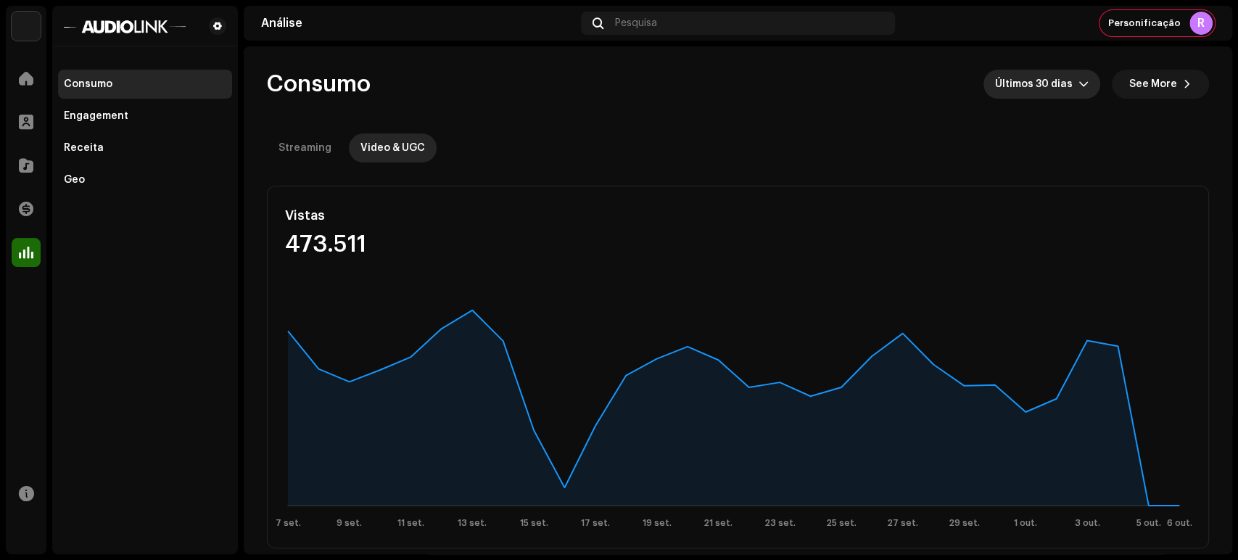
click at [1067, 83] on span "Últimos 30 dias" at bounding box center [1036, 84] width 83 height 29
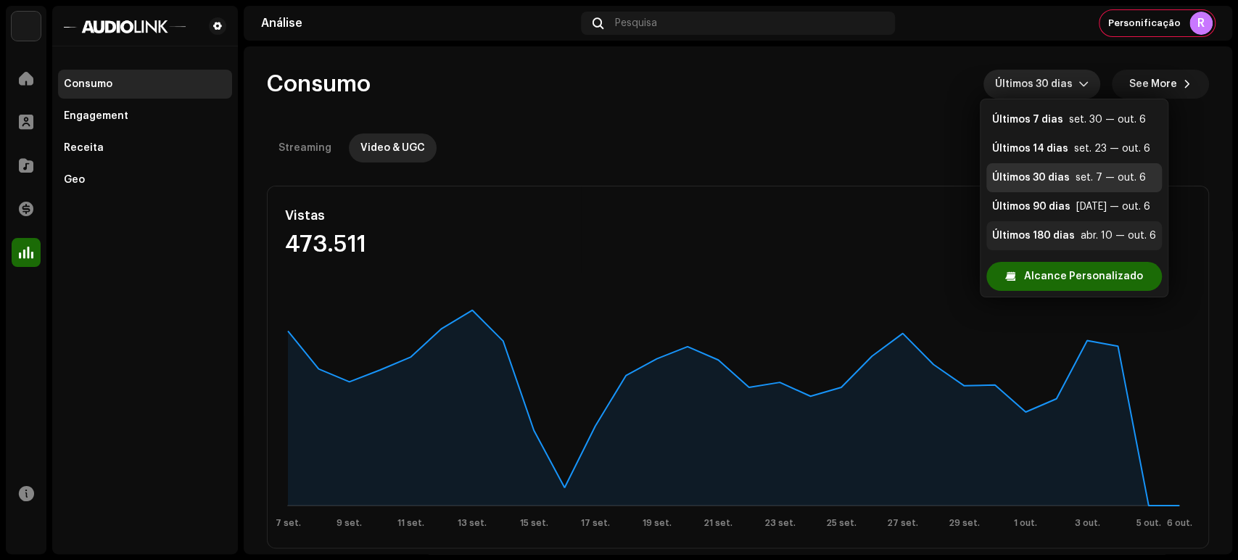
click at [1067, 236] on div "Últimos 180 dias" at bounding box center [1033, 235] width 83 height 15
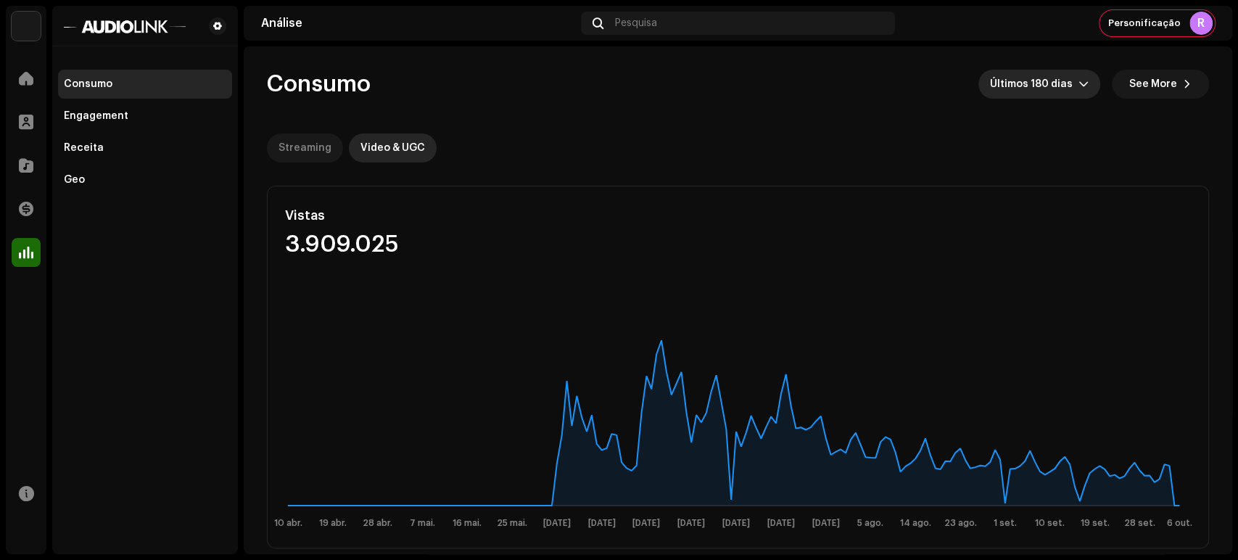
click at [316, 141] on div "Streaming" at bounding box center [304, 147] width 53 height 29
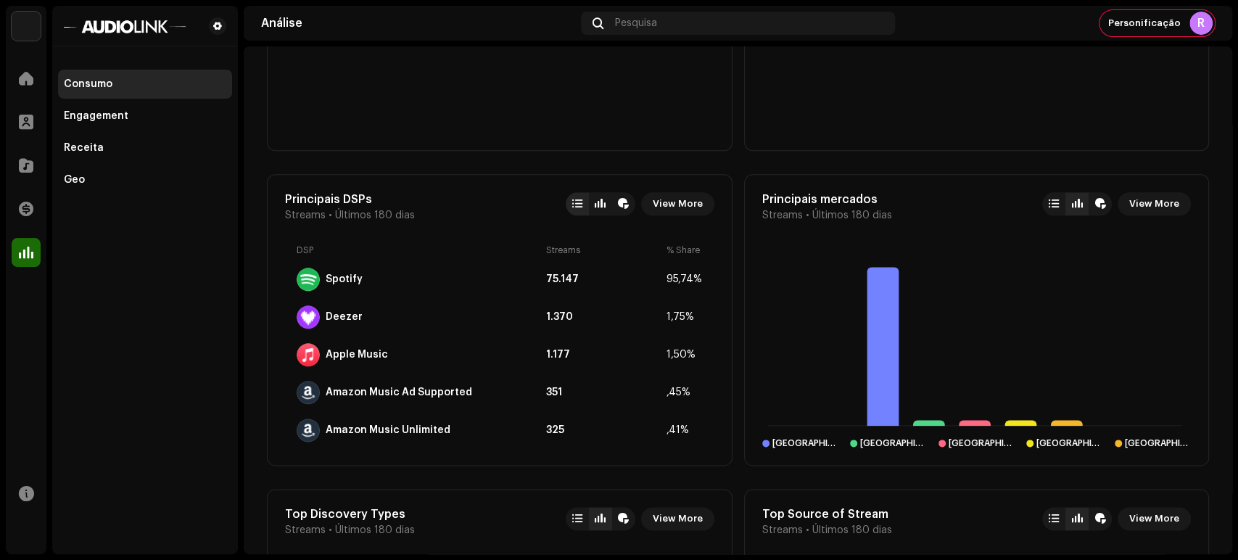
scroll to position [1127, 0]
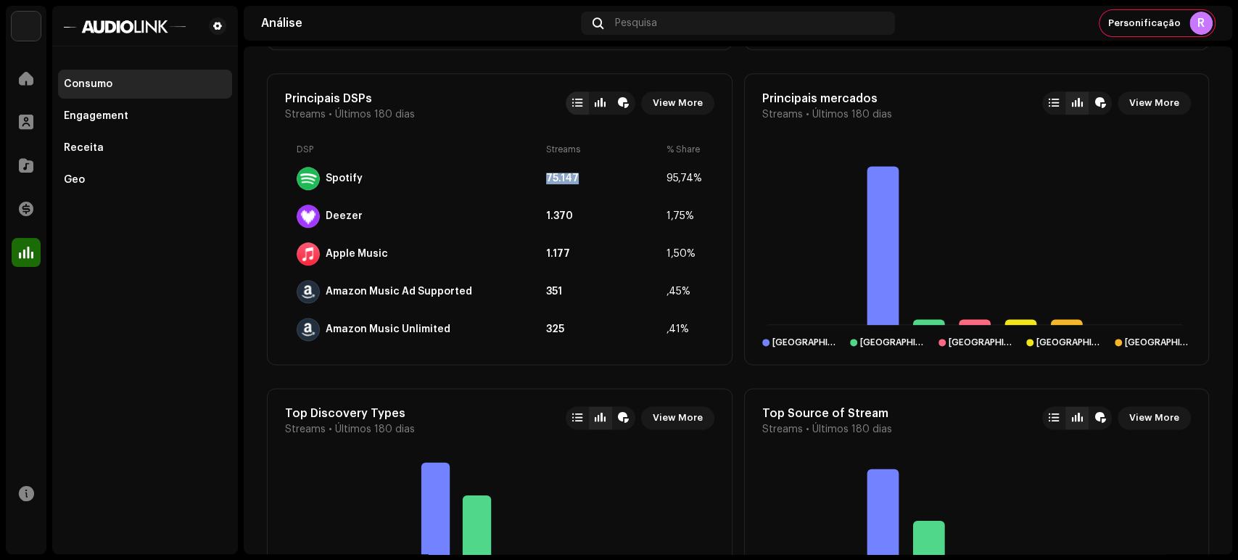
drag, startPoint x: 576, startPoint y: 170, endPoint x: 537, endPoint y: 167, distance: 40.0
click at [537, 167] on div "Spotify 75.147 95,74%" at bounding box center [499, 178] width 429 height 35
click at [117, 149] on div "Receita" at bounding box center [145, 148] width 162 height 12
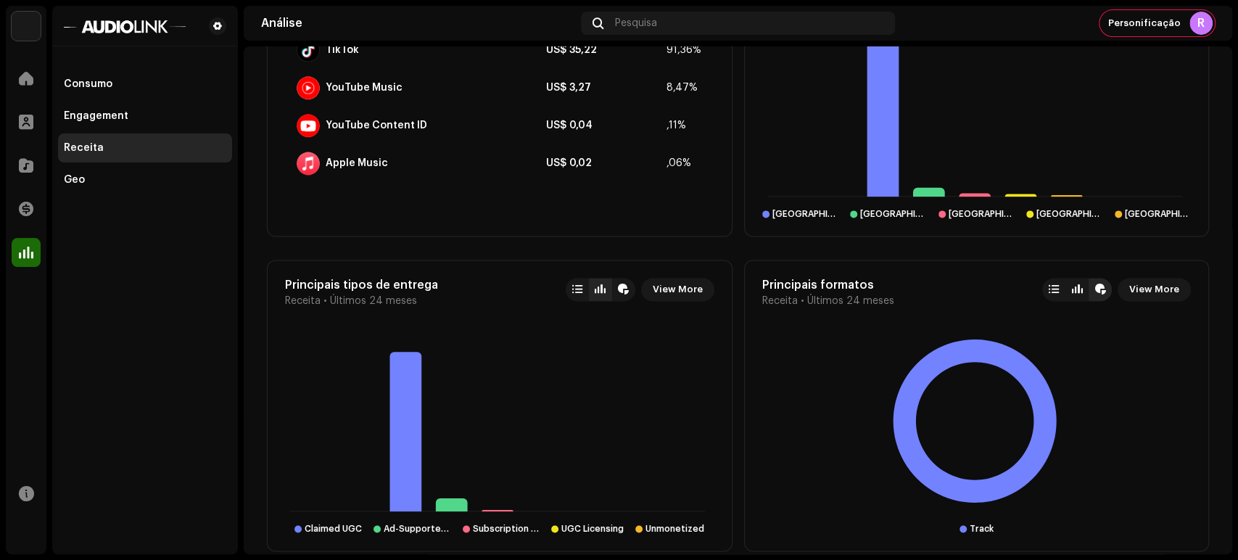
scroll to position [1310, 0]
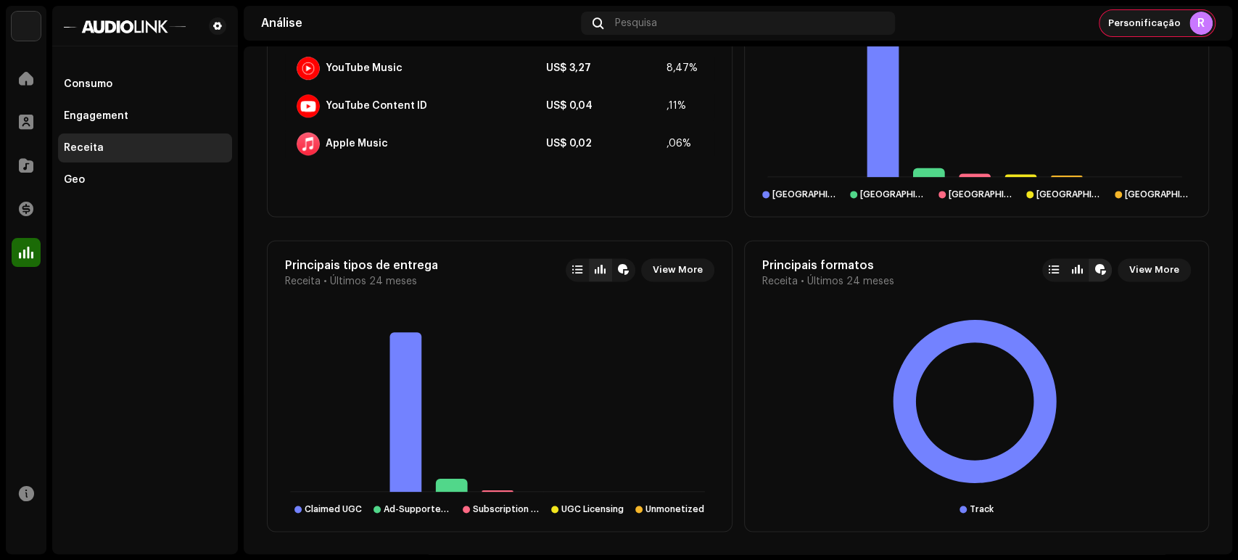
click at [1180, 22] on div "Personificação R" at bounding box center [1156, 23] width 115 height 26
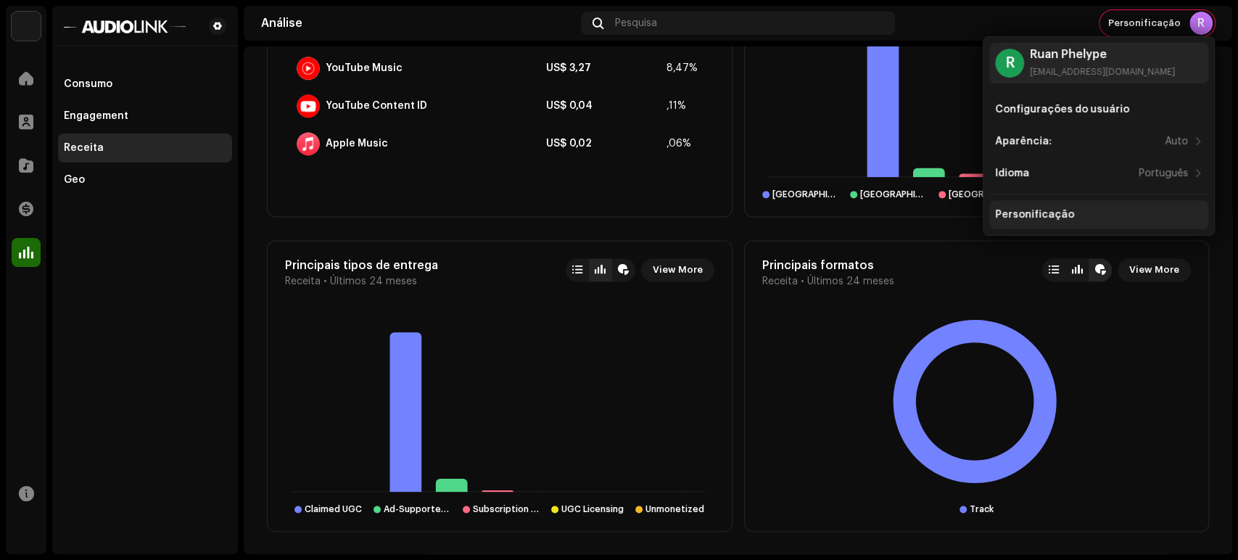
click at [1072, 212] on div "Personificação" at bounding box center [1098, 215] width 207 height 12
